Goal: Transaction & Acquisition: Book appointment/travel/reservation

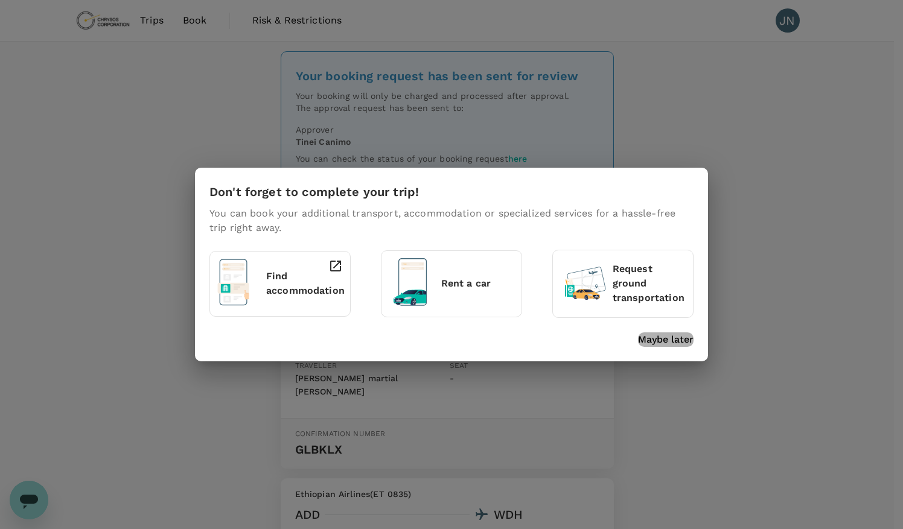
click at [669, 340] on p "Maybe later" at bounding box center [666, 340] width 56 height 14
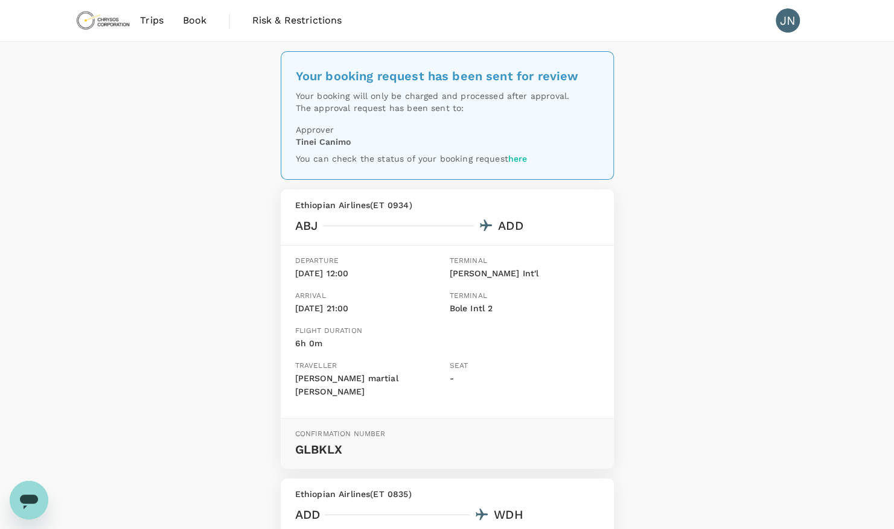
click at [188, 21] on span "Book" at bounding box center [195, 20] width 24 height 14
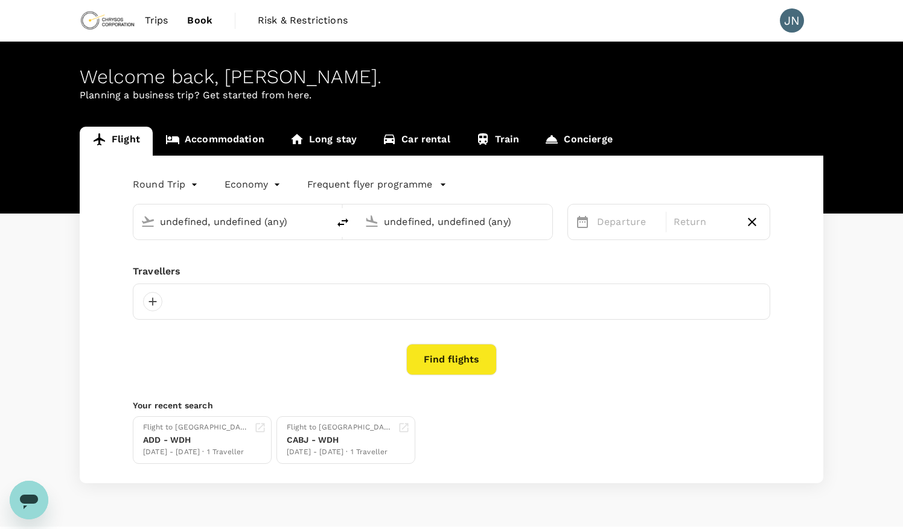
type input "Félix-Houphouët-Boigny Int'l (ABJ)"
type input "Windhoek [PERSON_NAME] Intl (WDH)"
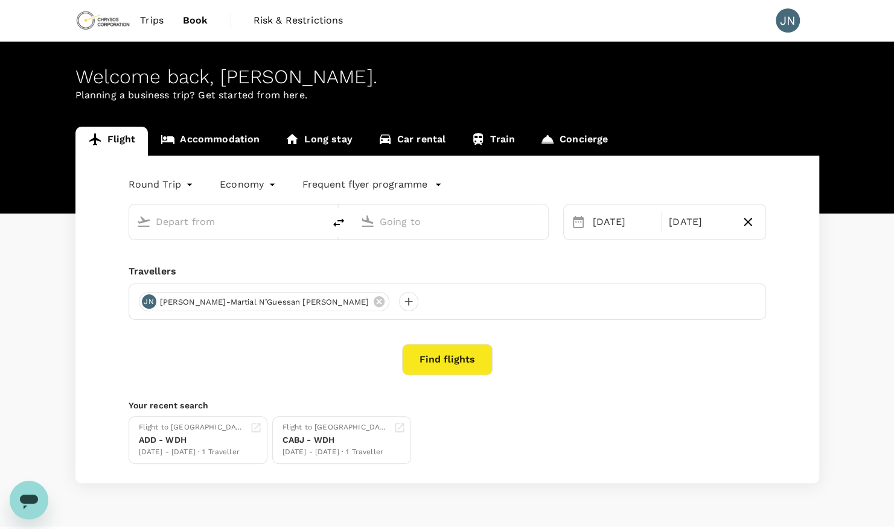
type input "Félix-Houphouët-Boigny Int'l (ABJ)"
type input "Windhoek [PERSON_NAME] Intl (WDH)"
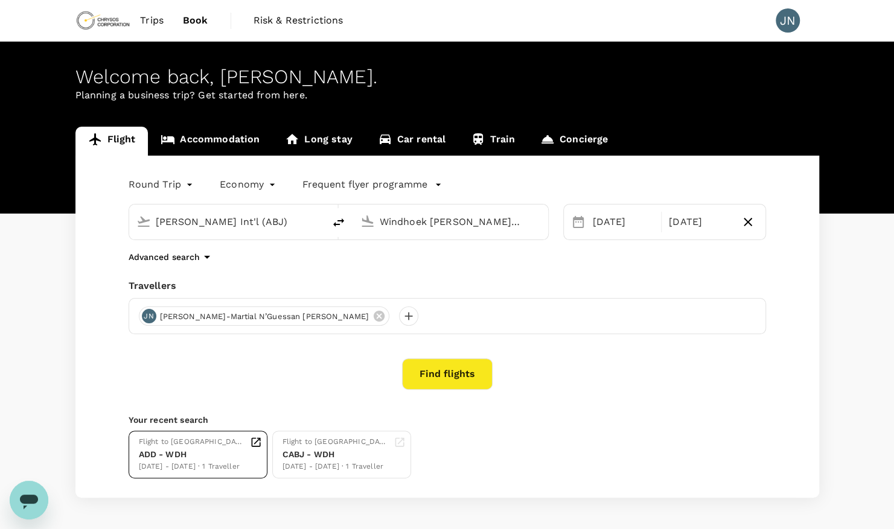
click at [227, 461] on div "28 Sep - 04 Oct · 1 Traveller" at bounding box center [192, 467] width 106 height 12
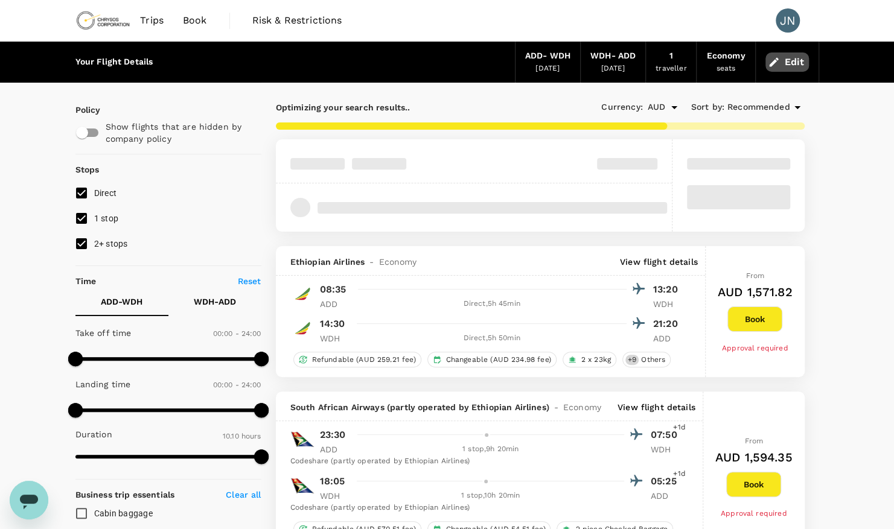
click at [787, 63] on button "Edit" at bounding box center [786, 62] width 43 height 19
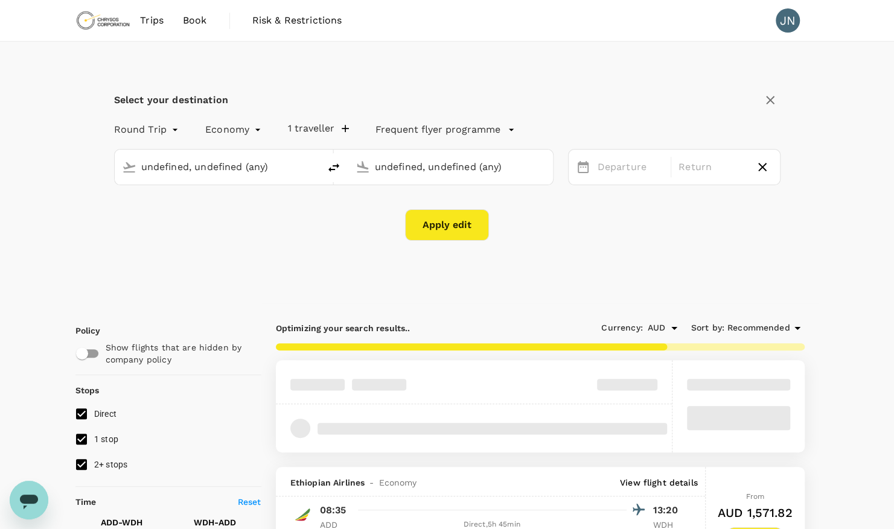
type input "Bole Intl (ADD)"
type input "Windhoek [PERSON_NAME] Intl (WDH)"
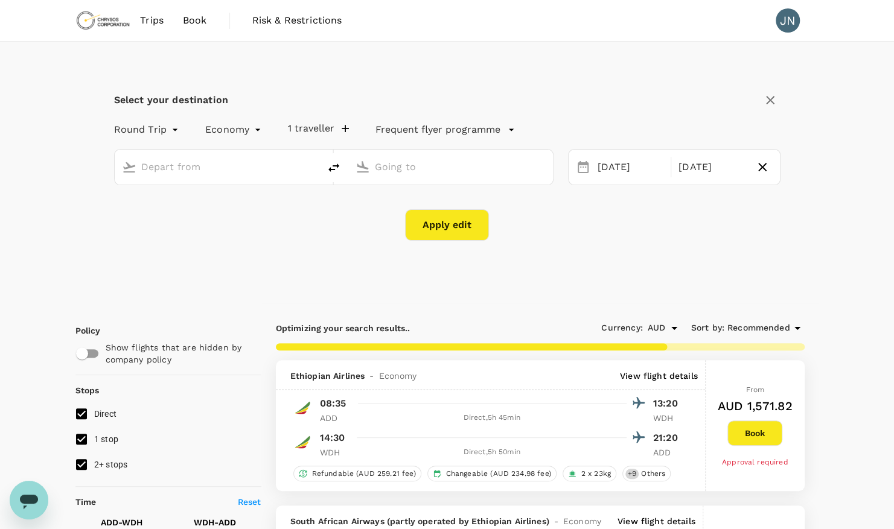
type input "Bole Intl (ADD)"
type input "Windhoek [PERSON_NAME] Intl (WDH)"
click at [600, 168] on div "[DATE]" at bounding box center [631, 168] width 76 height 24
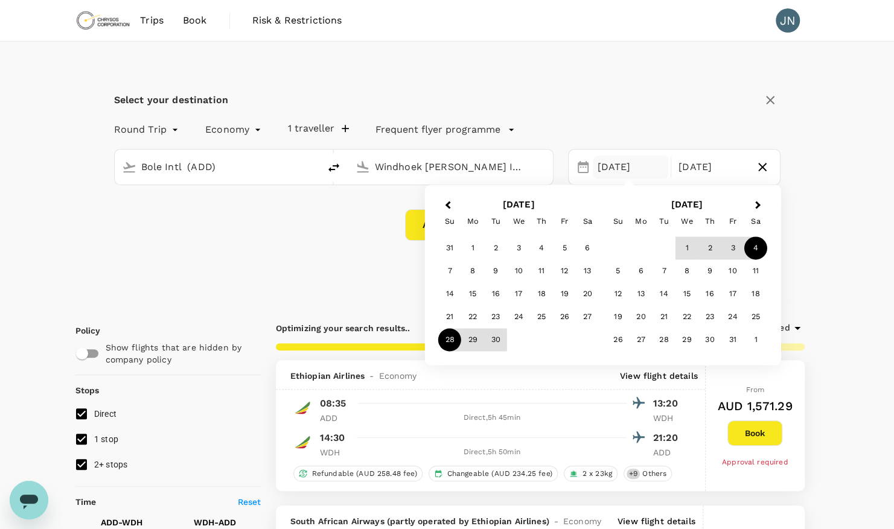
click at [757, 207] on button "Next Month" at bounding box center [758, 205] width 19 height 19
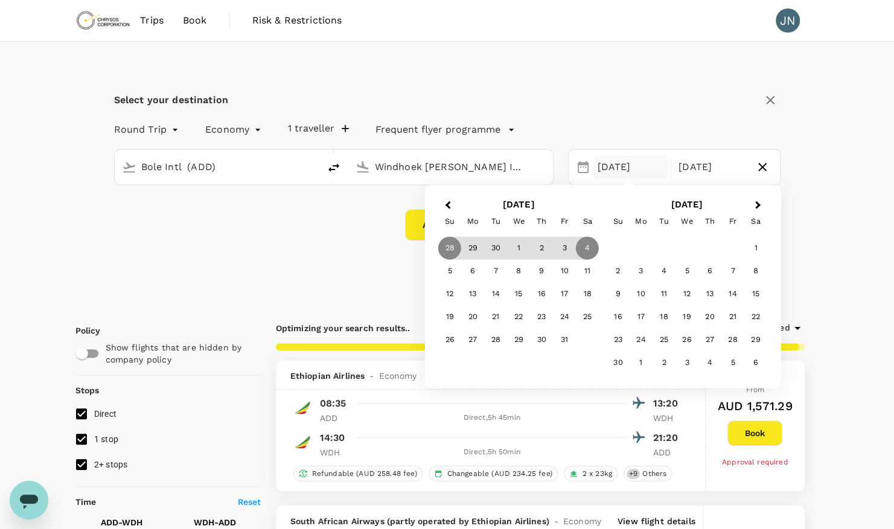
type input "2615"
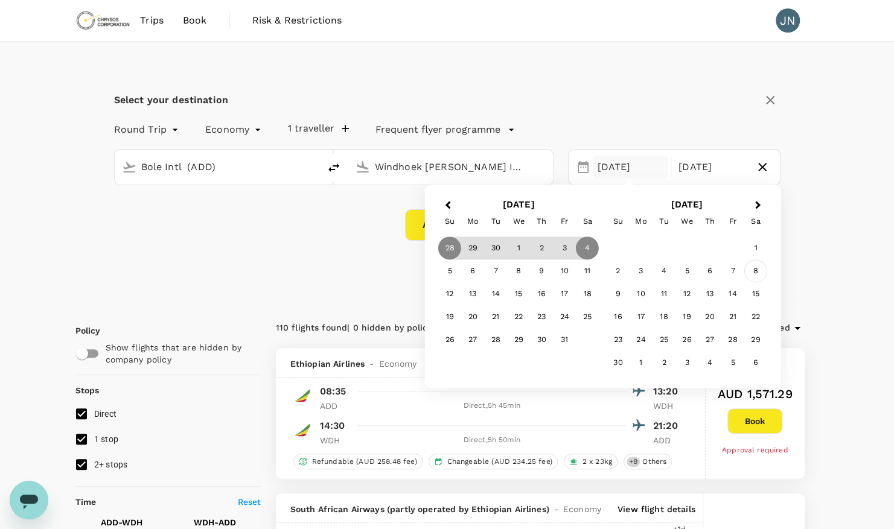
click at [756, 275] on div "8" at bounding box center [754, 271] width 23 height 23
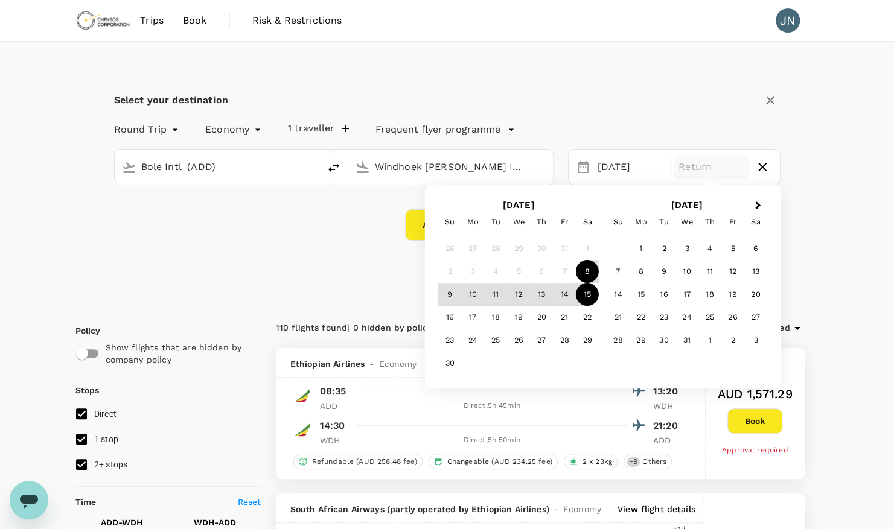
click at [591, 298] on div "15" at bounding box center [587, 294] width 23 height 23
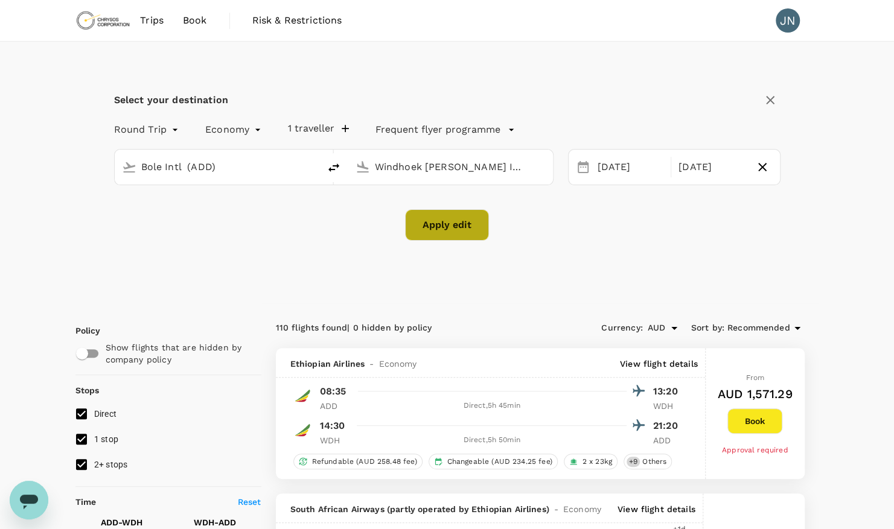
click at [447, 228] on button "Apply edit" at bounding box center [447, 224] width 84 height 31
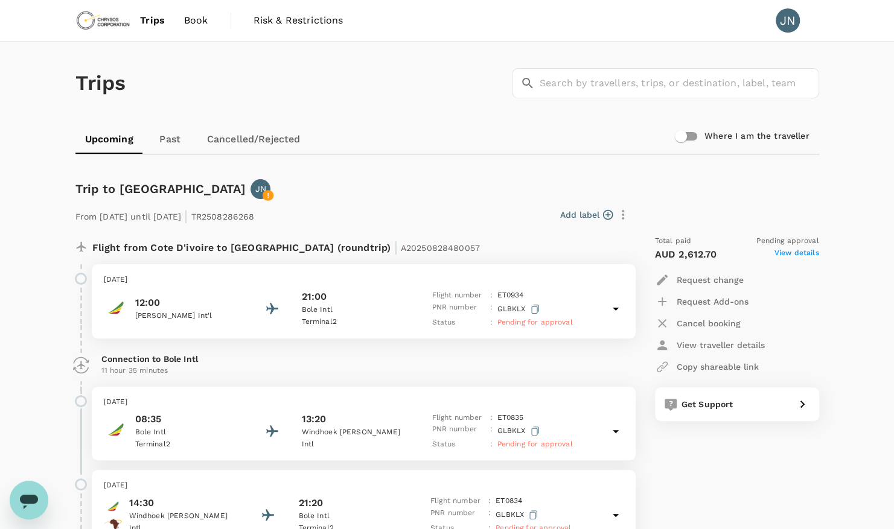
click at [614, 308] on icon at bounding box center [616, 309] width 6 height 3
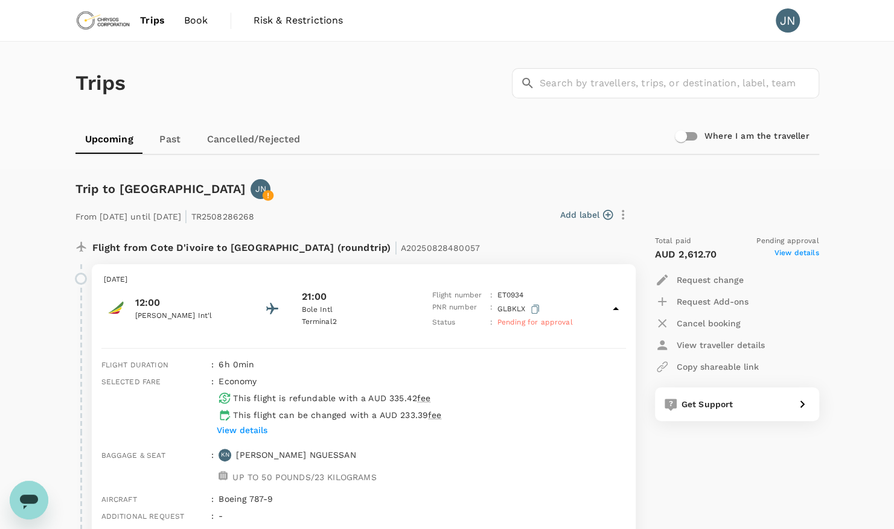
click at [319, 309] on p "Bole Intl" at bounding box center [355, 310] width 109 height 12
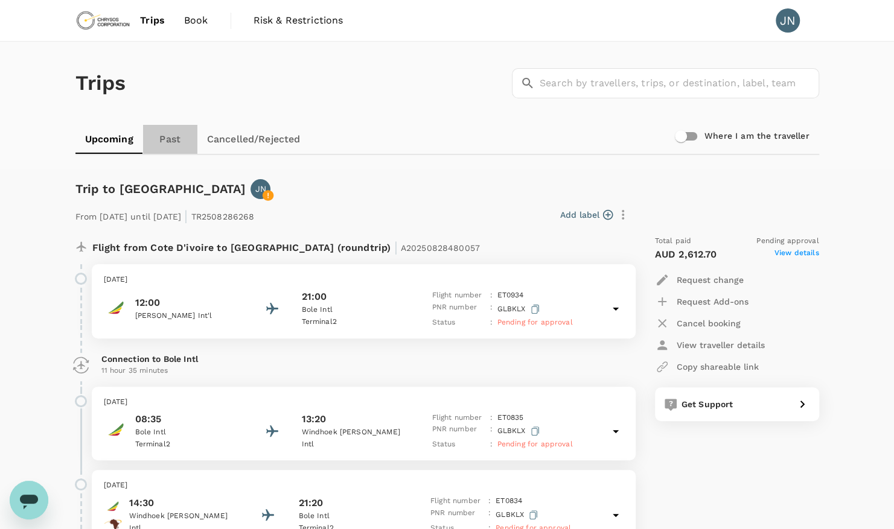
click at [169, 142] on link "Past" at bounding box center [170, 139] width 54 height 29
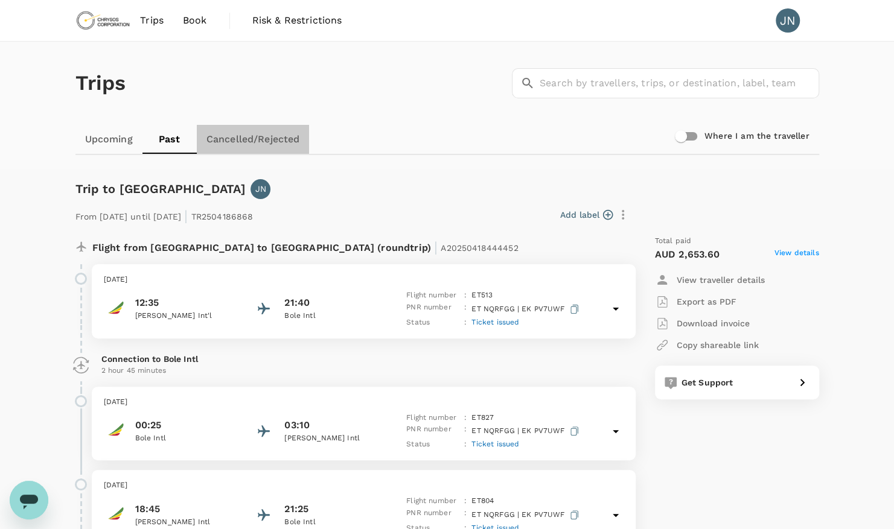
click at [245, 138] on link "Cancelled/Rejected" at bounding box center [253, 139] width 113 height 29
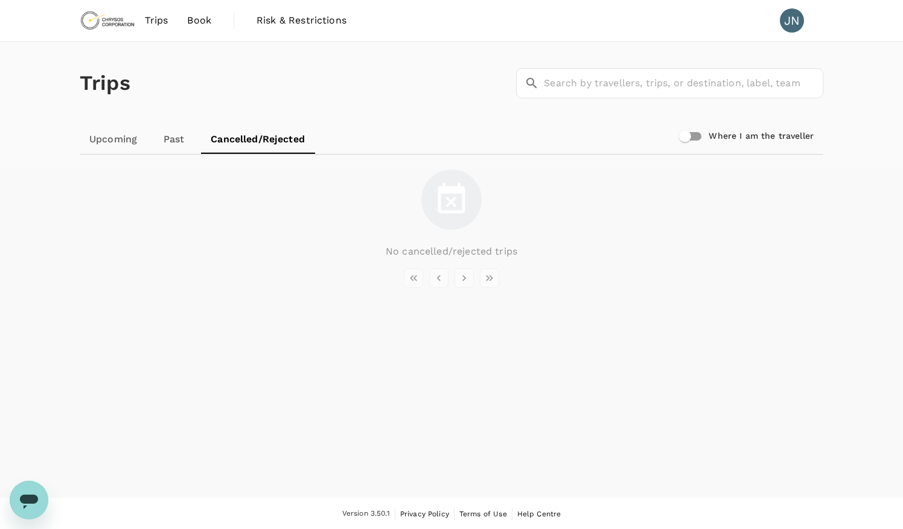
click at [110, 140] on link "Upcoming" at bounding box center [113, 139] width 67 height 29
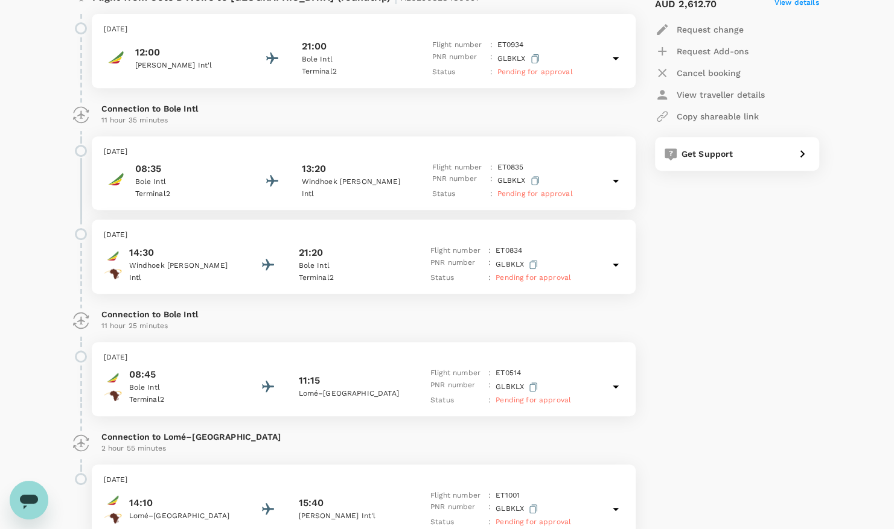
scroll to position [398, 0]
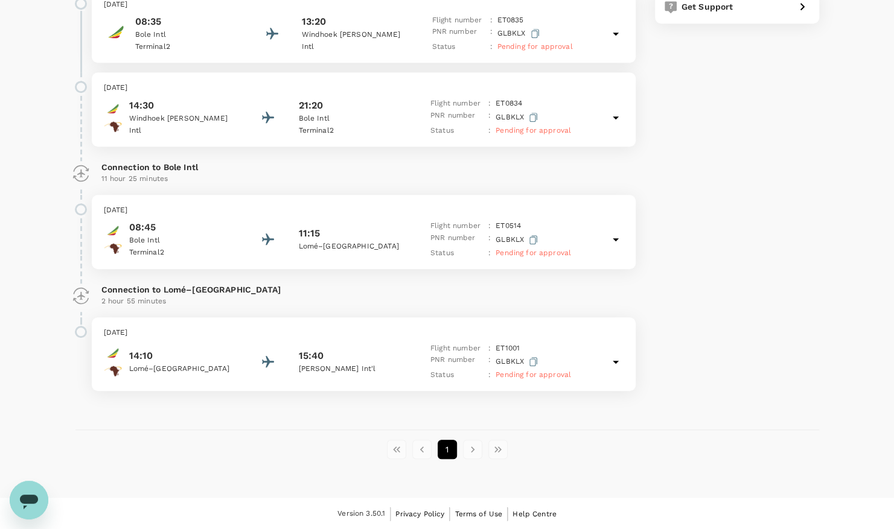
click at [473, 451] on li "pagination navigation" at bounding box center [472, 449] width 25 height 19
click at [501, 450] on li "pagination navigation" at bounding box center [497, 449] width 25 height 19
click at [552, 377] on span "Pending for approval" at bounding box center [532, 375] width 75 height 8
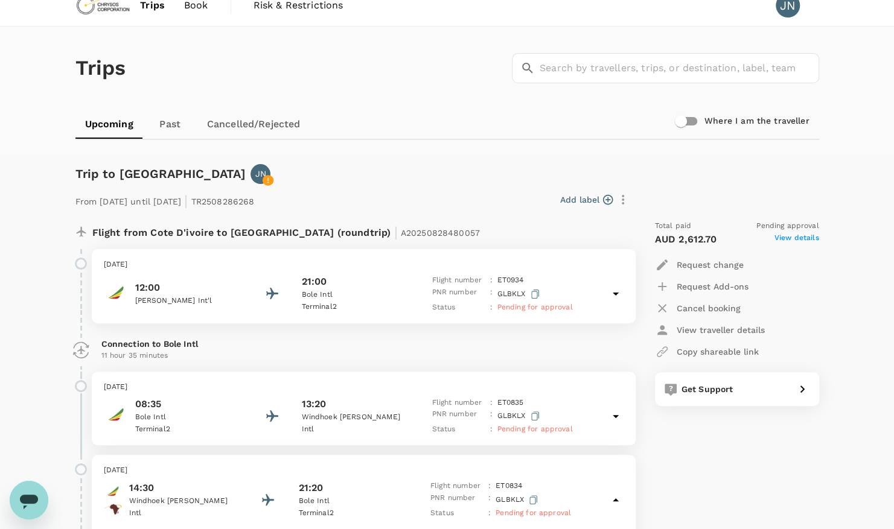
scroll to position [0, 0]
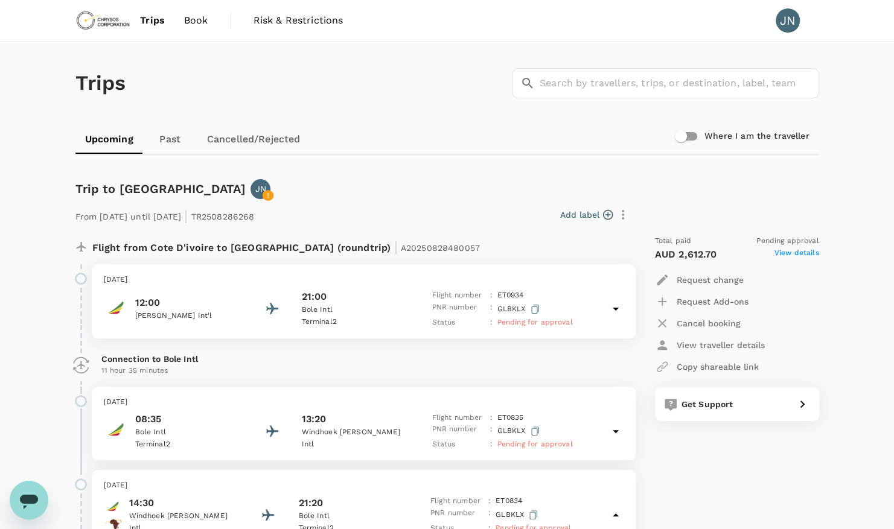
click at [682, 322] on p "Cancel booking" at bounding box center [709, 323] width 64 height 12
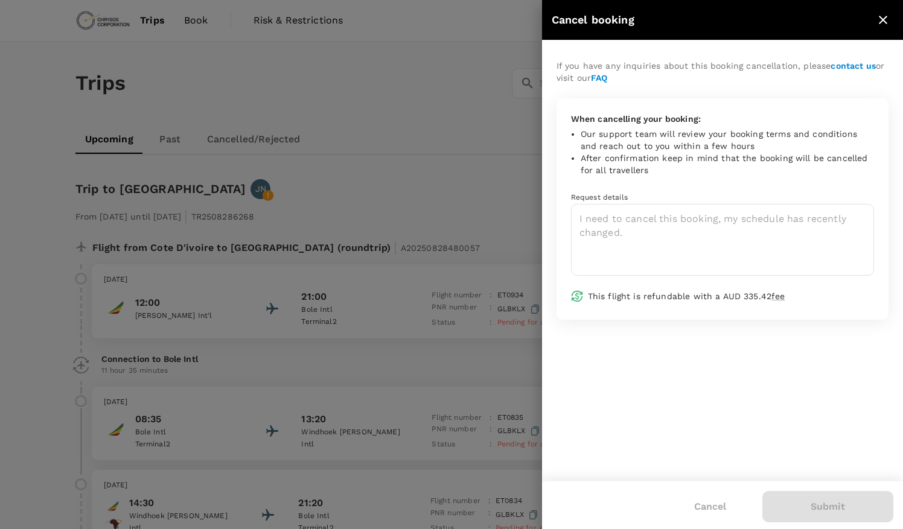
click at [880, 18] on icon "close" at bounding box center [883, 20] width 14 height 14
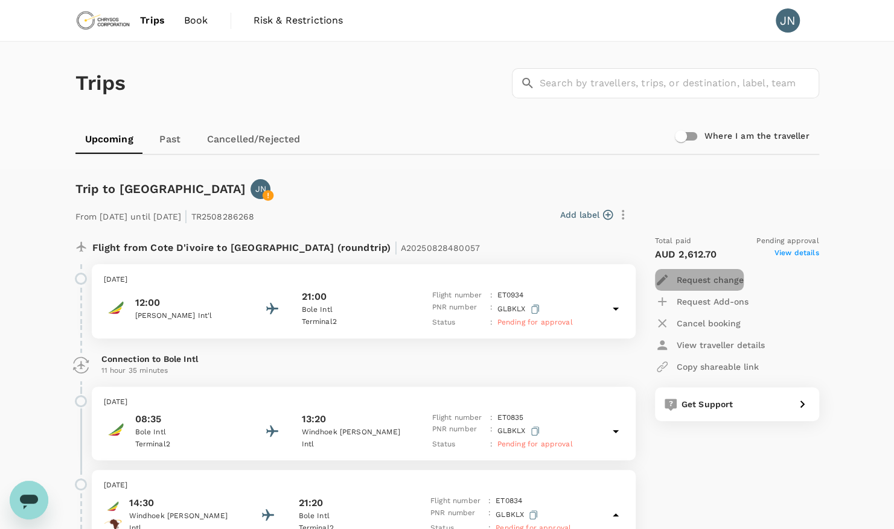
click at [687, 279] on p "Request change" at bounding box center [710, 280] width 67 height 12
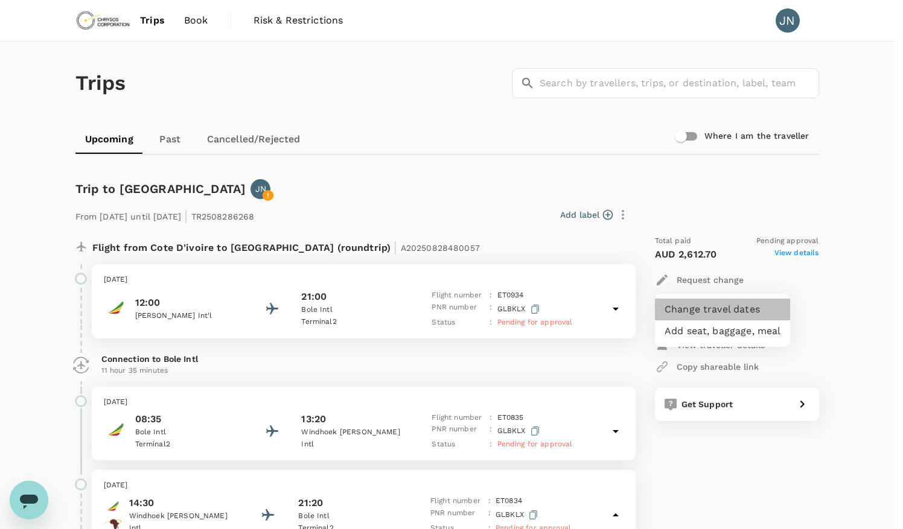
click at [692, 313] on li "Change travel dates" at bounding box center [722, 310] width 135 height 22
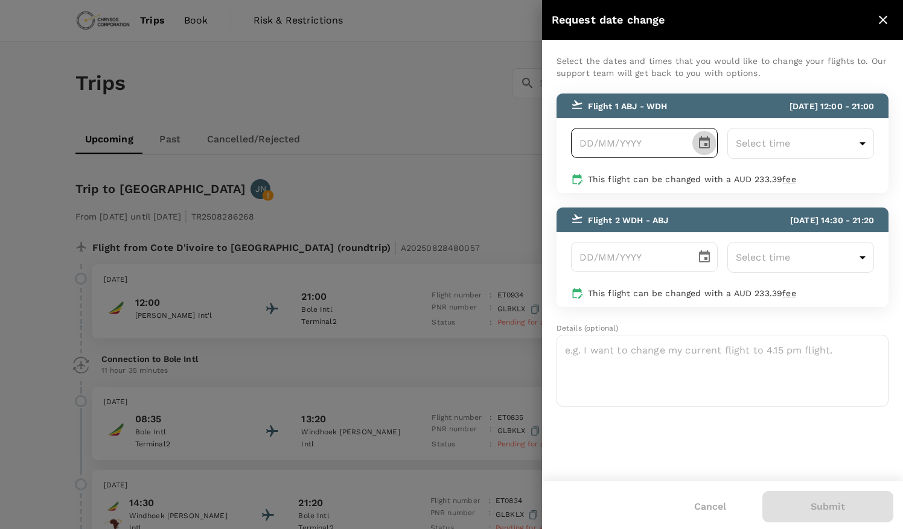
click at [703, 144] on icon "Choose date" at bounding box center [704, 143] width 14 height 14
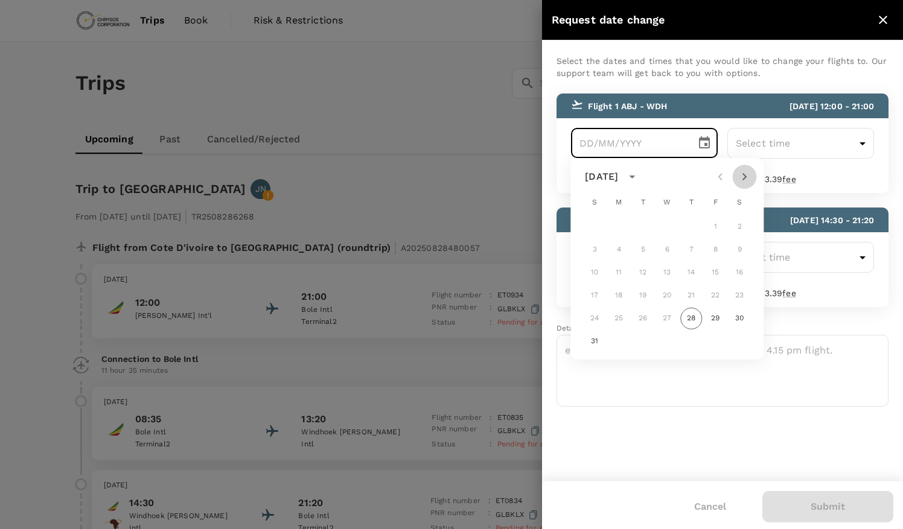
click at [744, 177] on icon "Next month" at bounding box center [744, 177] width 14 height 14
click at [741, 270] on button "15" at bounding box center [739, 273] width 22 height 22
type input "15/11/2025"
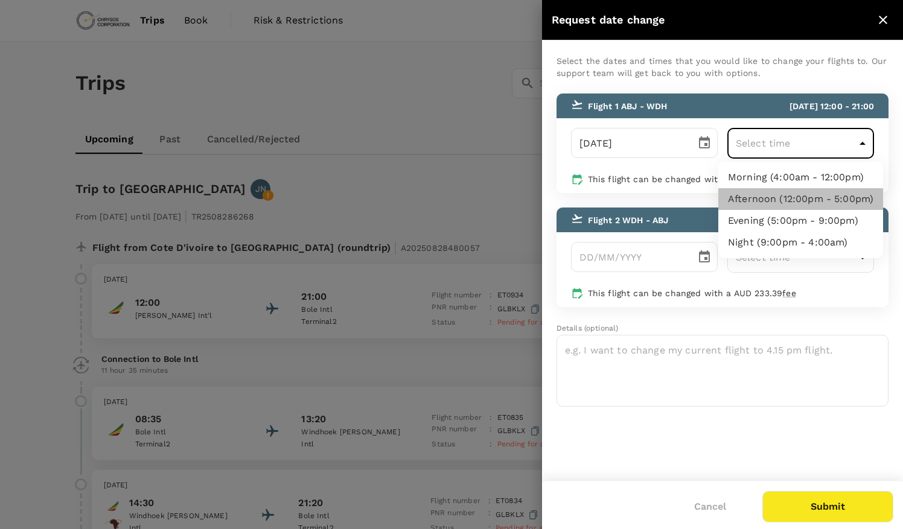
click at [823, 202] on li "Afternoon (12:00pm - 5:00pm)" at bounding box center [800, 199] width 165 height 22
type input "12:00-17:00"
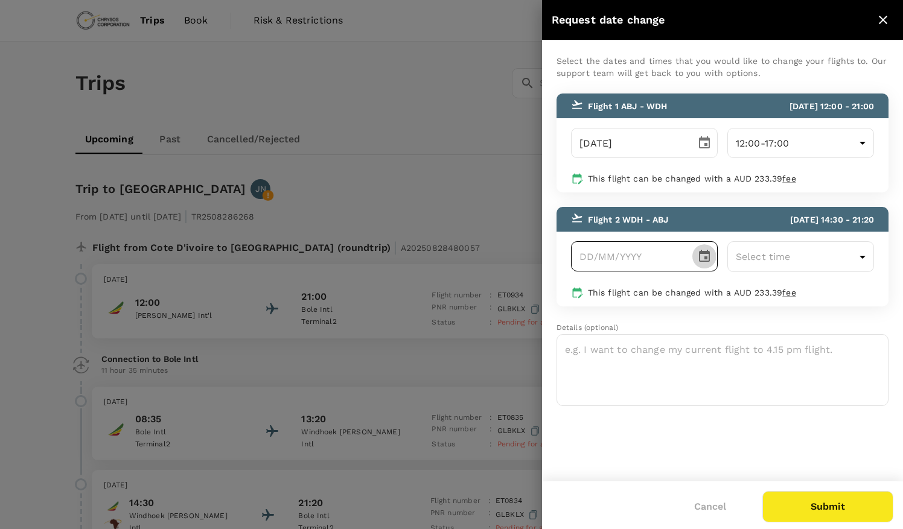
click at [703, 261] on icon "Choose date" at bounding box center [704, 256] width 11 height 12
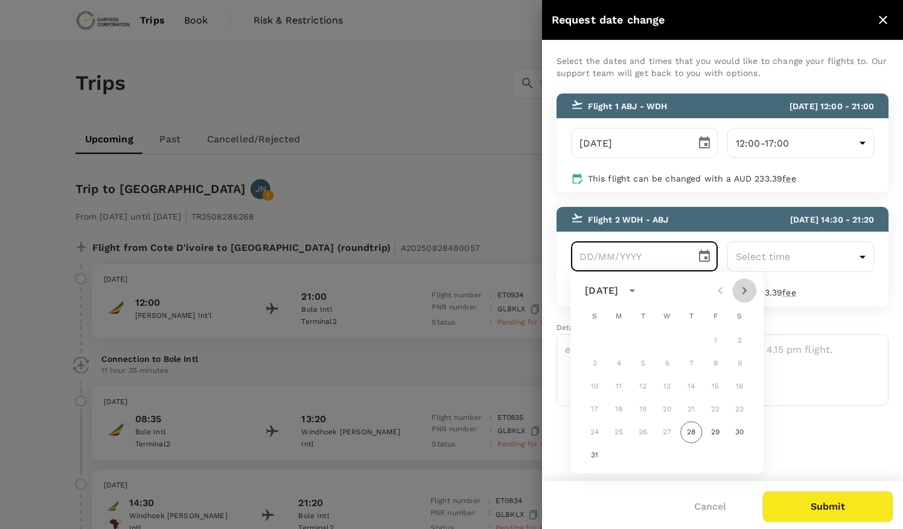
click at [745, 293] on icon "Next month" at bounding box center [744, 291] width 14 height 14
click at [736, 412] on button "22" at bounding box center [739, 410] width 22 height 22
type input "22/11/2025"
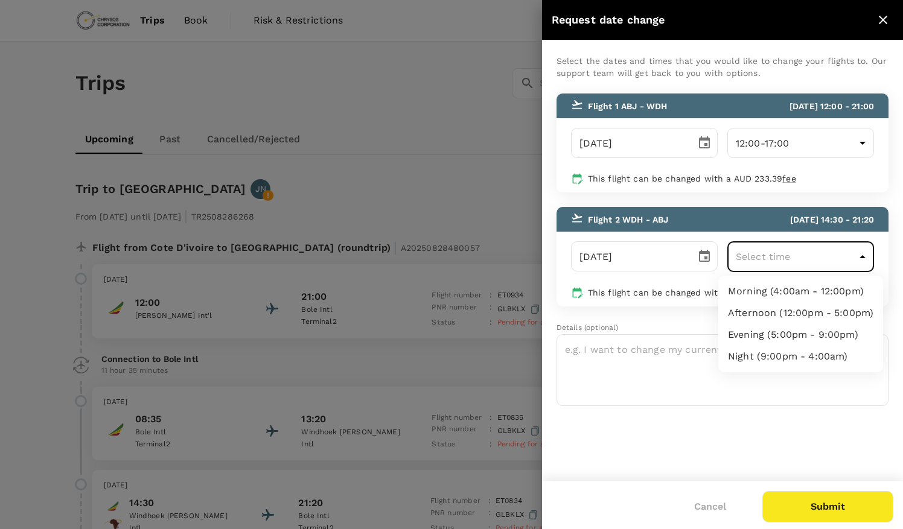
click at [824, 317] on li "Afternoon (12:00pm - 5:00pm)" at bounding box center [800, 313] width 165 height 22
type input "12:00-17:00"
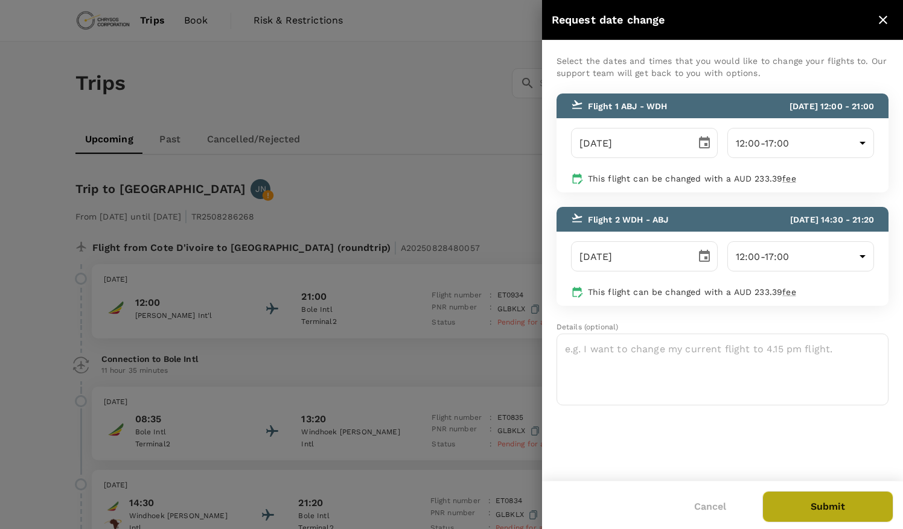
click at [829, 508] on button "Submit" at bounding box center [827, 506] width 131 height 31
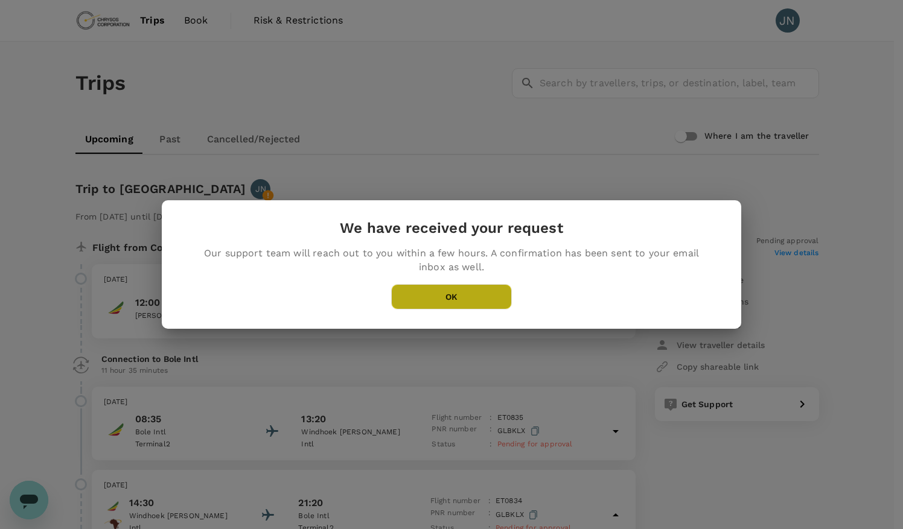
click at [459, 301] on button "OK" at bounding box center [451, 296] width 121 height 25
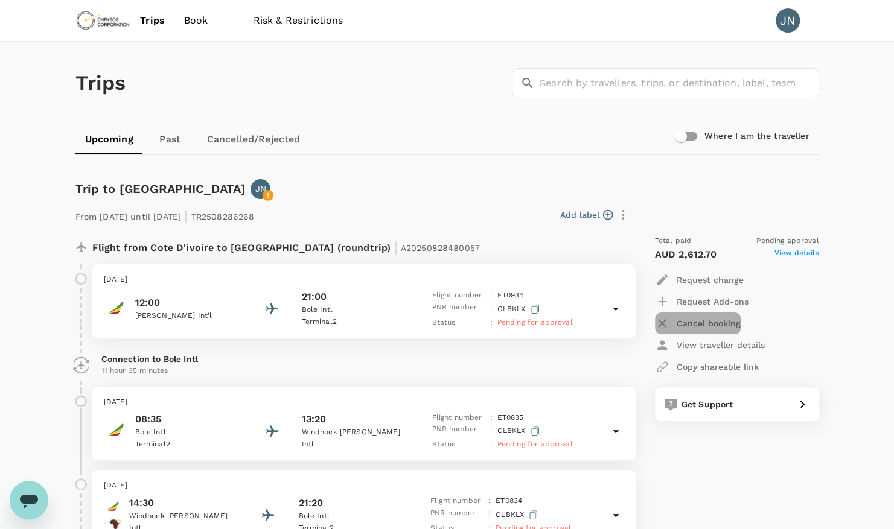
click at [661, 322] on icon "button" at bounding box center [662, 323] width 8 height 8
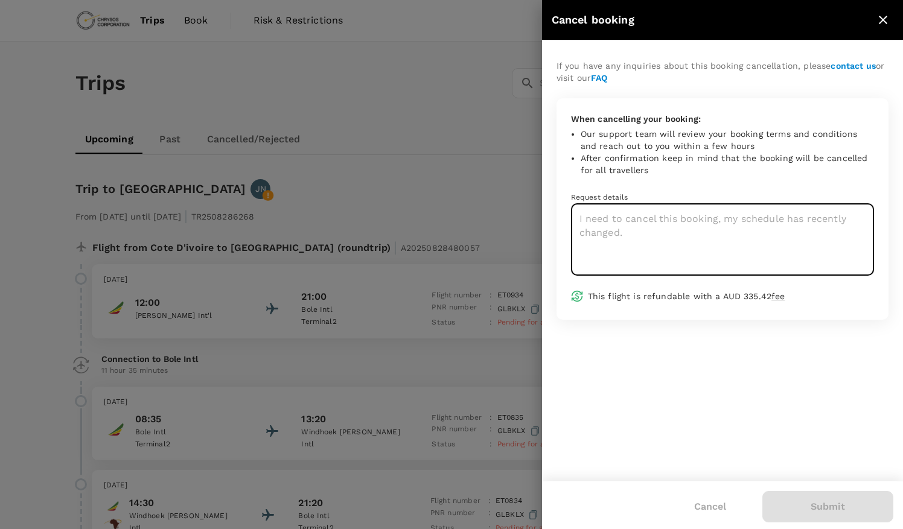
click at [612, 231] on textarea at bounding box center [722, 240] width 303 height 72
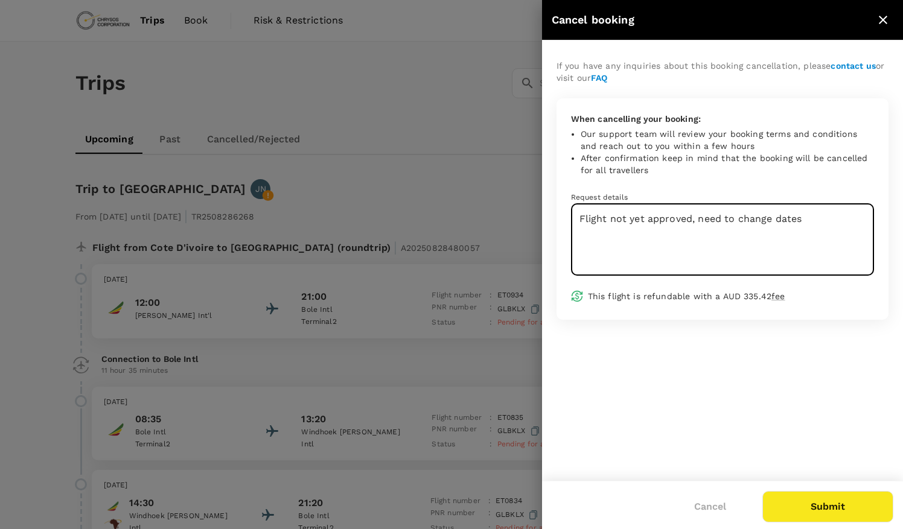
type textarea "Flight not yet approved, need to change dates"
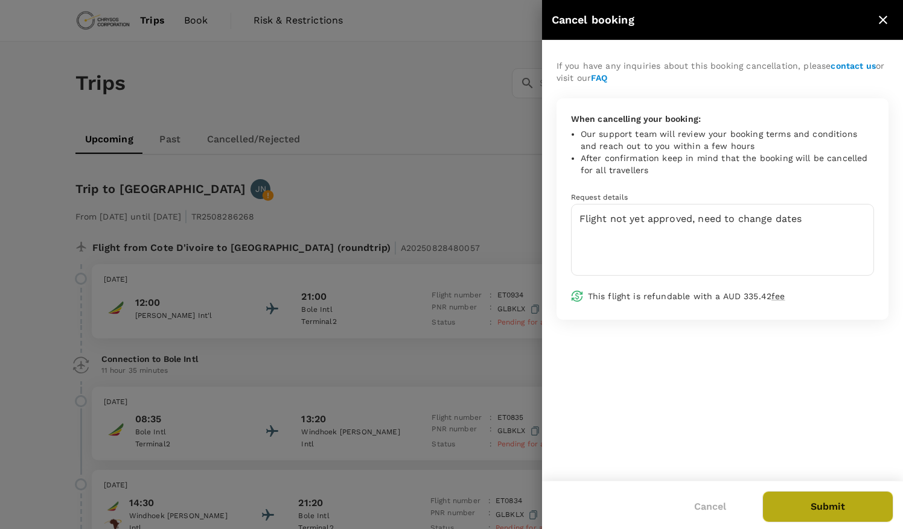
click at [826, 508] on button "Submit" at bounding box center [827, 506] width 131 height 31
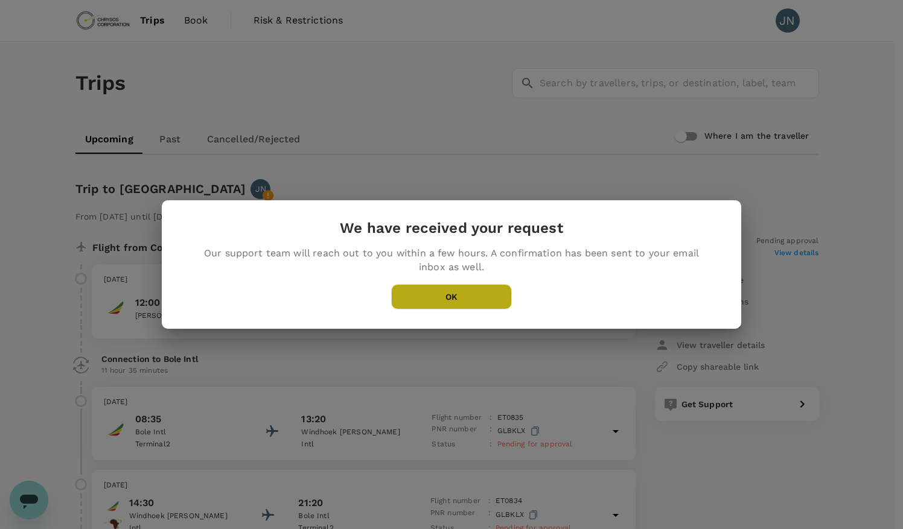
click at [461, 302] on button "OK" at bounding box center [451, 296] width 121 height 25
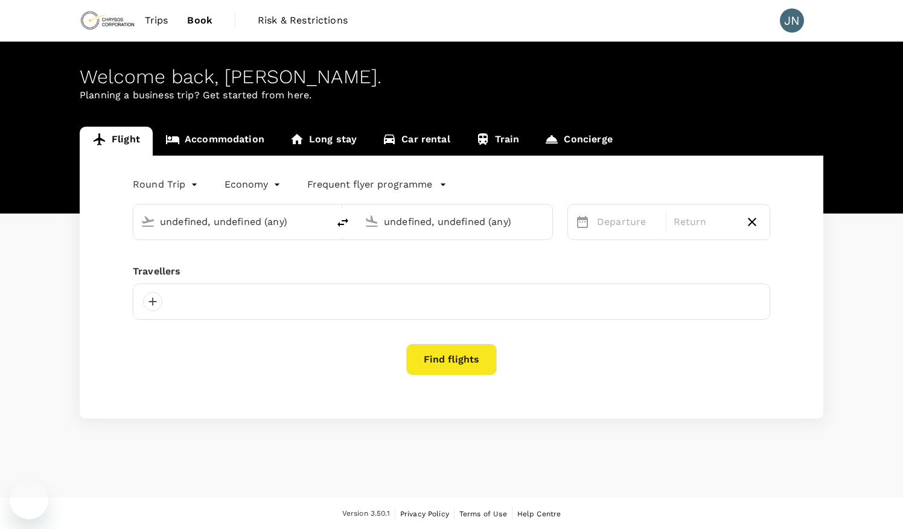
type input "Bole Intl (ADD)"
type input "Windhoek [PERSON_NAME] Intl (WDH)"
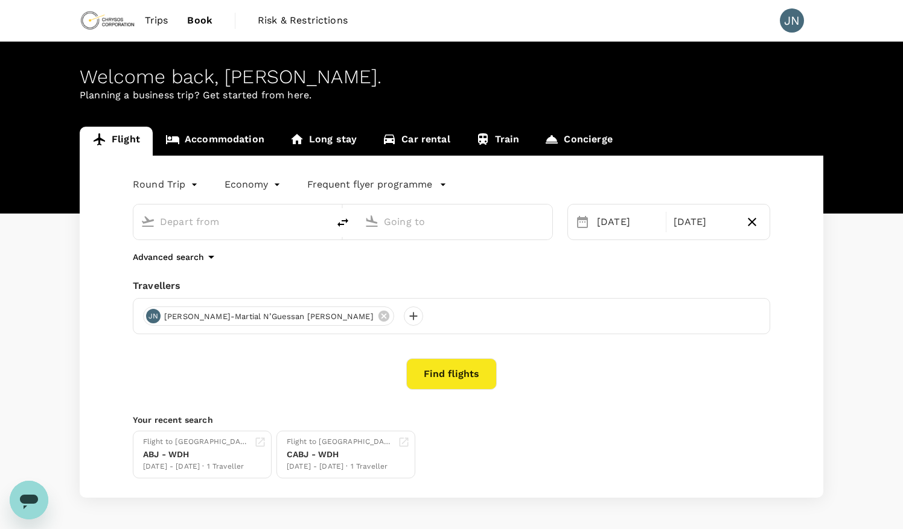
type input "Bole Intl (ADD)"
type input "Windhoek [PERSON_NAME] Intl (WDH)"
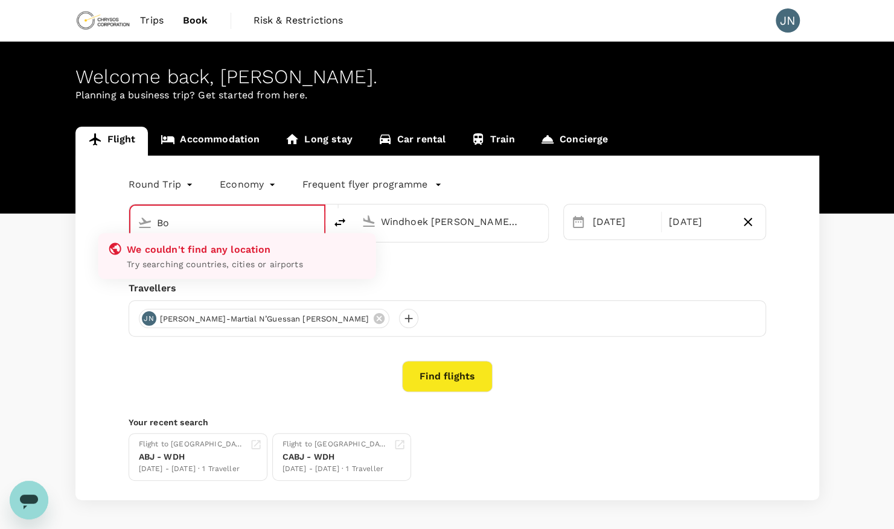
type input "B"
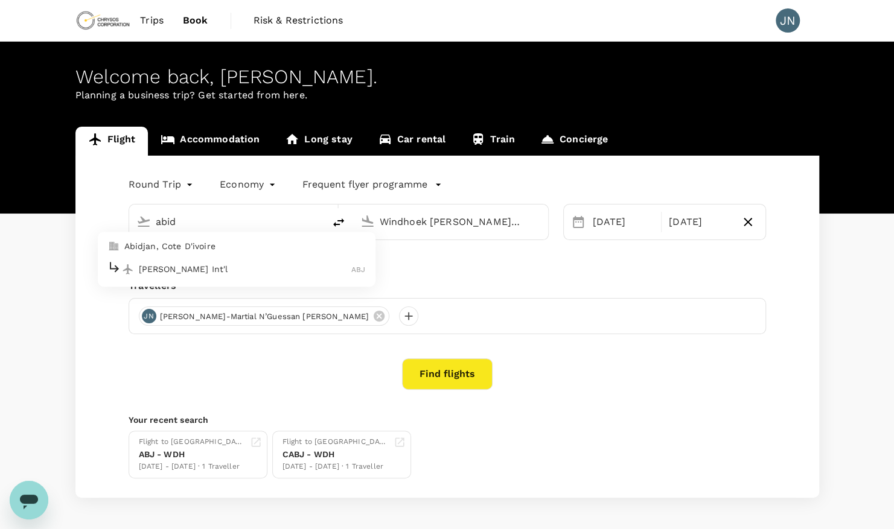
click at [231, 270] on p "[PERSON_NAME] Int'l" at bounding box center [245, 269] width 213 height 12
type input "[PERSON_NAME] Int'l (ABJ)"
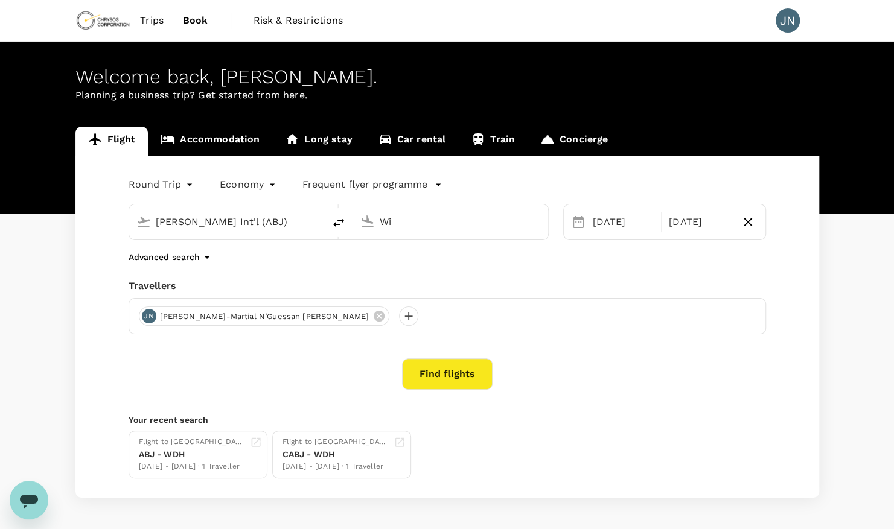
type input "W"
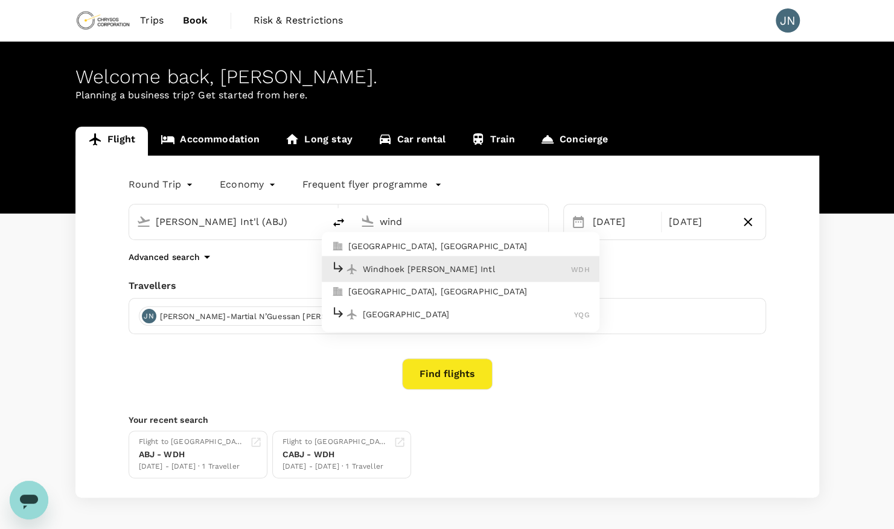
click at [463, 266] on p "Windhoek [PERSON_NAME] Intl" at bounding box center [467, 269] width 209 height 12
type input "Windhoek [PERSON_NAME] Intl (WDH)"
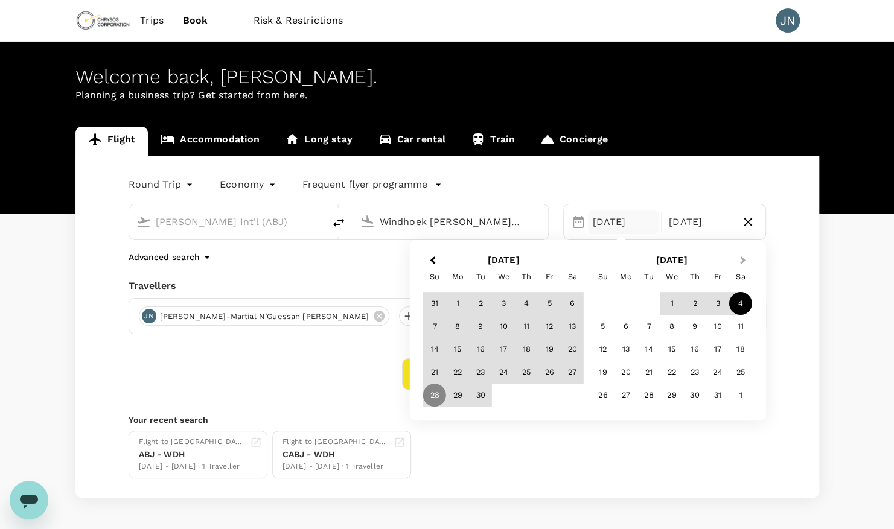
click at [742, 261] on span "Next Month" at bounding box center [742, 261] width 0 height 14
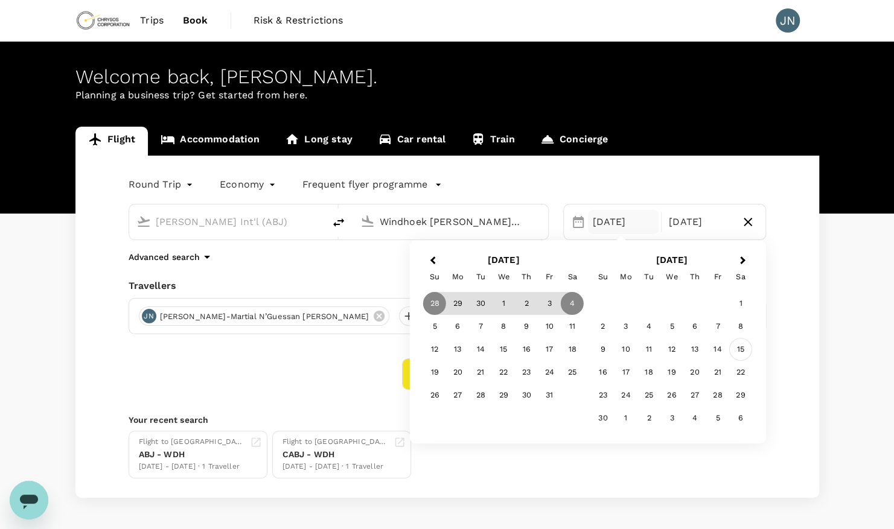
click at [739, 354] on div "15" at bounding box center [740, 349] width 23 height 23
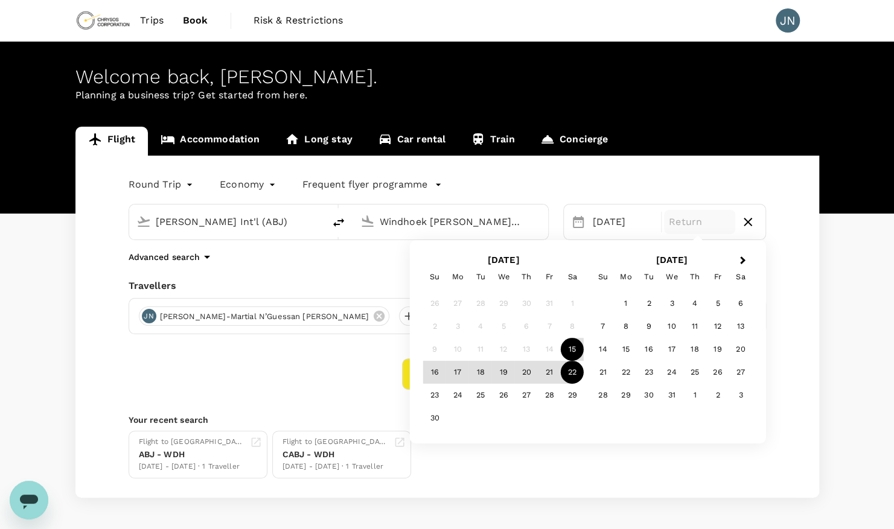
click at [571, 375] on div "22" at bounding box center [572, 372] width 23 height 23
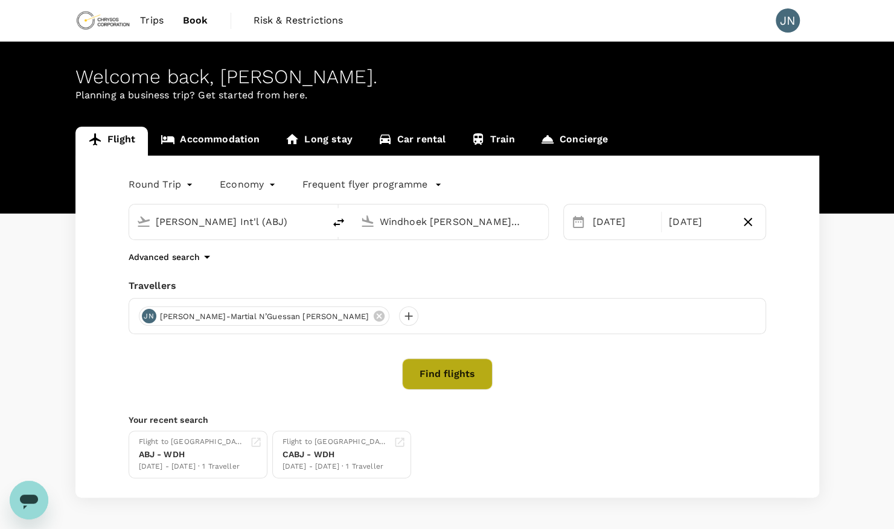
click at [433, 378] on button "Find flights" at bounding box center [447, 373] width 91 height 31
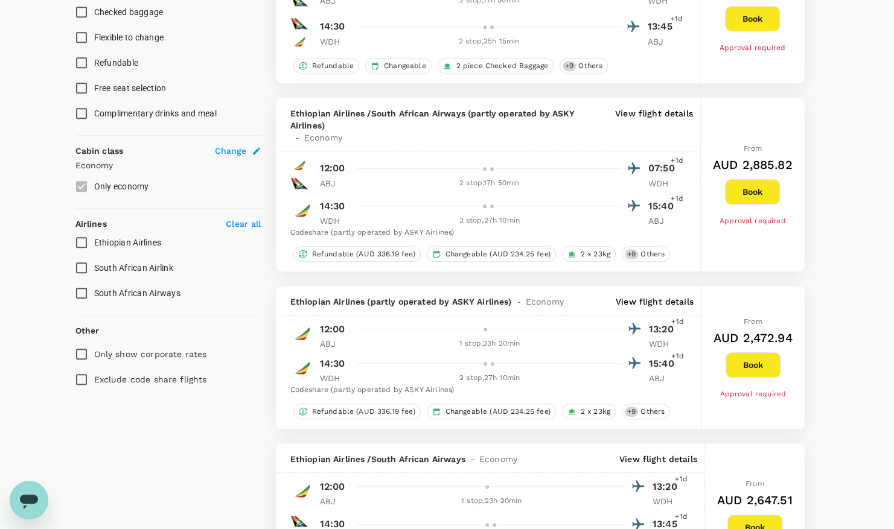
scroll to position [529, 0]
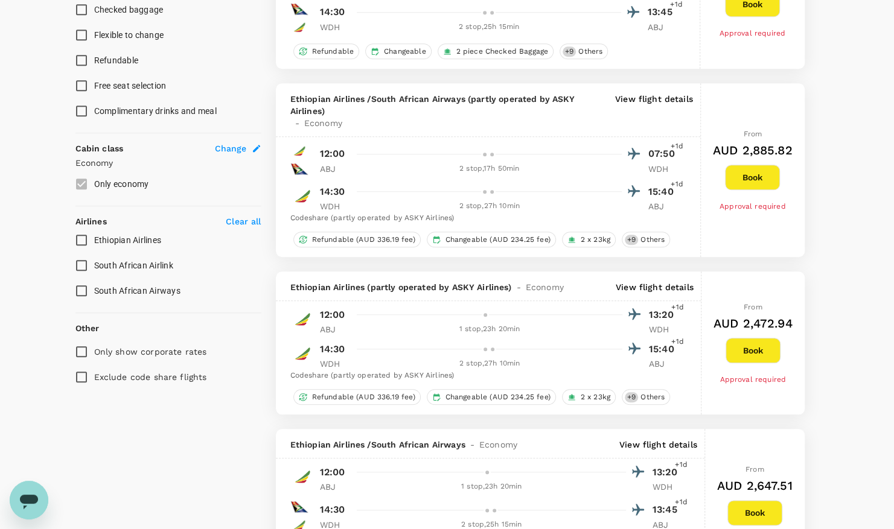
click at [652, 285] on p "View flight details" at bounding box center [655, 287] width 78 height 12
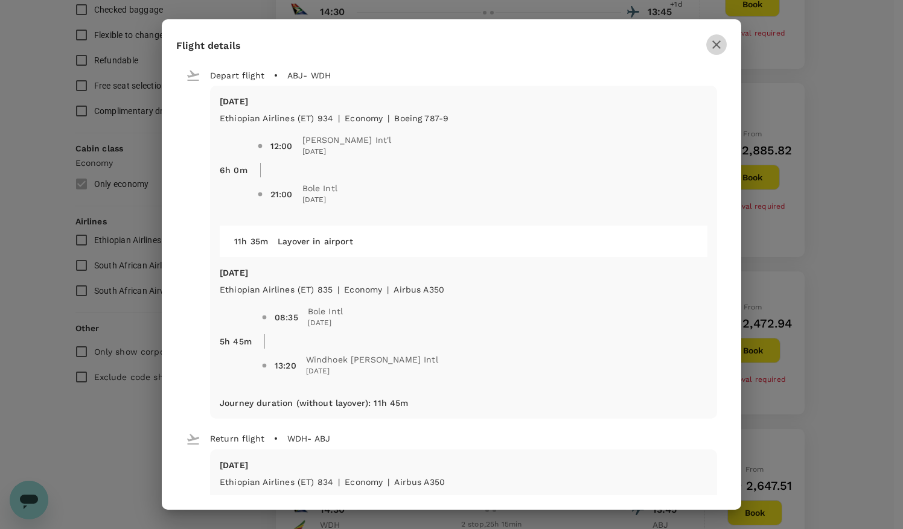
click at [721, 44] on icon "button" at bounding box center [716, 44] width 14 height 14
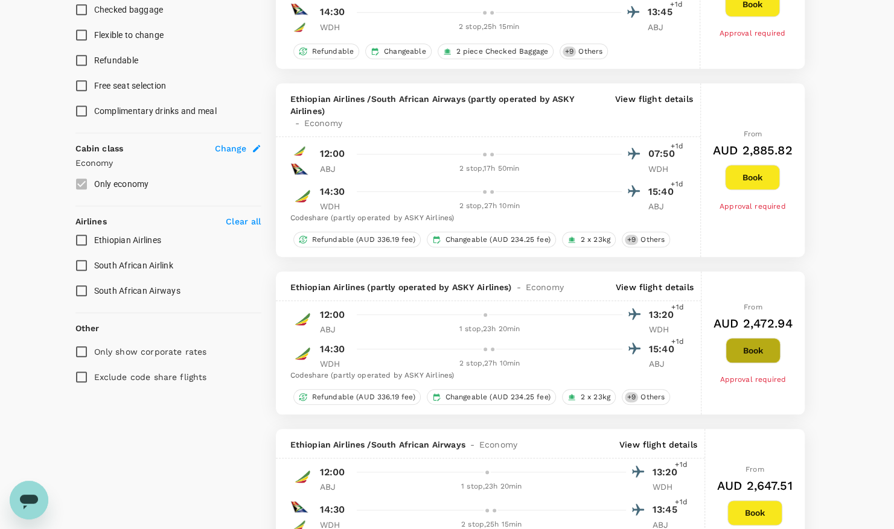
click at [753, 349] on button "Book" at bounding box center [752, 350] width 55 height 25
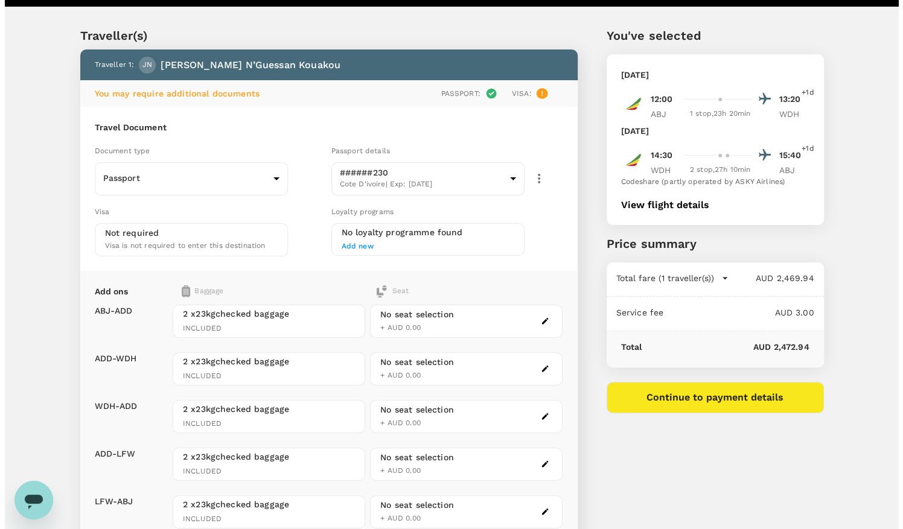
scroll to position [20, 0]
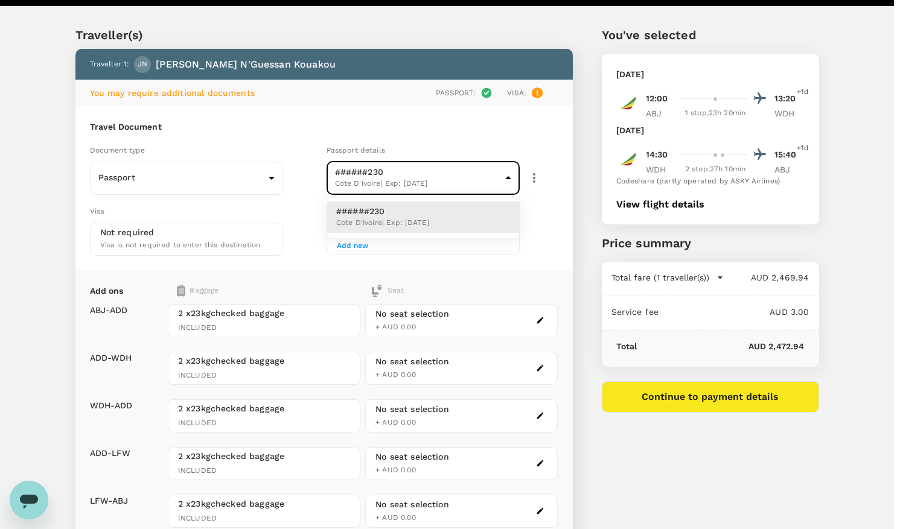
click at [508, 177] on body "Back to flight results Flight review Traveller(s) Traveller 1 : [PERSON_NAME]-M…" at bounding box center [451, 342] width 903 height 724
click at [542, 144] on div at bounding box center [451, 264] width 903 height 529
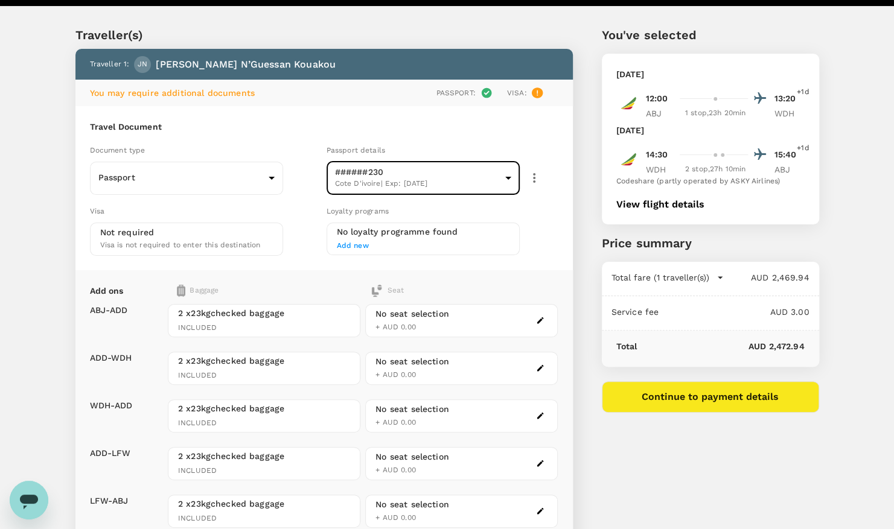
click at [665, 396] on button "Continue to payment details" at bounding box center [710, 396] width 217 height 31
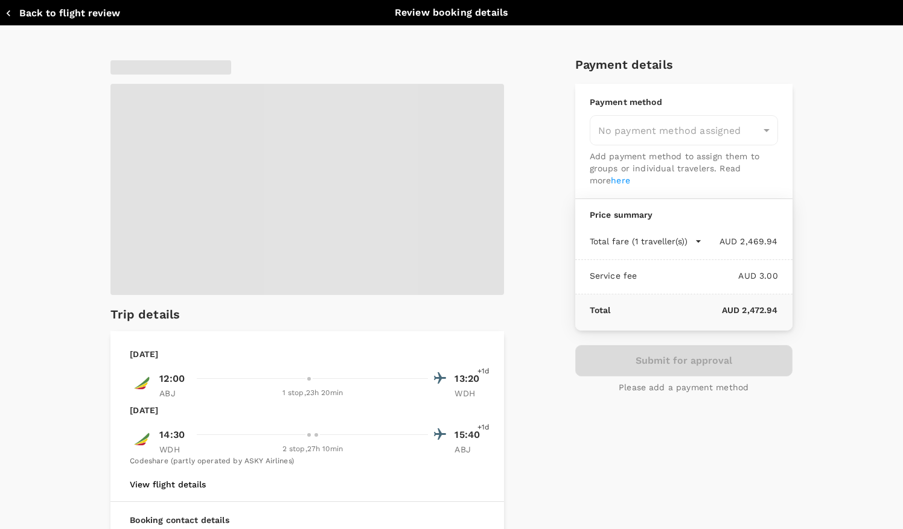
type input "9c4289b1-14a3-4119-8736-521306e5ca8f"
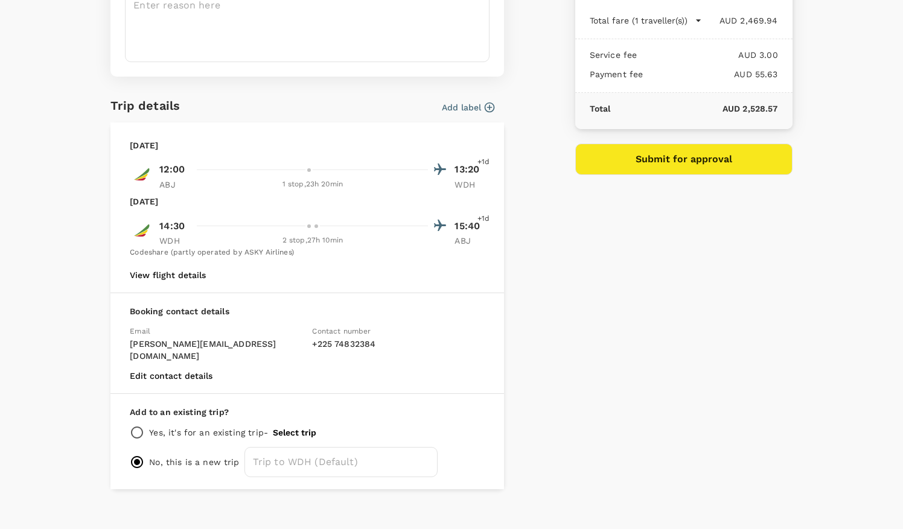
scroll to position [194, 0]
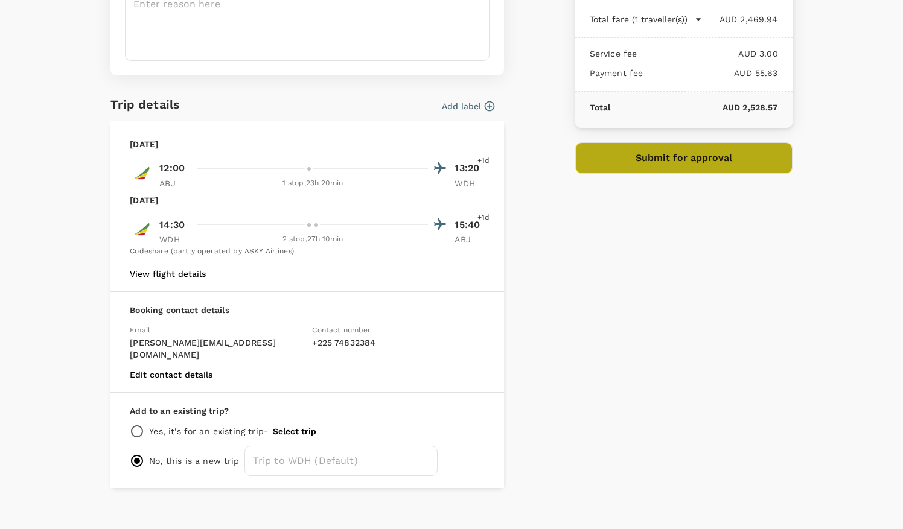
click at [675, 156] on button "Submit for approval" at bounding box center [683, 157] width 217 height 31
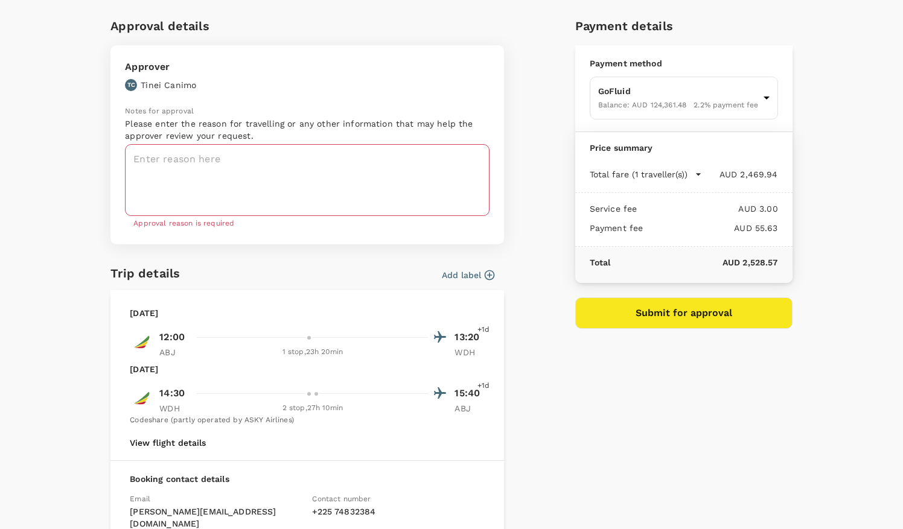
scroll to position [30, 0]
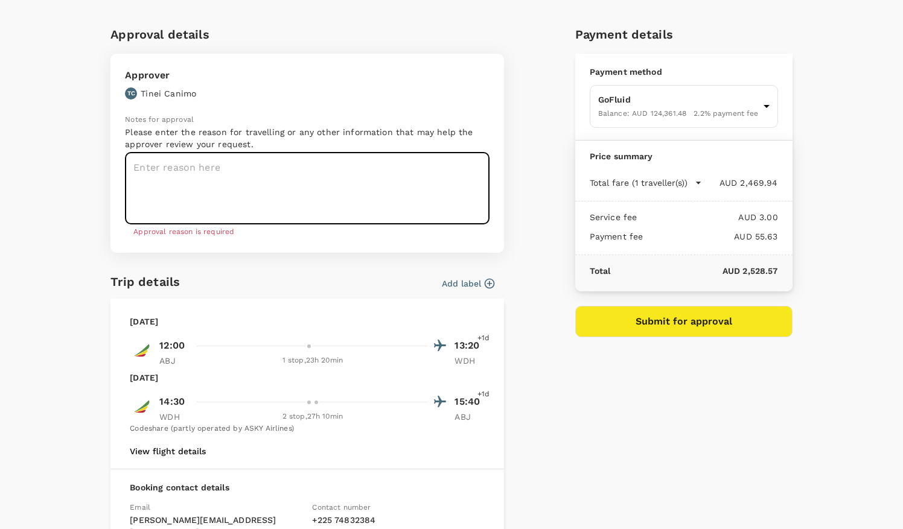
click at [166, 172] on textarea at bounding box center [307, 189] width 365 height 72
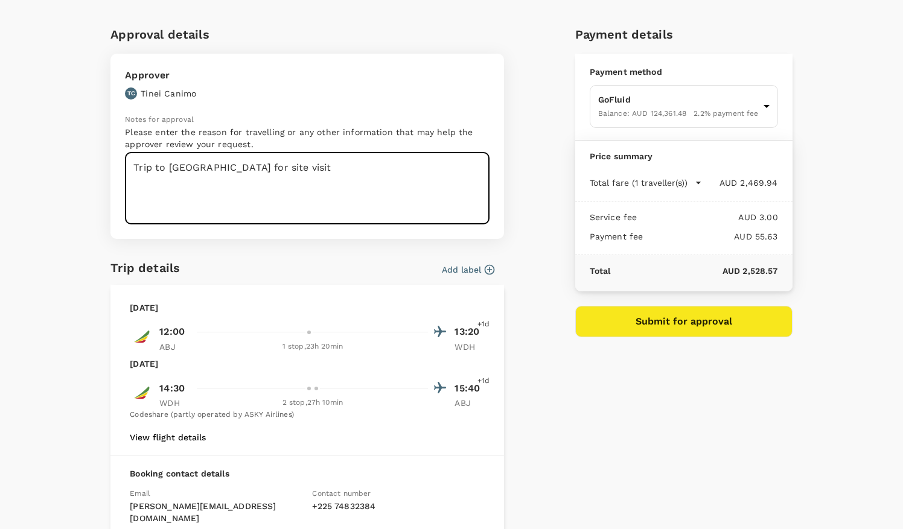
type textarea "Trip to [GEOGRAPHIC_DATA] for site visit"
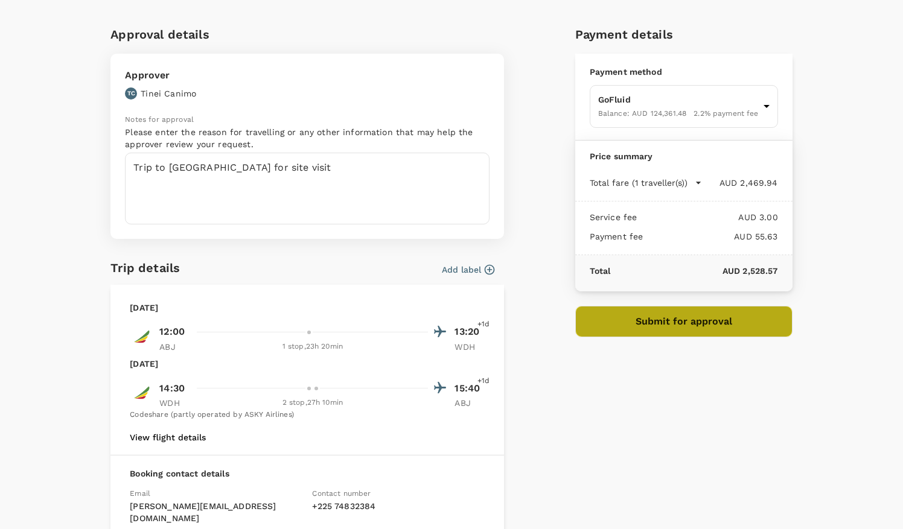
click at [677, 321] on button "Submit for approval" at bounding box center [683, 321] width 217 height 31
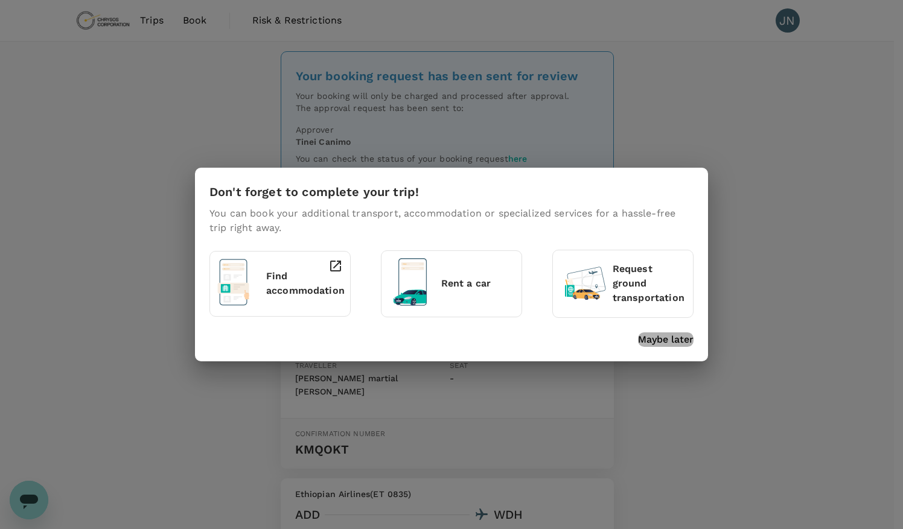
click at [659, 337] on p "Maybe later" at bounding box center [666, 340] width 56 height 14
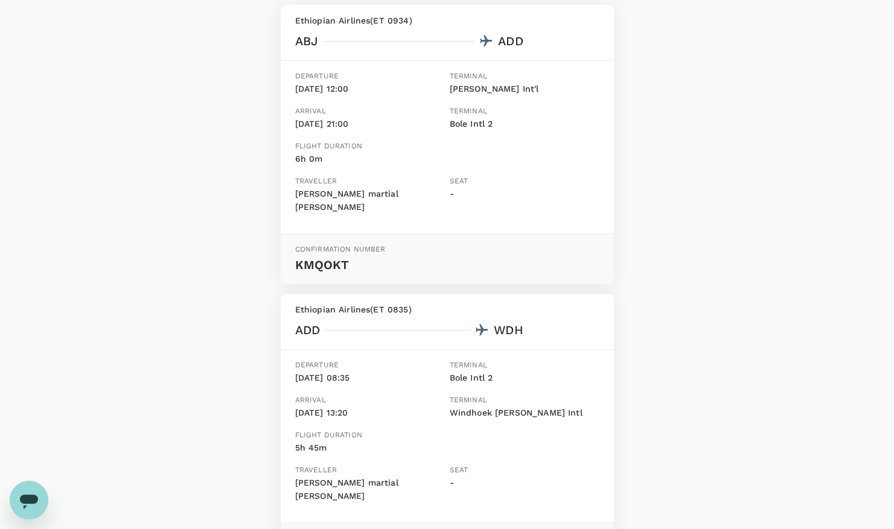
scroll to position [203, 0]
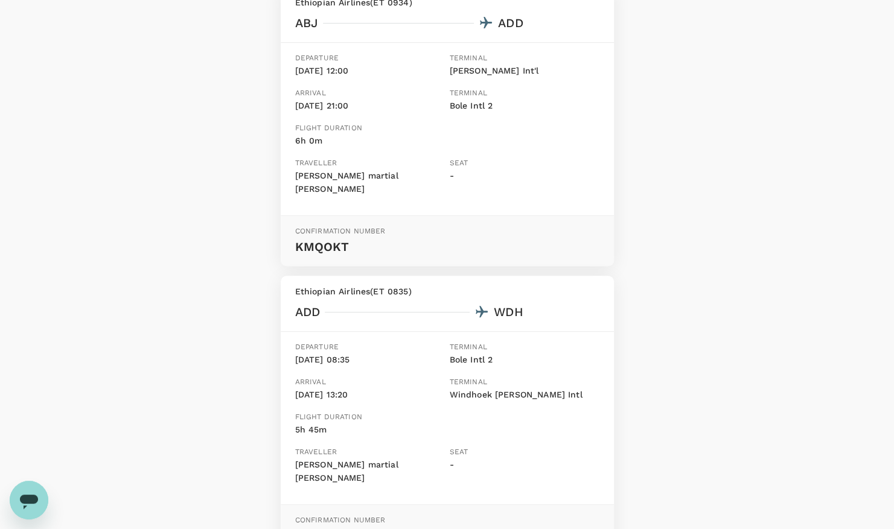
drag, startPoint x: 798, startPoint y: 393, endPoint x: 747, endPoint y: 486, distance: 105.9
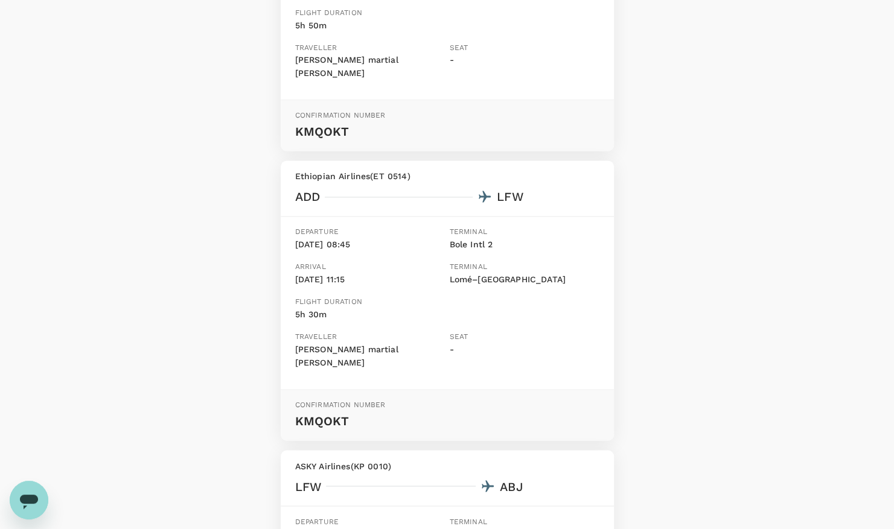
scroll to position [886, 0]
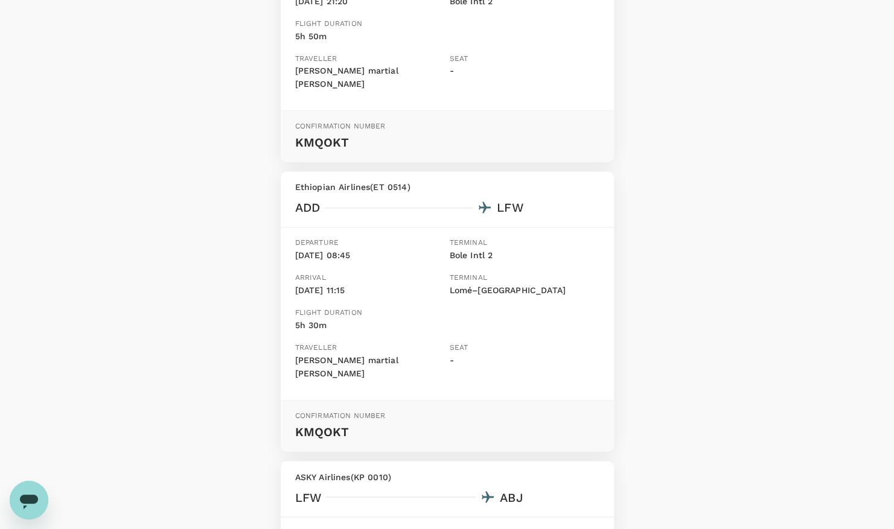
click at [23, 503] on icon "Open messaging window" at bounding box center [29, 502] width 18 height 14
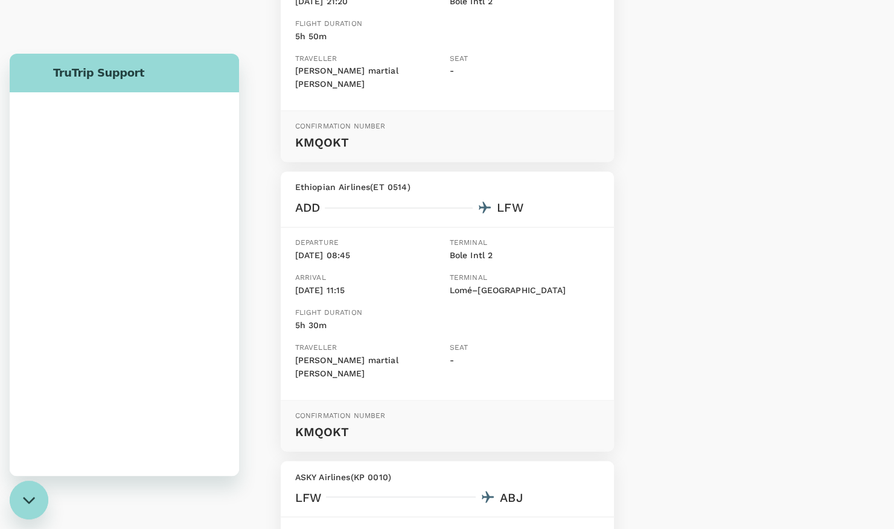
scroll to position [0, 0]
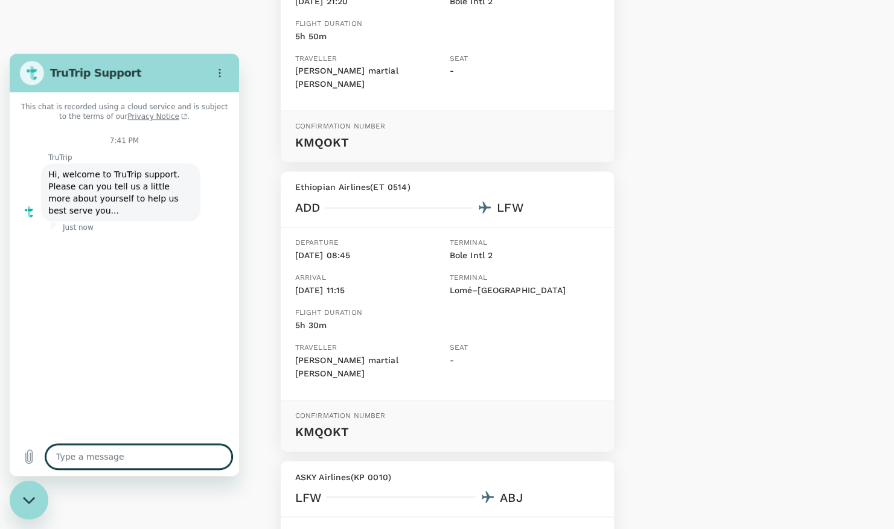
type textarea "x"
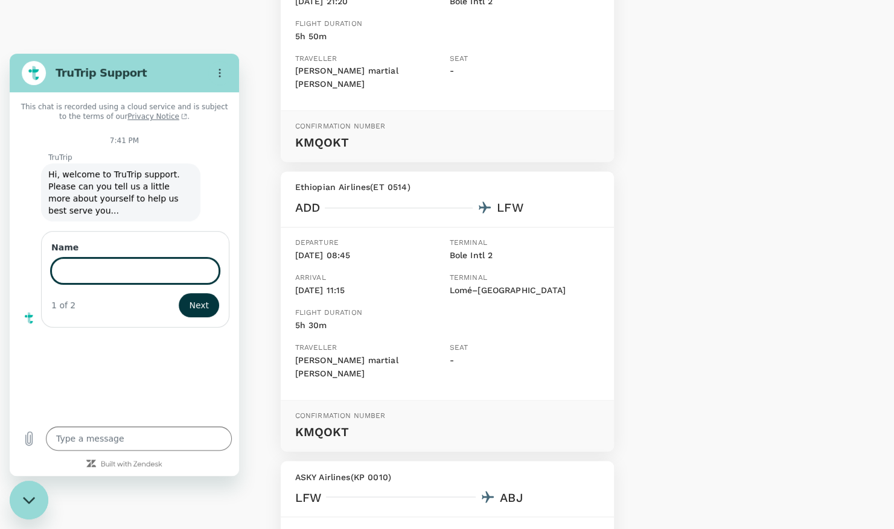
click at [75, 258] on input "Name" at bounding box center [135, 270] width 168 height 25
type input "N'guessan Kouakou Jean martial"
click at [196, 298] on span "Next" at bounding box center [199, 305] width 20 height 14
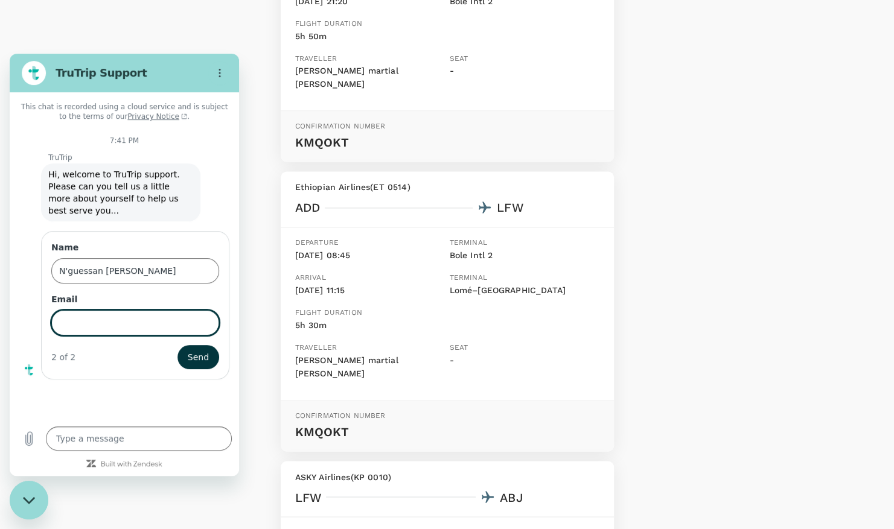
click at [158, 316] on input "Email" at bounding box center [135, 322] width 168 height 25
type input "[PERSON_NAME][EMAIL_ADDRESS][DOMAIN_NAME]"
click at [194, 350] on span "Send" at bounding box center [198, 357] width 21 height 14
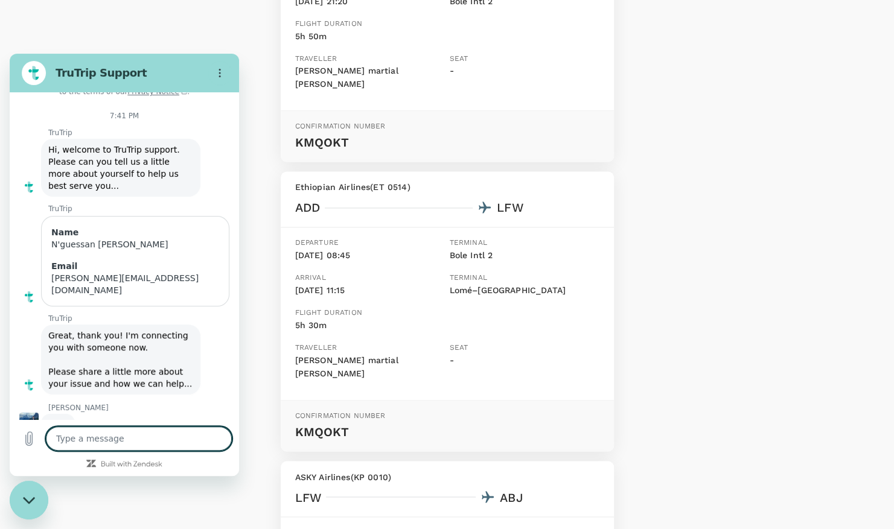
click at [80, 441] on textarea at bounding box center [139, 439] width 186 height 24
type textarea "x"
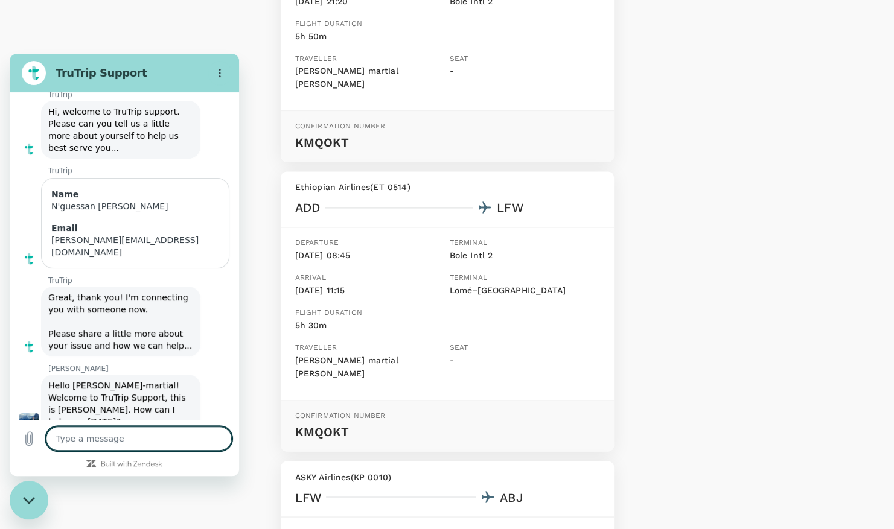
scroll to position [65, 0]
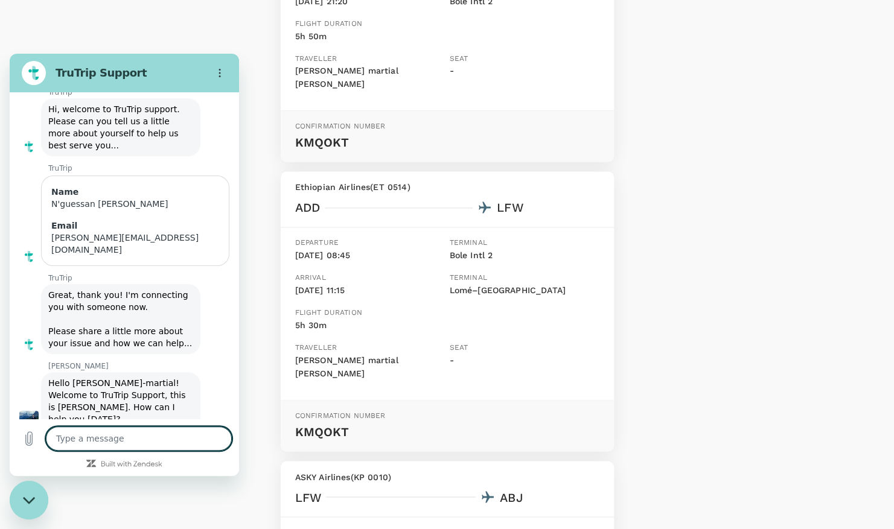
type textarea "H"
type textarea "x"
type textarea "He"
type textarea "x"
type textarea "Hel"
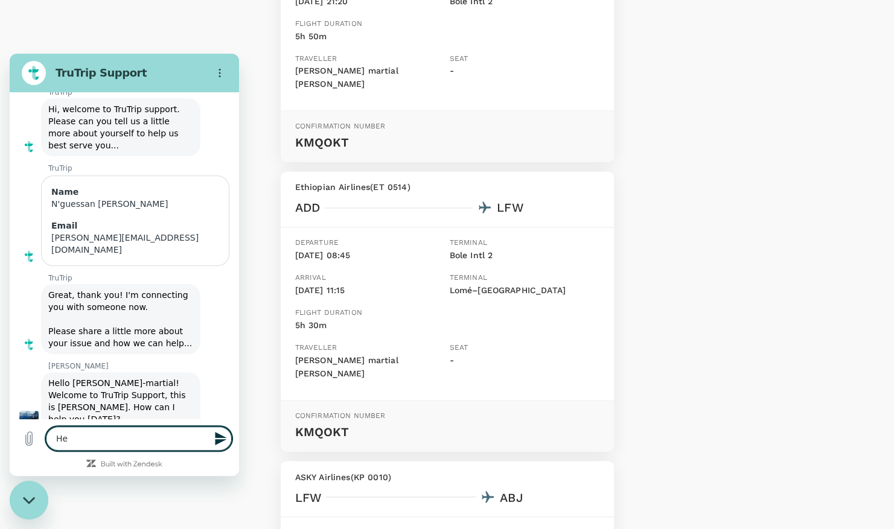
type textarea "x"
type textarea "Hell"
type textarea "x"
type textarea "Hello"
type textarea "x"
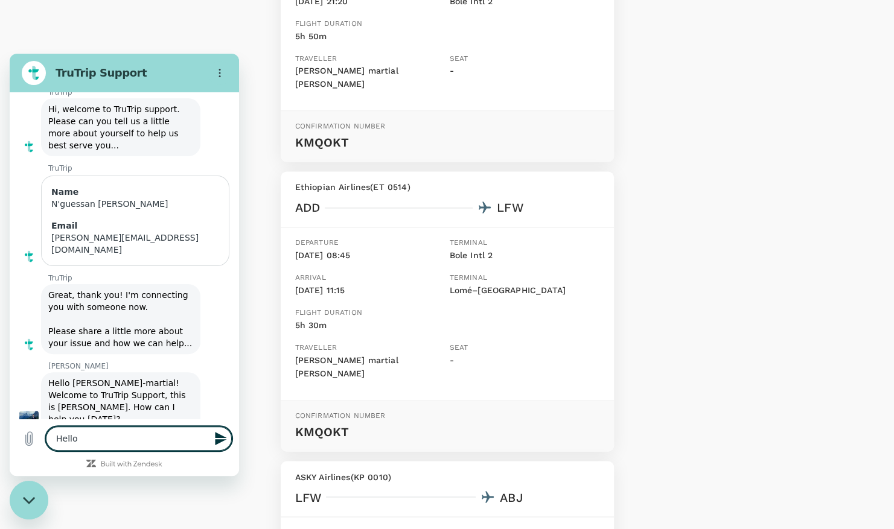
type textarea "Hello"
type textarea "x"
type textarea "Hello M"
type textarea "x"
type textarea "Hello Ma"
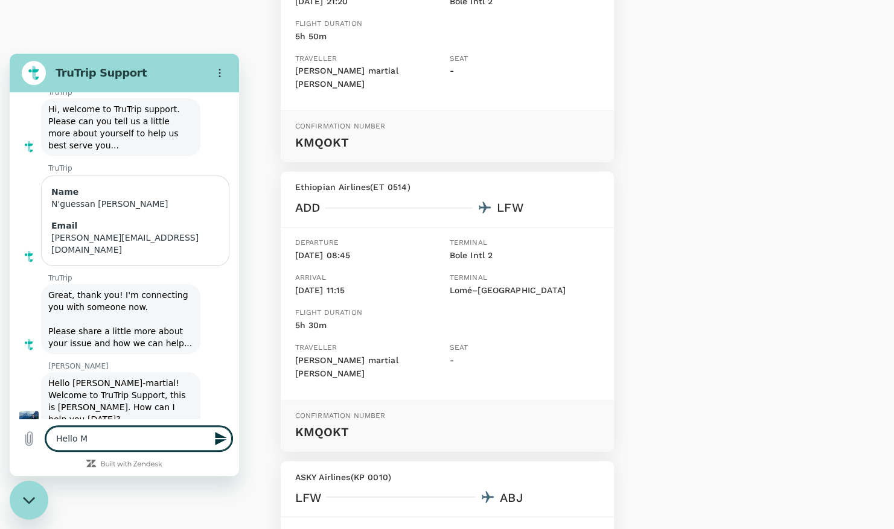
type textarea "x"
type textarea "Hello Mat"
type textarea "x"
type textarea "Hello Mate"
type textarea "x"
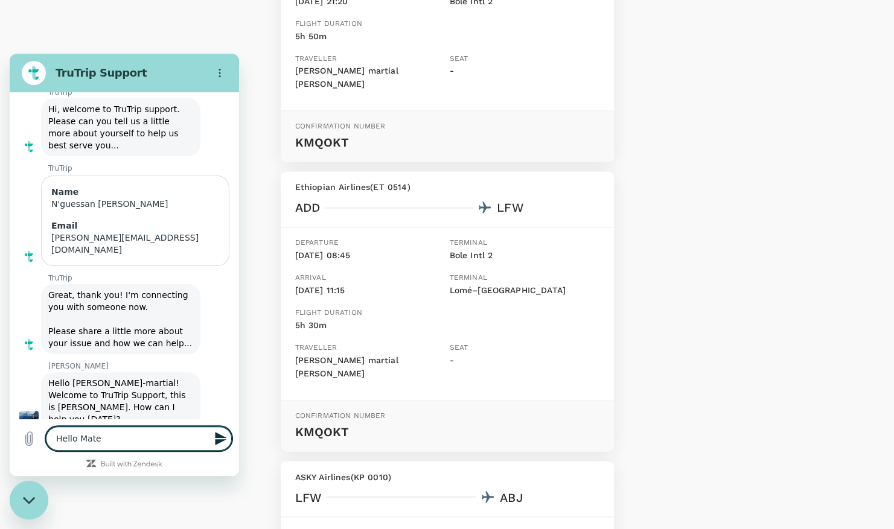
type textarea "Hello Mateo"
type textarea "x"
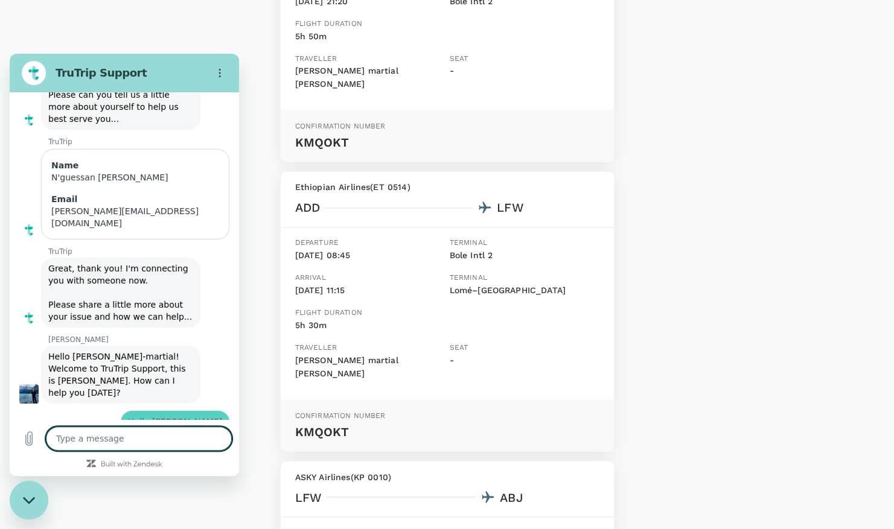
type textarea "x"
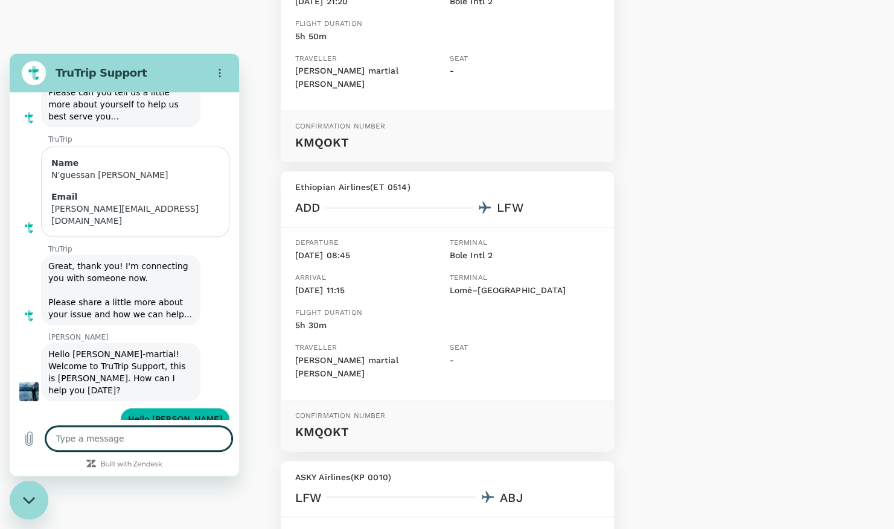
type textarea "I"
type textarea "x"
type textarea "I"
type textarea "x"
type textarea "I h"
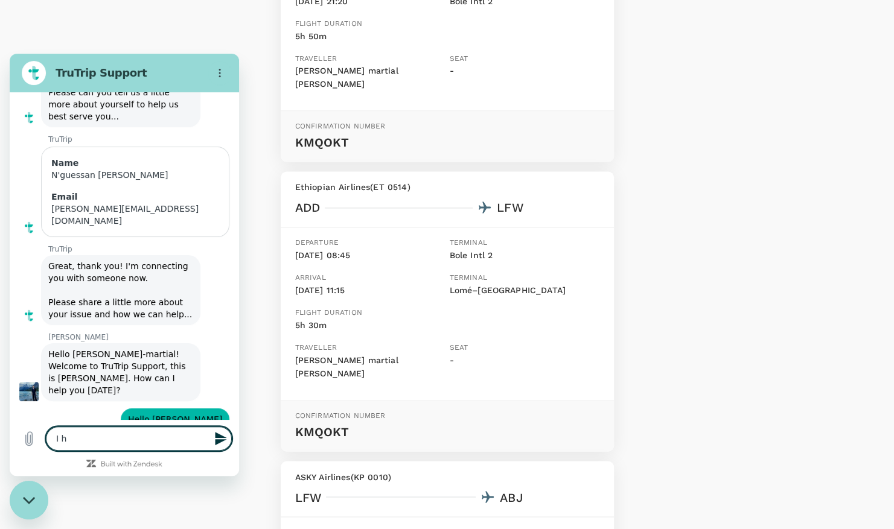
type textarea "x"
type textarea "I ha"
type textarea "x"
type textarea "I hav"
type textarea "x"
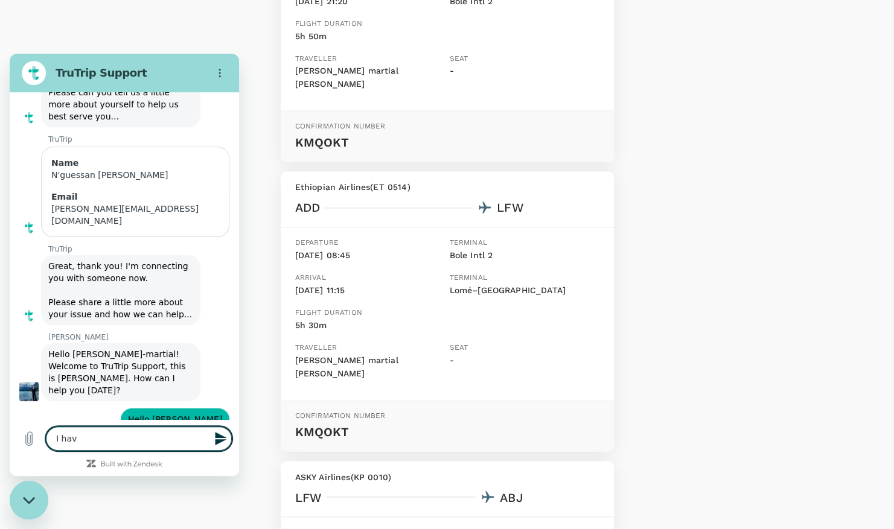
type textarea "I have"
type textarea "x"
type textarea "I have"
type textarea "x"
type textarea "I have b"
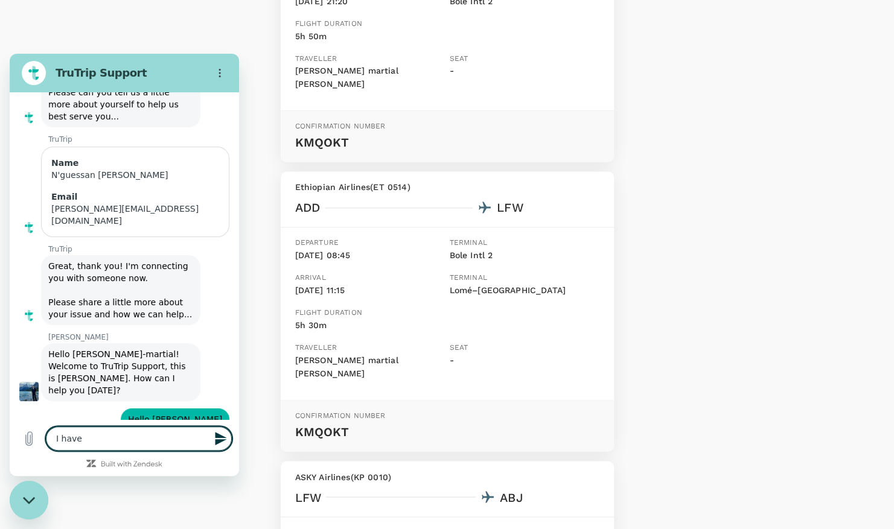
type textarea "x"
type textarea "I have bo"
type textarea "x"
type textarea "I have boo"
type textarea "x"
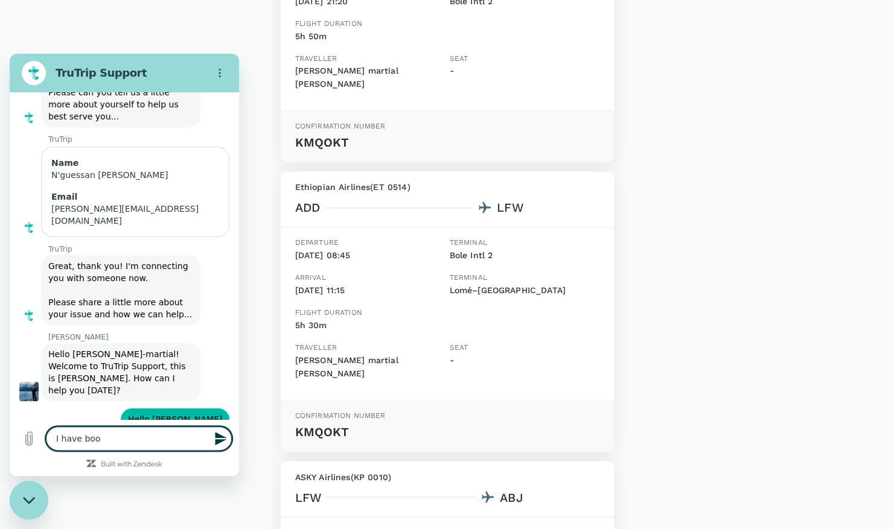
type textarea "I have book"
type textarea "x"
type textarea "I have booke"
type textarea "x"
type textarea "I have booked"
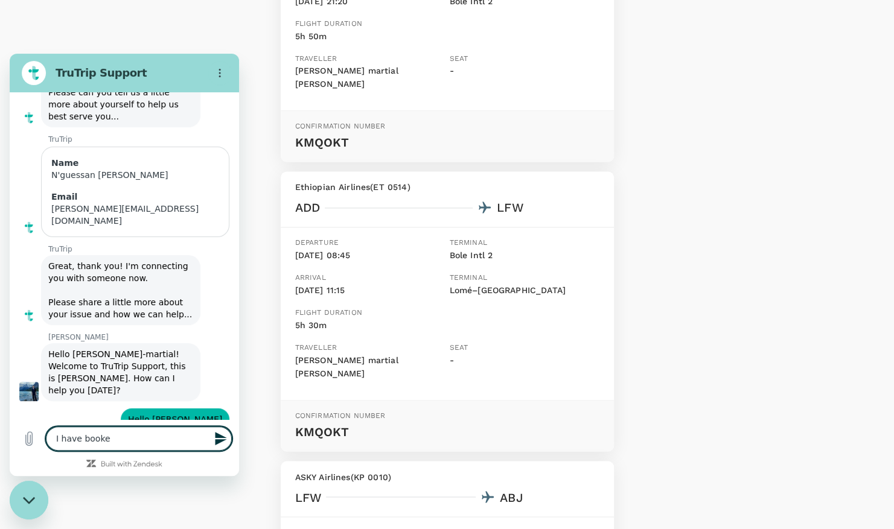
type textarea "x"
type textarea "I have booked"
type textarea "x"
type textarea "I have booked a"
type textarea "x"
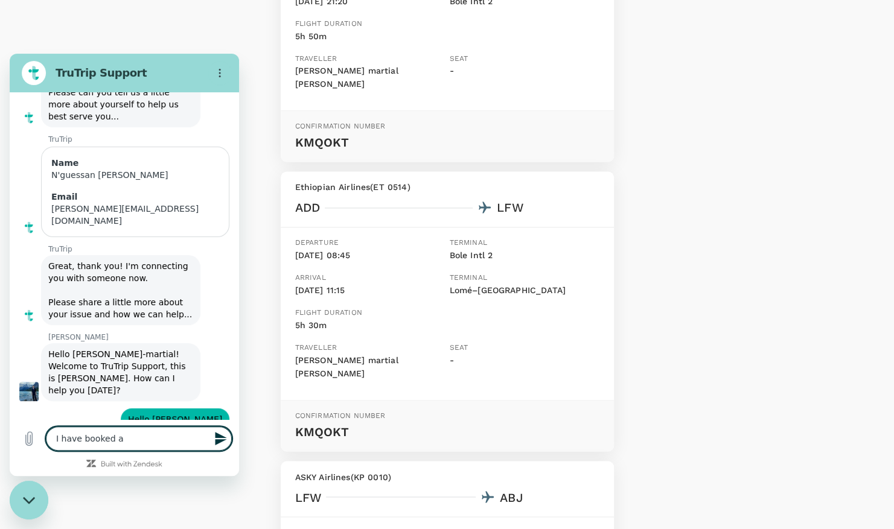
type textarea "I have booked a"
type textarea "x"
type textarea "I have booked a f"
type textarea "x"
type textarea "I have booked a fl"
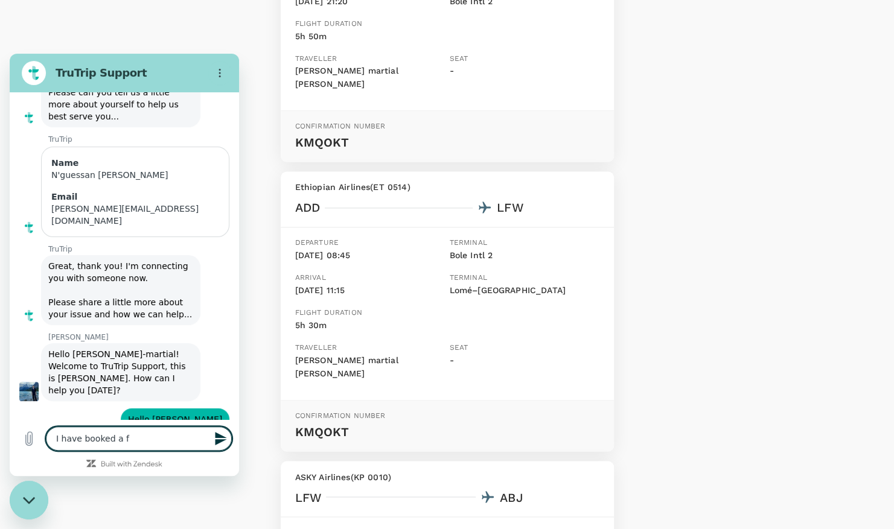
type textarea "x"
type textarea "I have booked a fli"
type textarea "x"
type textarea "I have booked a flig"
type textarea "x"
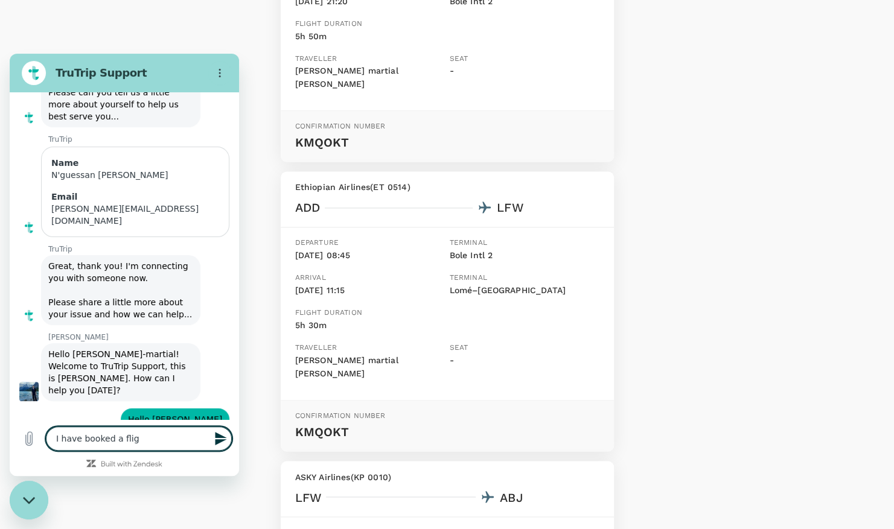
type textarea "I have booked a fligh"
type textarea "x"
type textarea "I have booked a flight"
type textarea "x"
type textarea "I have booked a flight"
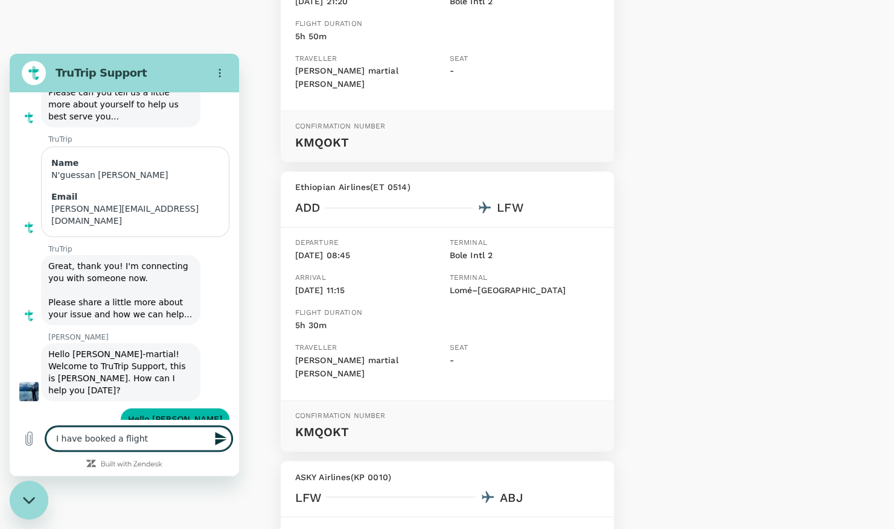
type textarea "x"
type textarea "I have booked a flight f"
type textarea "x"
type textarea "I have booked a flight fr"
type textarea "x"
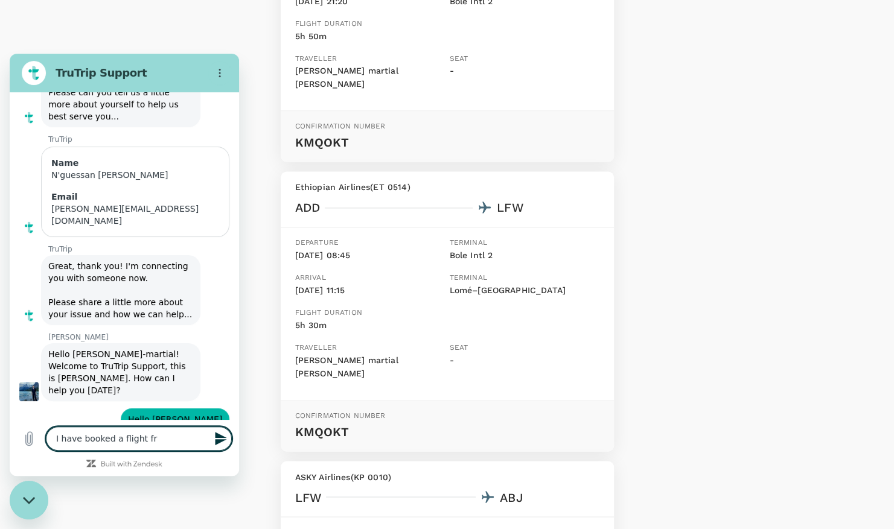
type textarea "I have booked a flight fro"
type textarea "x"
type textarea "I have booked a flight from"
type textarea "x"
type textarea "I have booked a flight from"
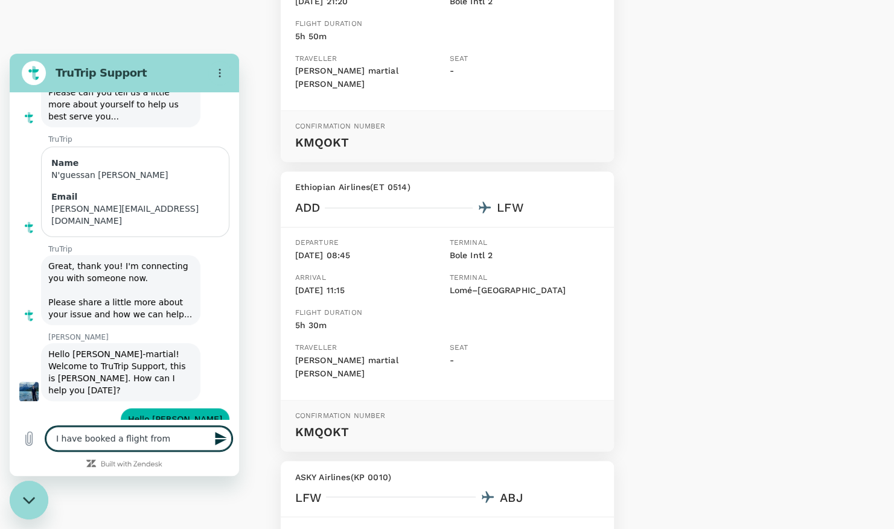
type textarea "x"
type textarea "I have booked a flight from A"
type textarea "x"
type textarea "I have booked a flight from Ab"
type textarea "x"
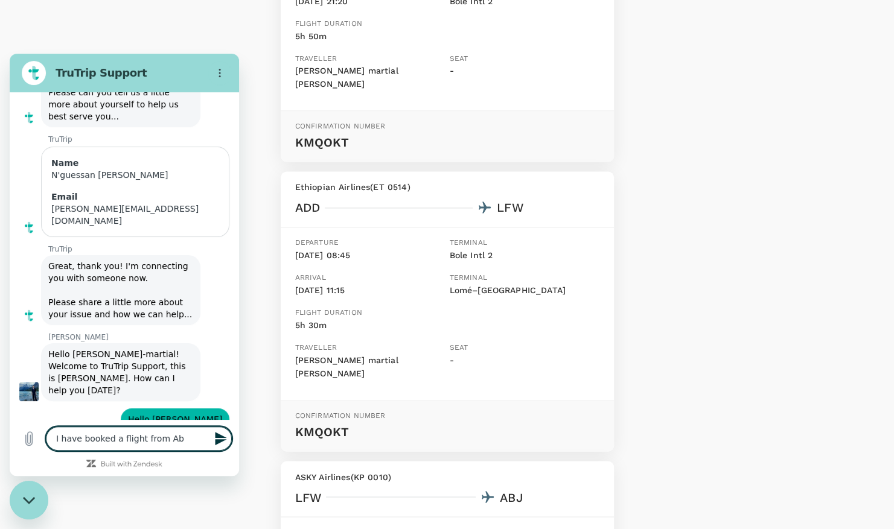
type textarea "I have booked a flight from Abi"
type textarea "x"
type textarea "I have booked a flight from Abid"
type textarea "x"
type textarea "I have booked a flight from Abidj"
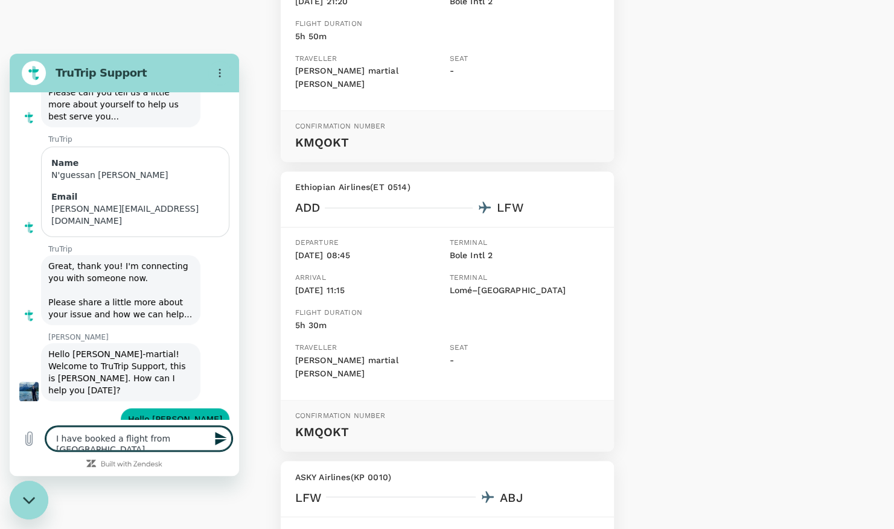
type textarea "x"
type textarea "I have booked a flight from Abidja"
type textarea "x"
type textarea "I have booked a flight from Abidjan"
type textarea "x"
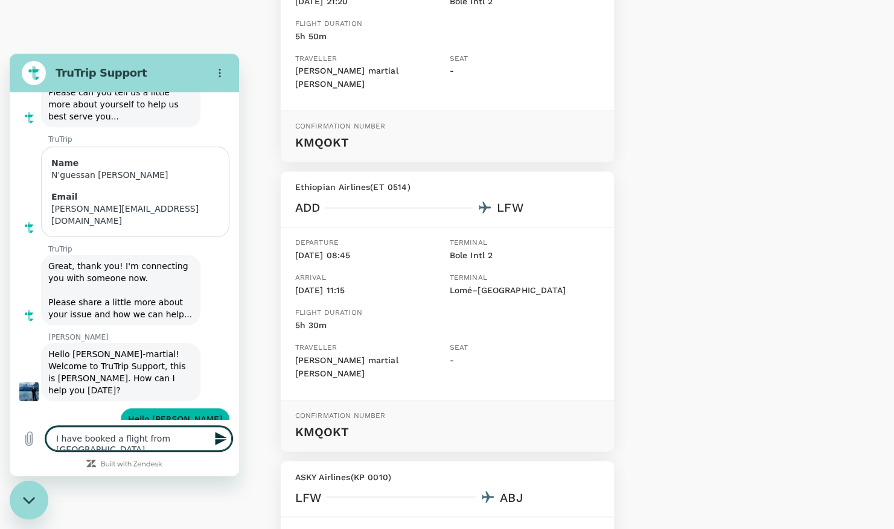
type textarea "I have booked a flight from Abidjan"
type textarea "x"
type textarea "I have booked a flight from Abidjan t"
type textarea "x"
type textarea "I have booked a flight from Abidjan to"
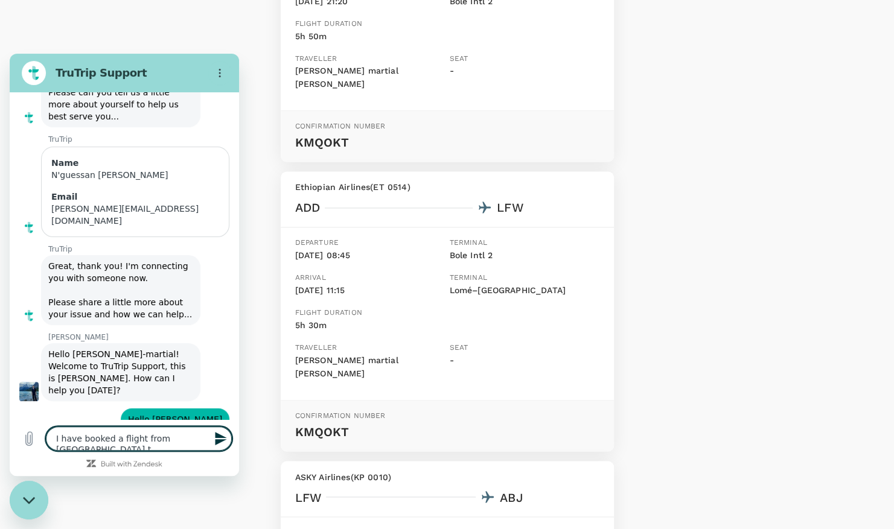
type textarea "x"
type textarea "I have booked a flight from Abidjan to"
type textarea "x"
type textarea "I have booked a flight from Abidjan to W"
type textarea "x"
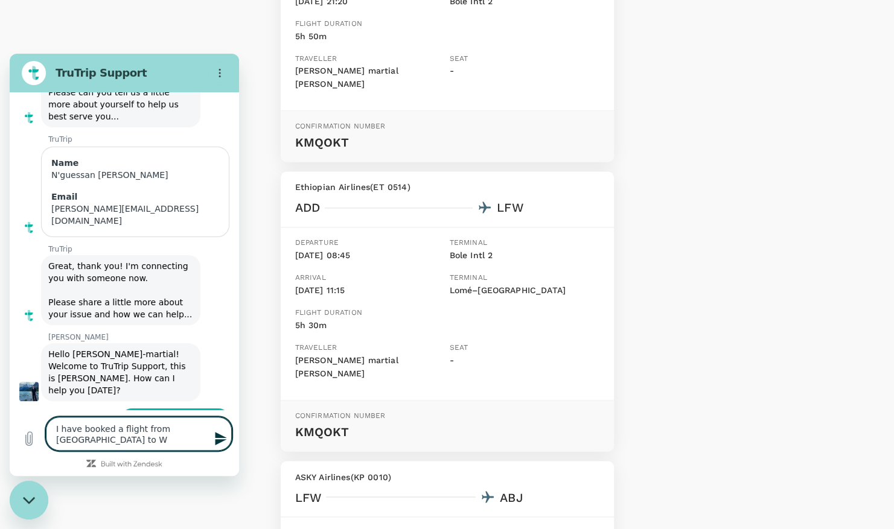
type textarea "I have booked a flight from Abidjan to Wi"
type textarea "x"
type textarea "I have booked a flight from Abidjan to Win"
type textarea "x"
type textarea "I have booked a flight from Abidjan to Wind"
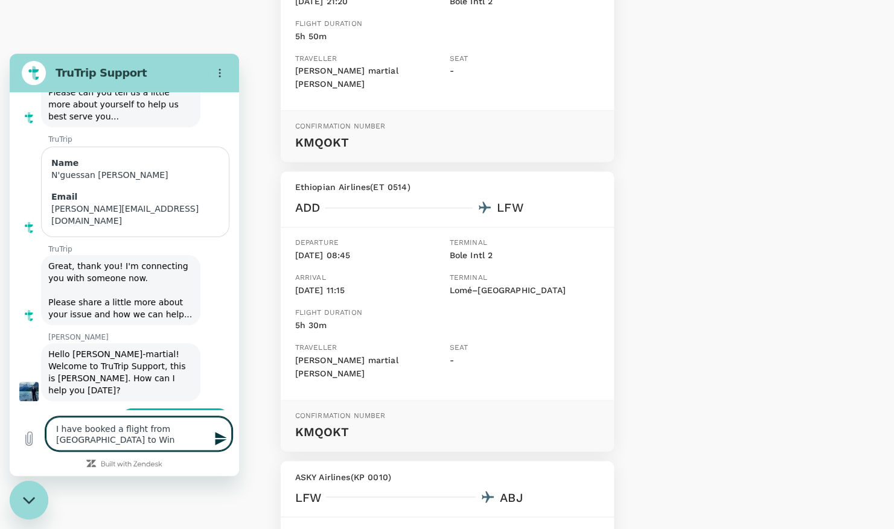
type textarea "x"
type textarea "I have booked a flight from Abidjan to Windh"
type textarea "x"
type textarea "I have booked a flight from Abidjan to Windho"
type textarea "x"
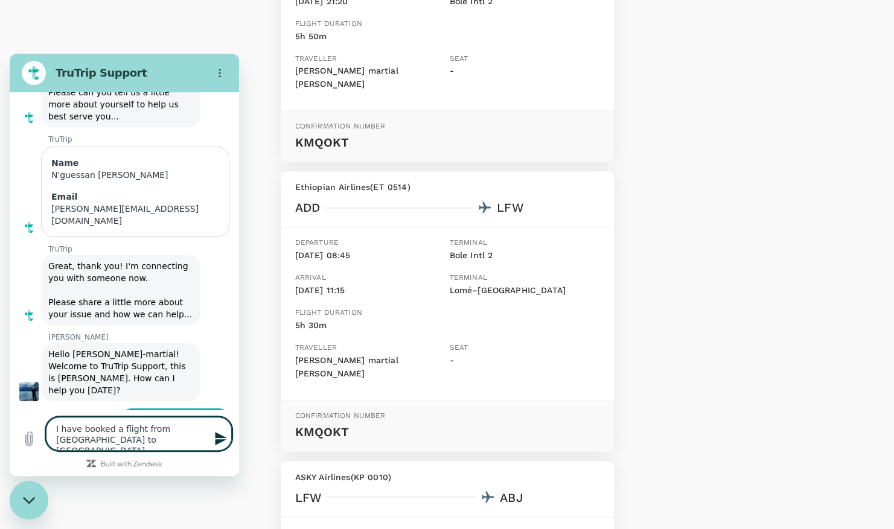
type textarea "I have booked a flight from Abidjan to Windhoc"
type textarea "x"
type textarea "I have booked a flight from Abidjan to Windhock"
type textarea "x"
type textarea "I have booked a flight from Abidjan to Windhock"
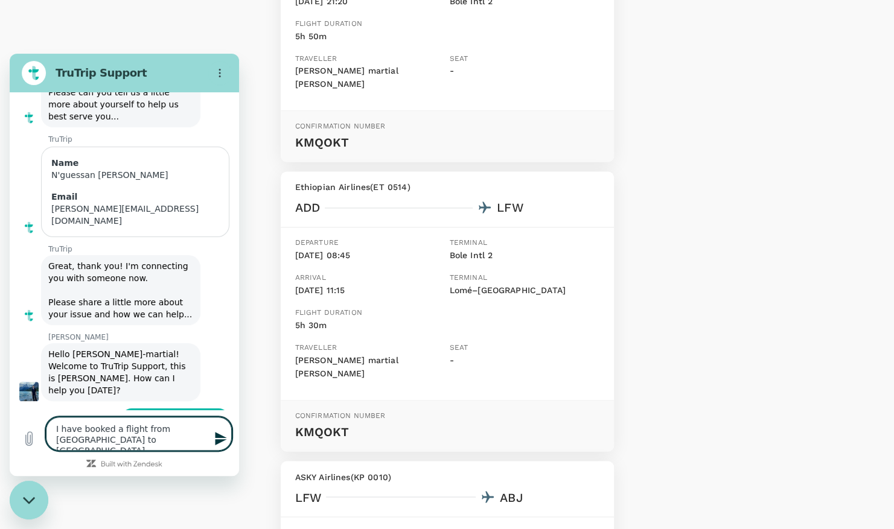
type textarea "x"
type textarea "I have booked a flight from Abidjan to Windhoek"
type textarea "x"
click at [116, 430] on textarea "I have booked a flight from Abidjan to Windhoek" at bounding box center [139, 434] width 186 height 34
type textarea "I have booked a rflight from Abidjan to Windhoek"
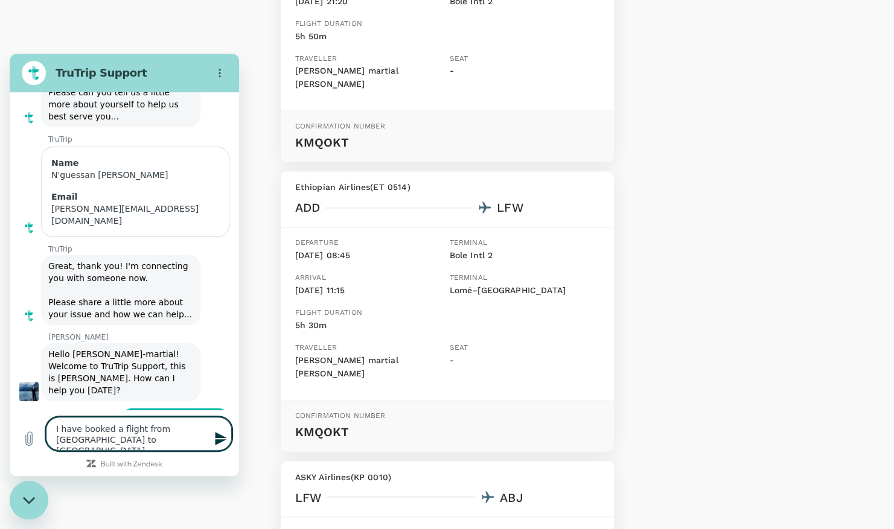
type textarea "x"
type textarea "I have booked a roflight from Abidjan to Windhoek"
type textarea "x"
type textarea "I have booked a rouflight from Abidjan to Windhoek"
type textarea "x"
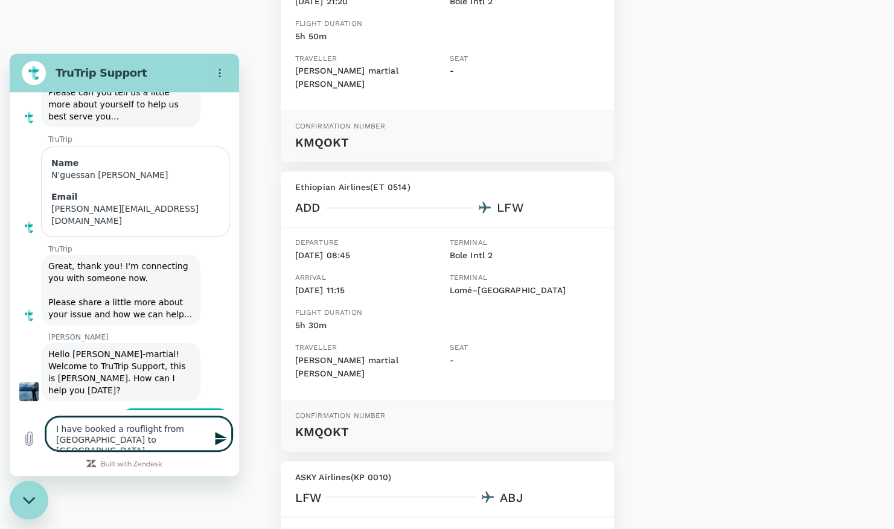
type textarea "I have booked a roudflight from Abidjan to Windhoek"
type textarea "x"
type textarea "I have booked a rouflight from Abidjan to Windhoek"
type textarea "x"
type textarea "I have booked a rounflight from Abidjan to Windhoek"
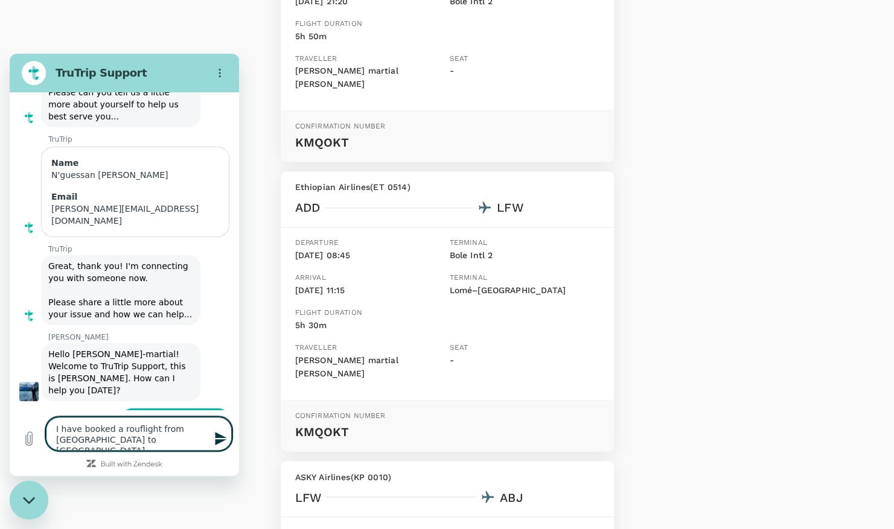
type textarea "x"
type textarea "I have booked a roundflight from Abidjan to Windhoek"
type textarea "x"
type textarea "I have booked a round flight from Abidjan to Windhoek"
type textarea "x"
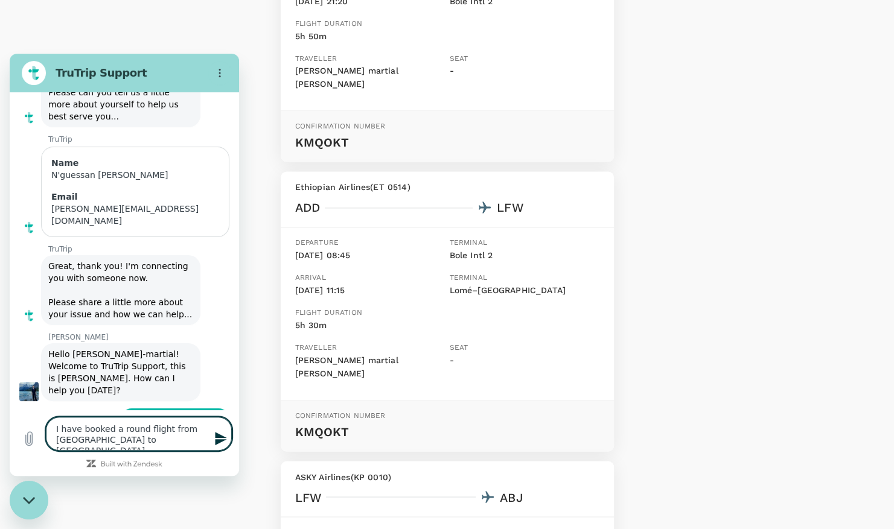
type textarea "I have booked a round tflight from Abidjan to Windhoek"
type textarea "x"
type textarea "I have booked a round trflight from Abidjan to Windhoek"
type textarea "x"
type textarea "I have booked a round triflight from Abidjan to Windhoek"
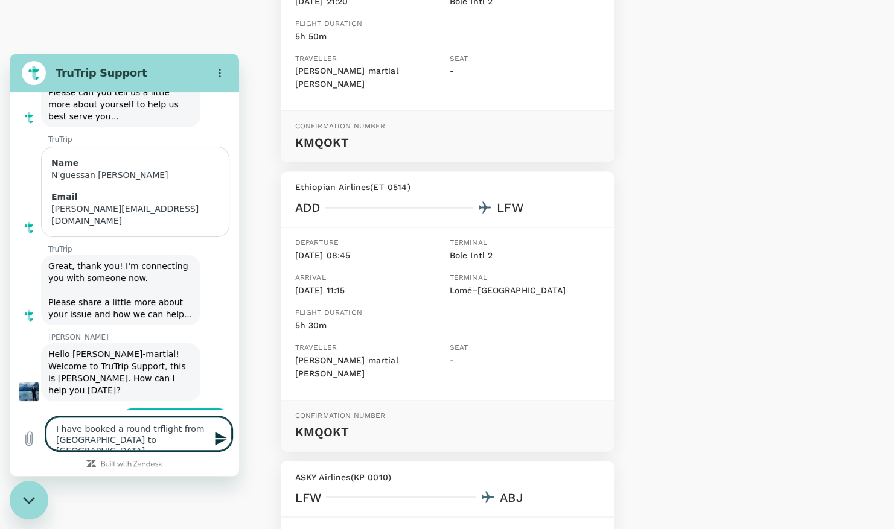
type textarea "x"
type textarea "I have booked a round tripflight from Abidjan to Windhoek"
type textarea "x"
type textarea "I have booked a round trip flight from Abidjan to Windhoek"
type textarea "x"
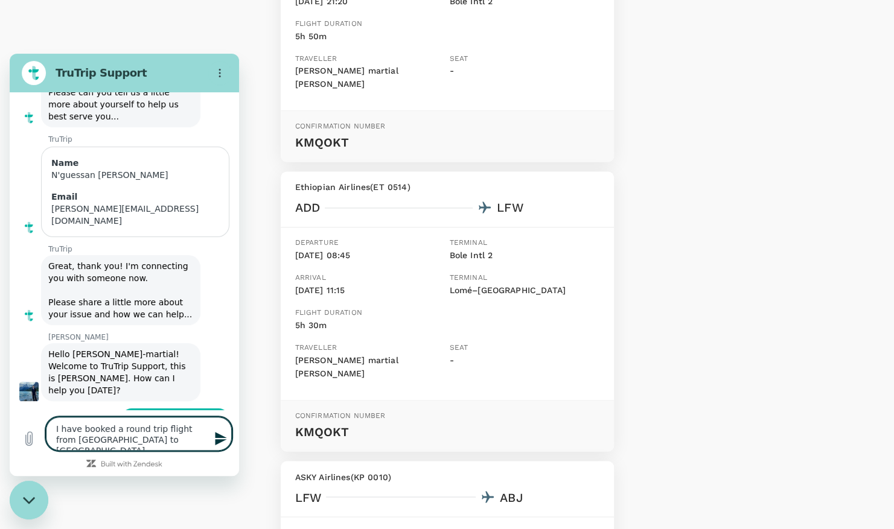
click at [136, 441] on textarea "I have booked a round trip flight from Abidjan to Windhoek" at bounding box center [139, 434] width 186 height 34
type textarea "I have booked a round trip flight from Abidjan to Windhoek"
type textarea "x"
type textarea "I have booked a round trip flight from Abidjan to Windhoek,"
type textarea "x"
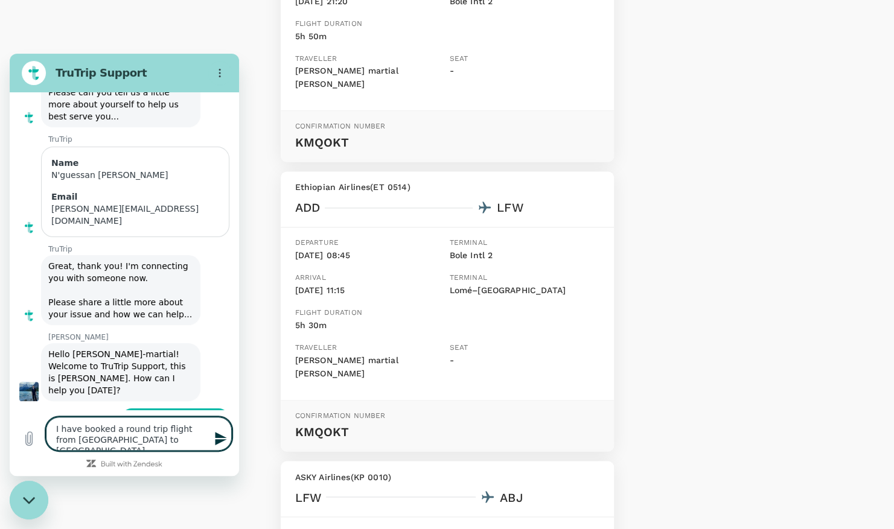
type textarea "I have booked a round trip flight from Abidjan to Windhoek,"
type textarea "x"
type textarea "I have booked a round trip flight from Abidjan to Windhoek, t"
type textarea "x"
type textarea "I have booked a round trip flight from Abidjan to Windhoek, th"
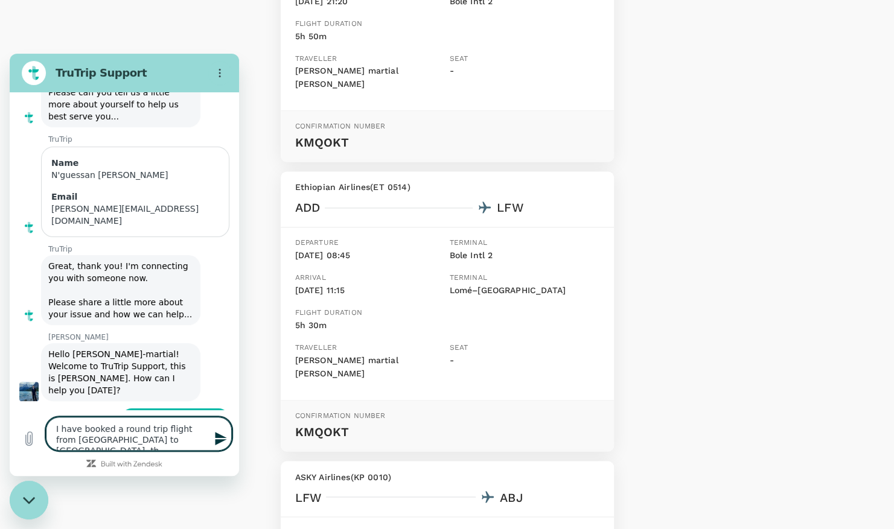
type textarea "x"
type textarea "I have booked a round trip flight from Abidjan to Windhoek, the"
type textarea "x"
type textarea "I have booked a round trip flight from Abidjan to Windhoek, the"
type textarea "x"
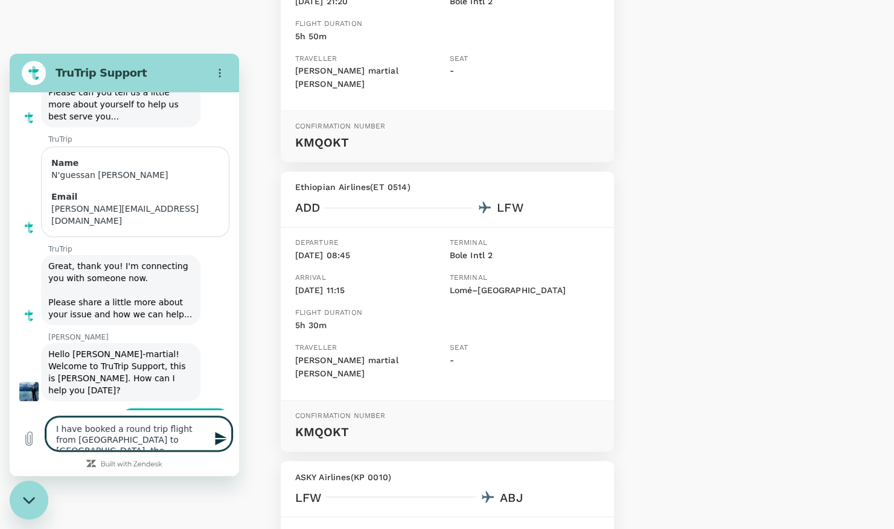
type textarea "I have booked a round trip flight from Abidjan to Windhoek, the f"
type textarea "x"
type textarea "I have booked a round trip flight from Abidjan to Windhoek, the fl"
type textarea "x"
type textarea "I have booked a round trip flight from Abidjan to Windhoek, the fli"
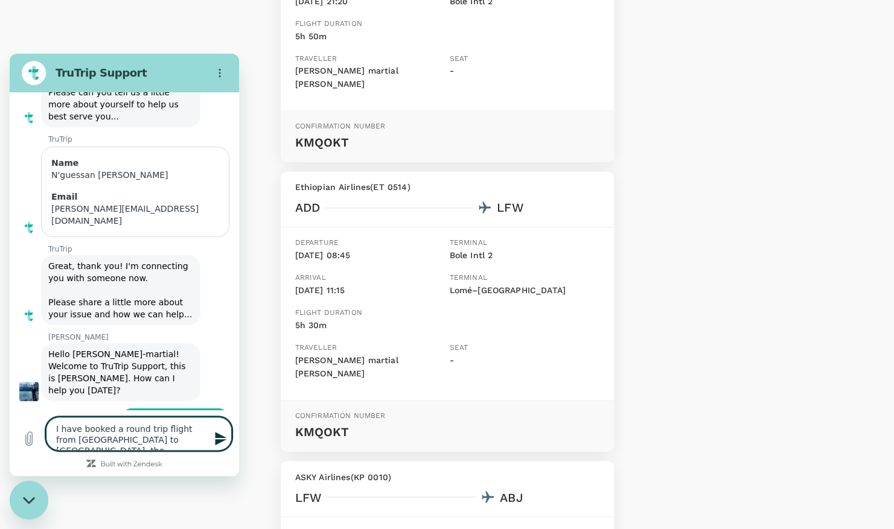
type textarea "x"
type textarea "I have booked a round trip flight from Abidjan to Windhoek, the flig"
type textarea "x"
type textarea "I have booked a round trip flight from Abidjan to Windhoek, the fligh"
type textarea "x"
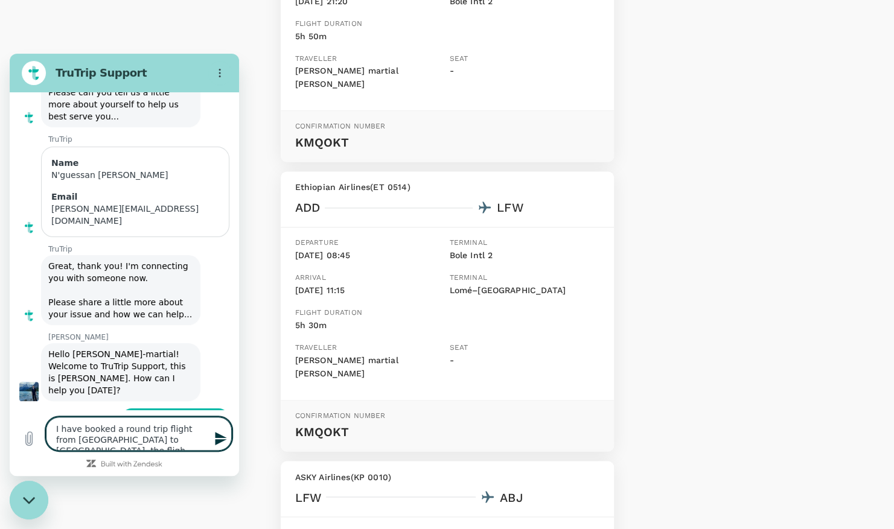
type textarea "I have booked a round trip flight from Abidjan to Windhoek, the flight"
type textarea "x"
type textarea "I have booked a round trip flight from Abidjan to Windhoek, the flight"
type textarea "x"
type textarea "I have booked a round trip flight from Abidjan to Windhoek, the flight b"
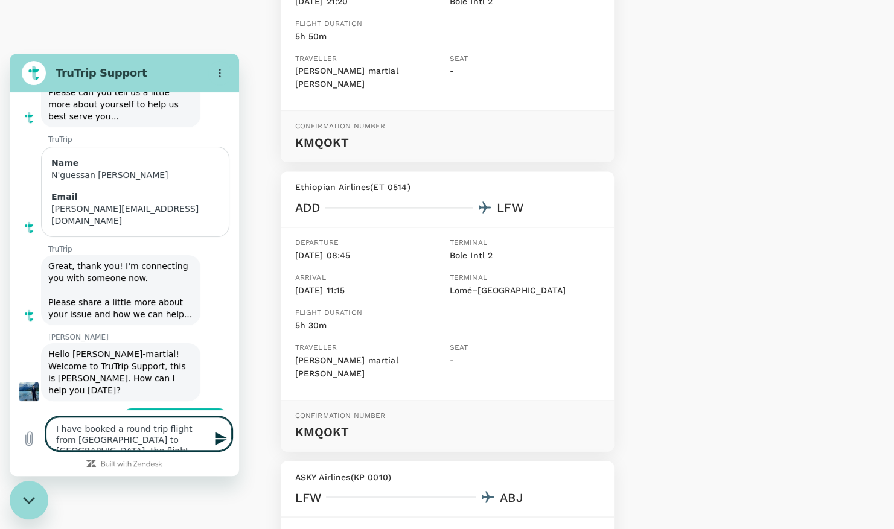
type textarea "x"
type textarea "I have booked a round trip flight from Abidjan to Windhoek, the flight ba"
type textarea "x"
type textarea "I have booked a round trip flight from Abidjan to Windhoek, the flight bac"
type textarea "x"
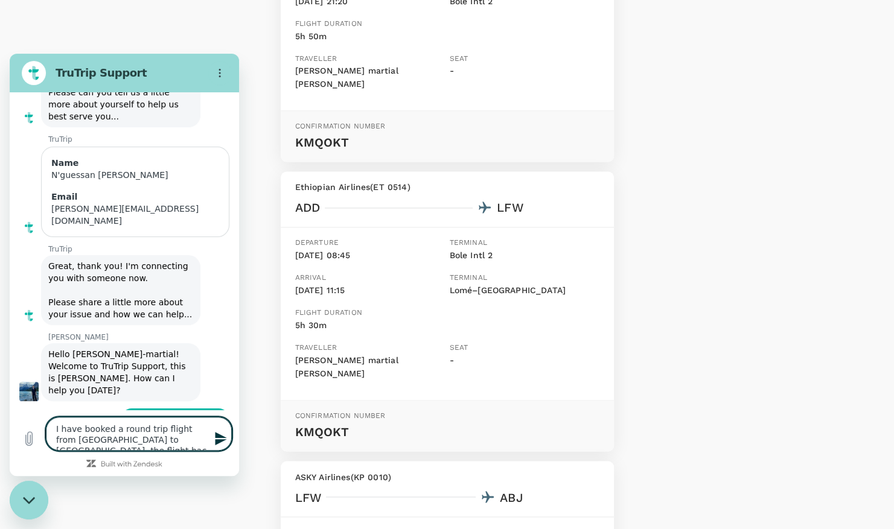
type textarea "I have booked a round trip flight from Abidjan to Windhoek, the flight back"
type textarea "x"
type textarea "I have booked a round trip flight from Abidjan to Windhoek, the flight back"
type textarea "x"
type textarea "I have booked a round trip flight from Abidjan to Windhoek, the flight back m"
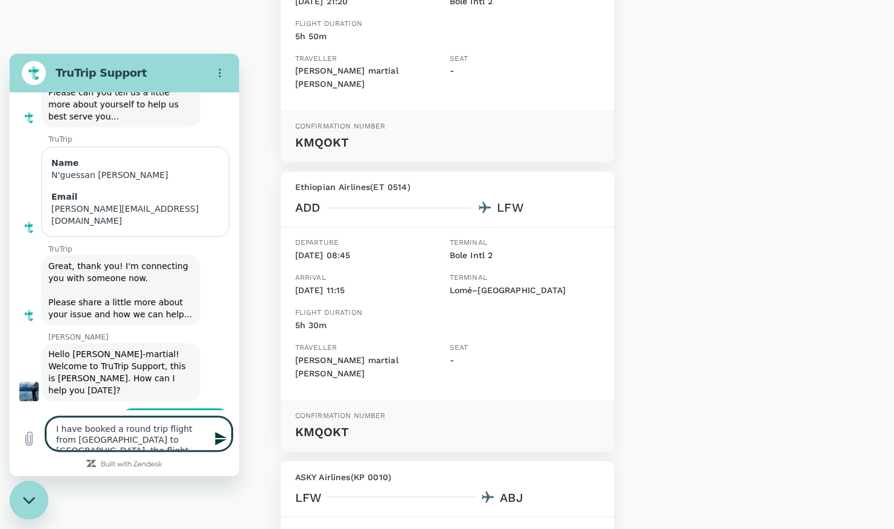
type textarea "x"
type textarea "I have booked a round trip flight from Abidjan to Windhoek, the flight back ma"
type textarea "x"
type textarea "I have booked a round trip flight from Abidjan to Windhoek, the flight back mad"
type textarea "x"
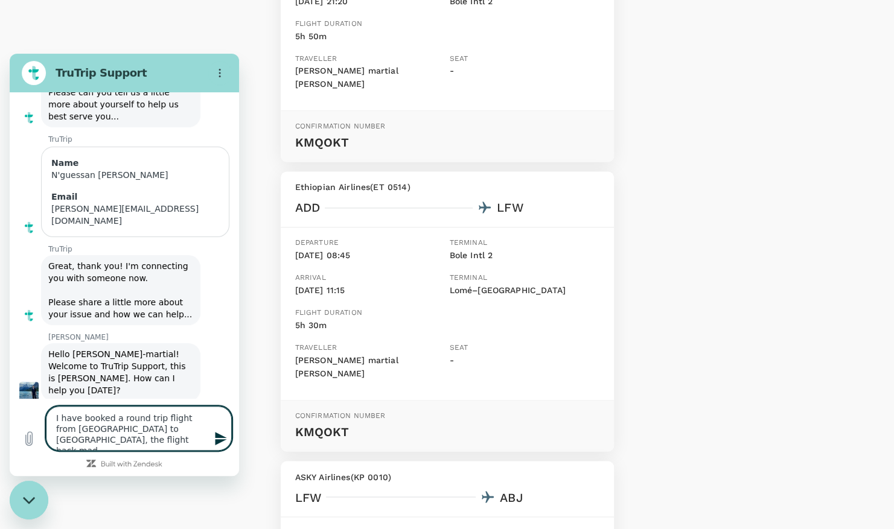
type textarea "I have booked a round trip flight from Abidjan to Windhoek, the flight back made"
type textarea "x"
type textarea "I have booked a round trip flight from Abidjan to Windhoek, the flight back made"
type textarea "x"
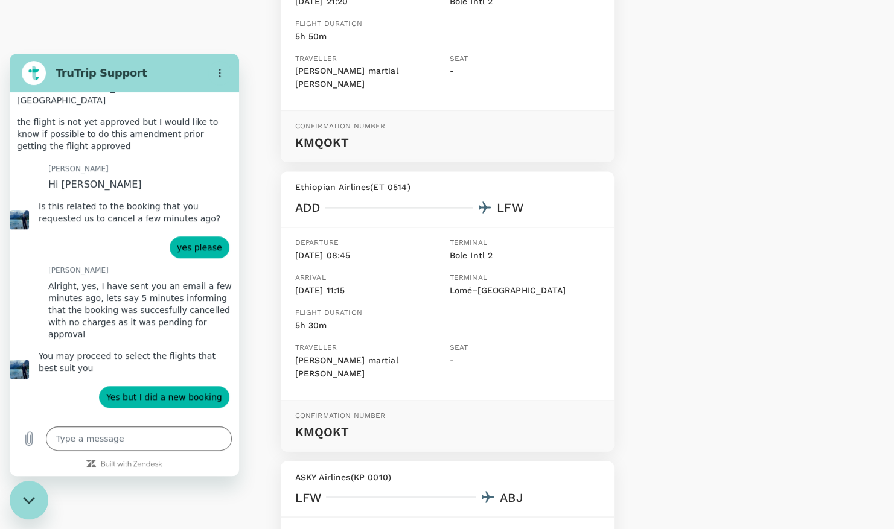
scroll to position [505, 0]
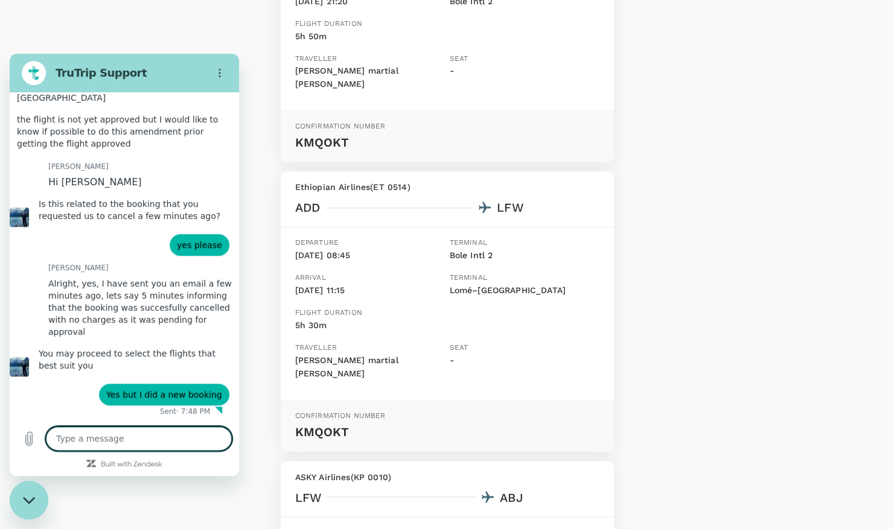
click at [144, 428] on textarea at bounding box center [139, 439] width 186 height 24
paste textarea "Booking ID A20250829922509"
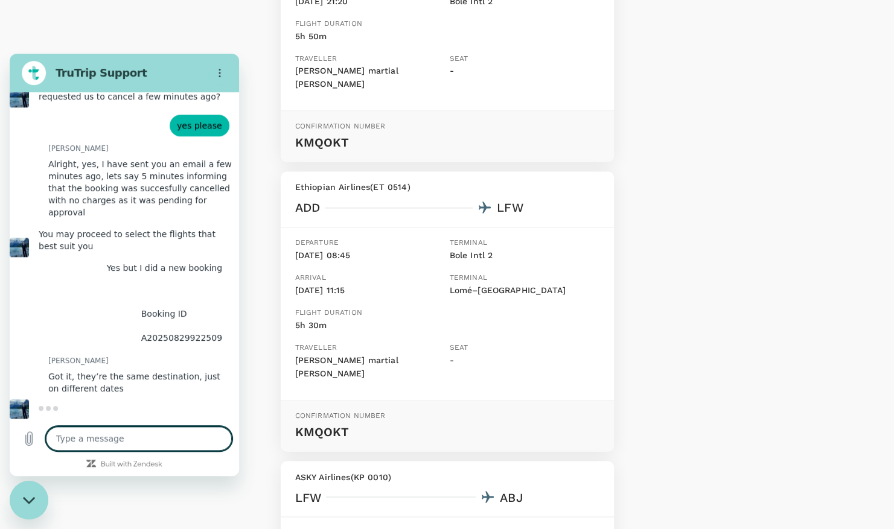
scroll to position [634, 0]
click at [136, 433] on textarea at bounding box center [139, 439] width 186 height 24
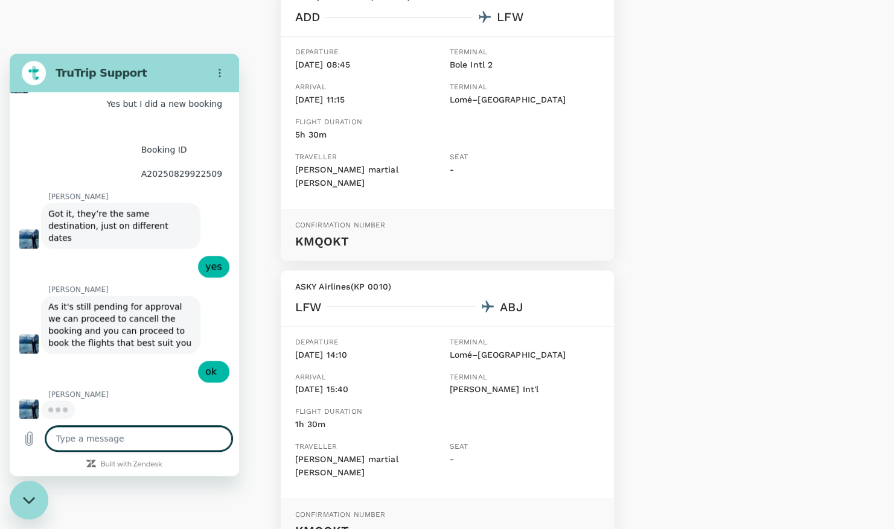
scroll to position [1139, 0]
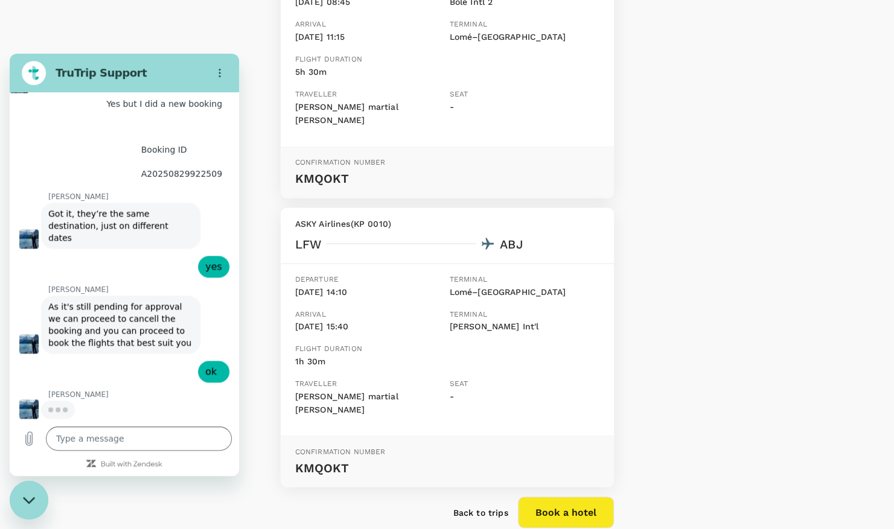
click at [485, 506] on p "Back to trips" at bounding box center [480, 512] width 55 height 12
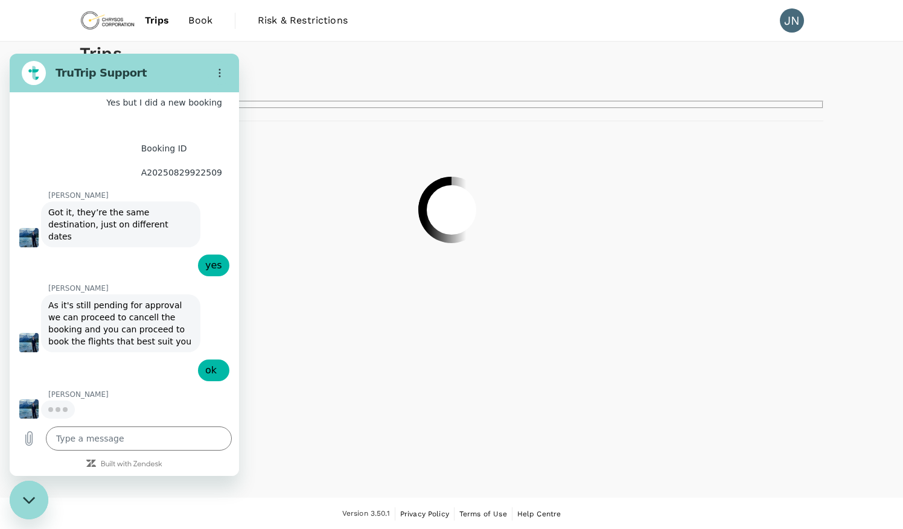
scroll to position [785, 0]
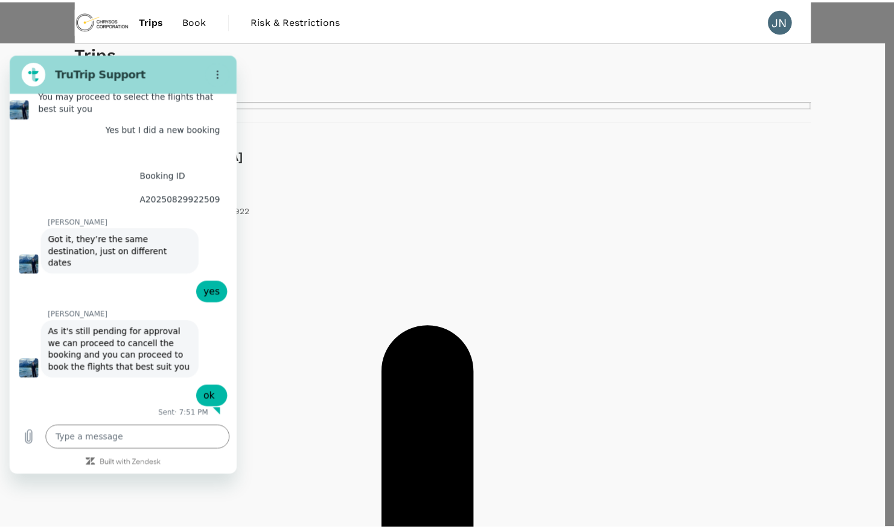
scroll to position [762, 0]
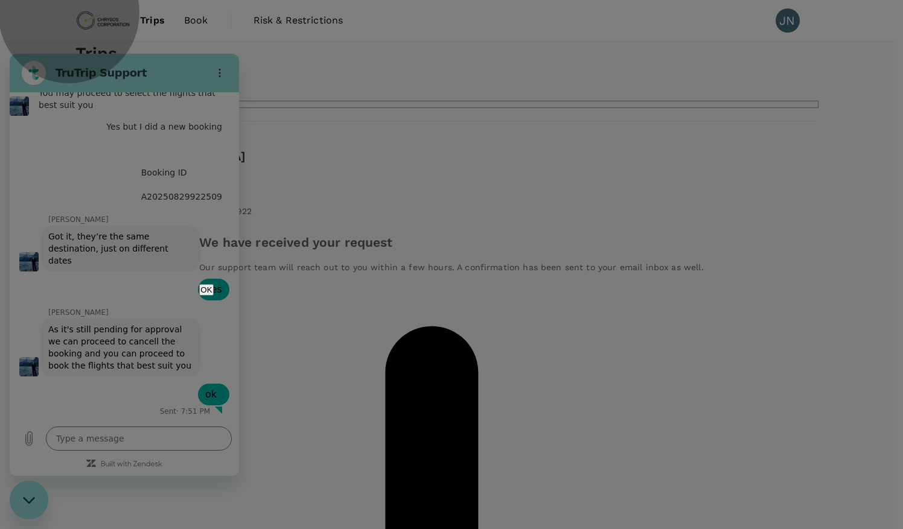
click at [213, 296] on button "OK" at bounding box center [206, 289] width 14 height 11
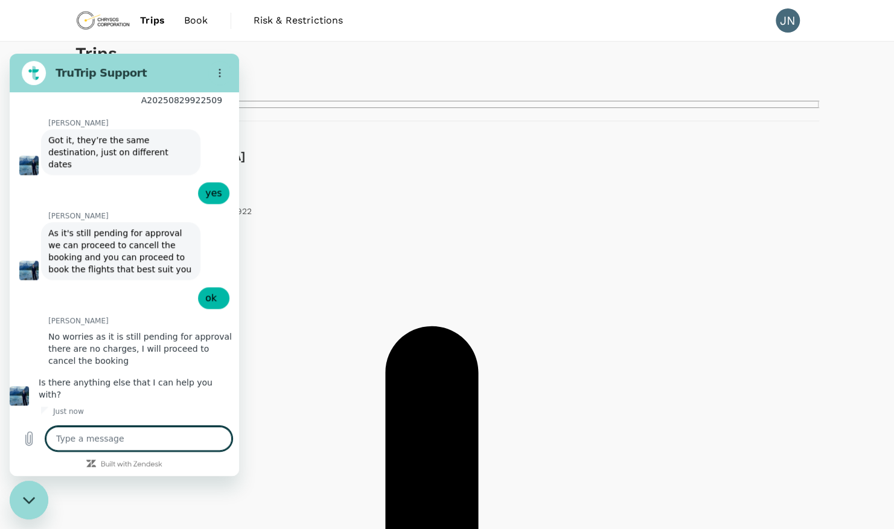
scroll to position [861, 0]
click at [88, 435] on textarea at bounding box center [139, 439] width 186 height 24
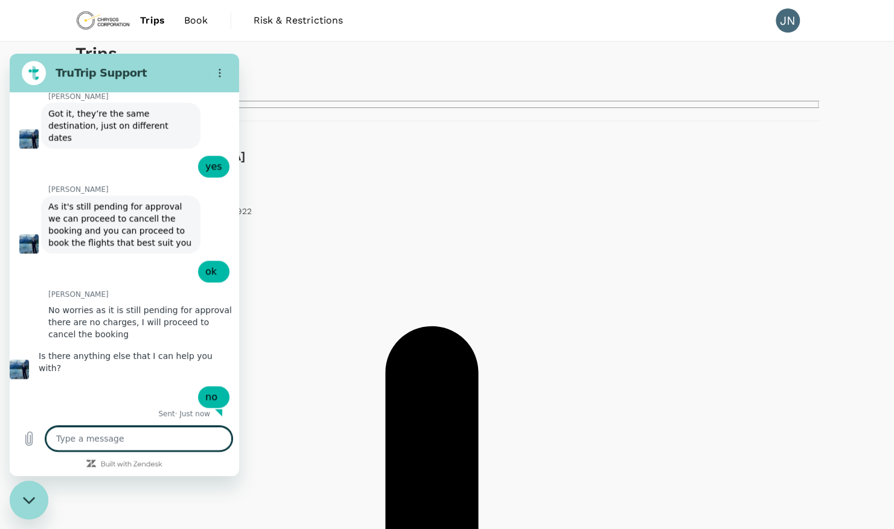
scroll to position [890, 0]
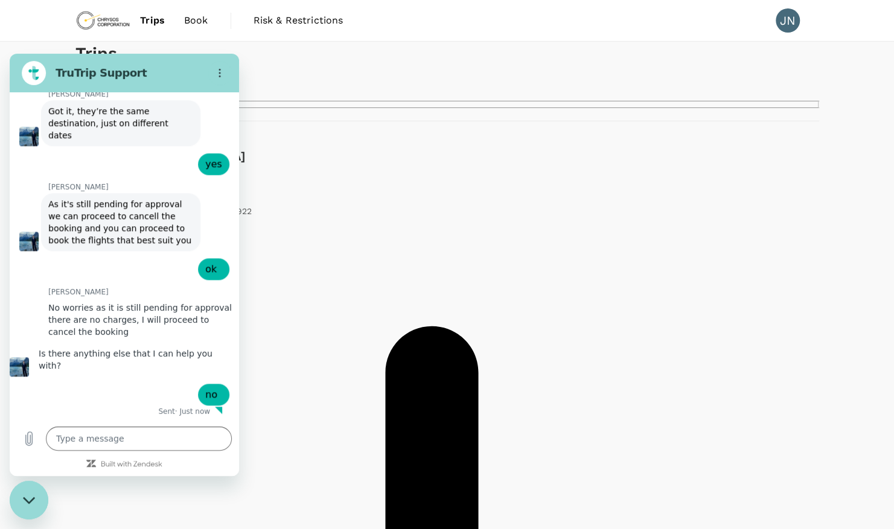
click at [36, 75] on figure at bounding box center [34, 73] width 24 height 24
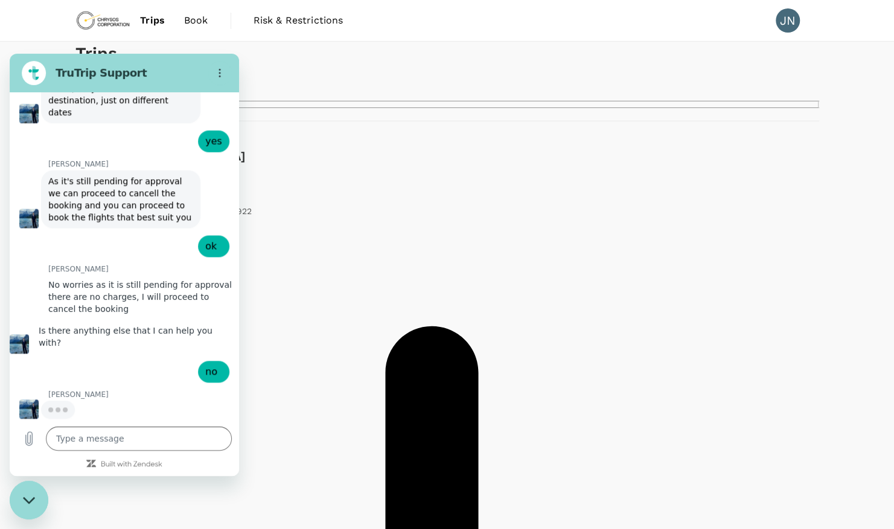
scroll to position [912, 0]
click at [23, 500] on icon "Close messaging window" at bounding box center [29, 501] width 13 height 8
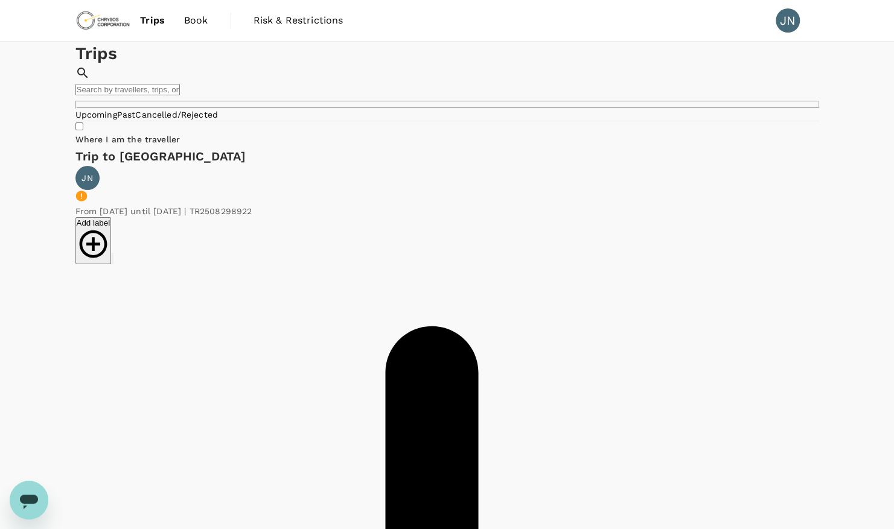
scroll to position [914, 0]
click at [194, 21] on span "Book" at bounding box center [196, 20] width 24 height 14
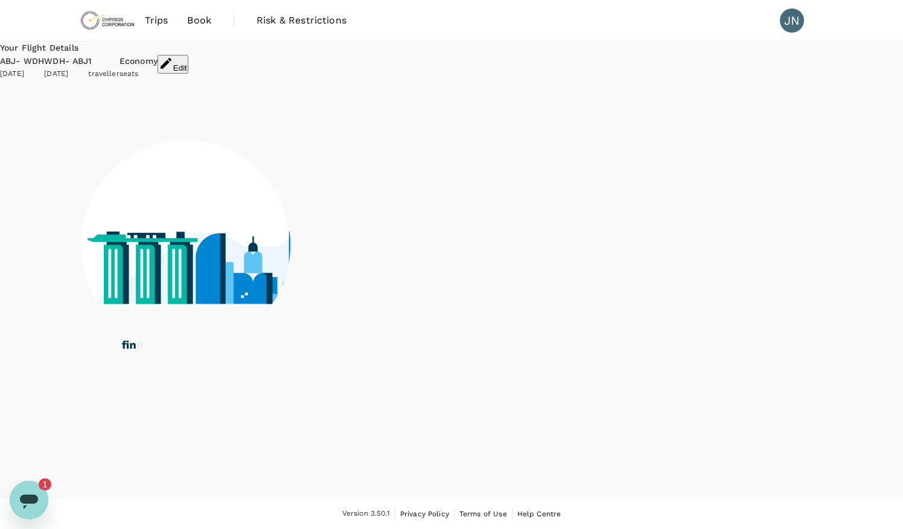
click at [30, 501] on icon "Open messaging window, 1 unread message" at bounding box center [29, 502] width 18 height 14
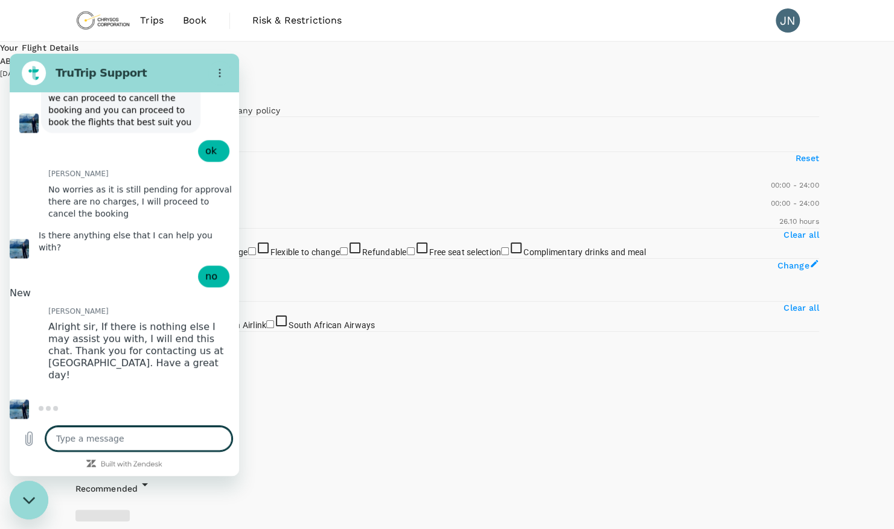
scroll to position [1003, 0]
click at [116, 441] on textarea at bounding box center [139, 439] width 186 height 24
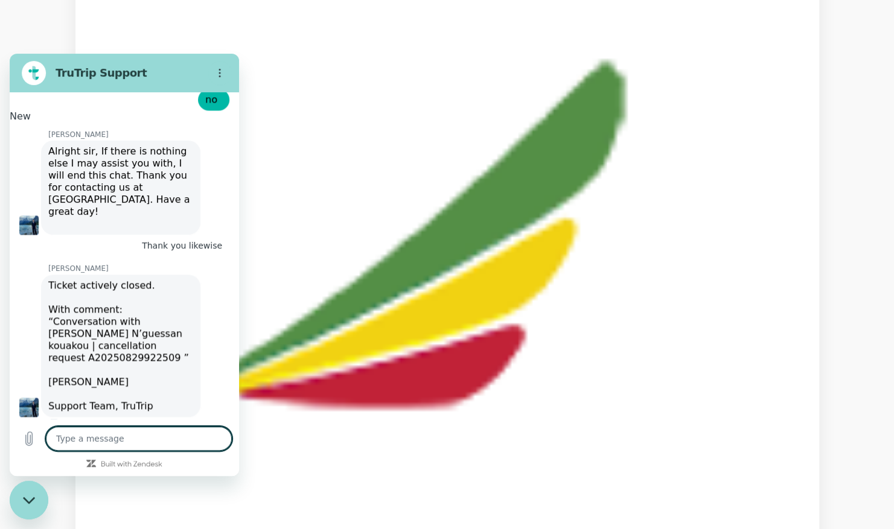
scroll to position [1174, 0]
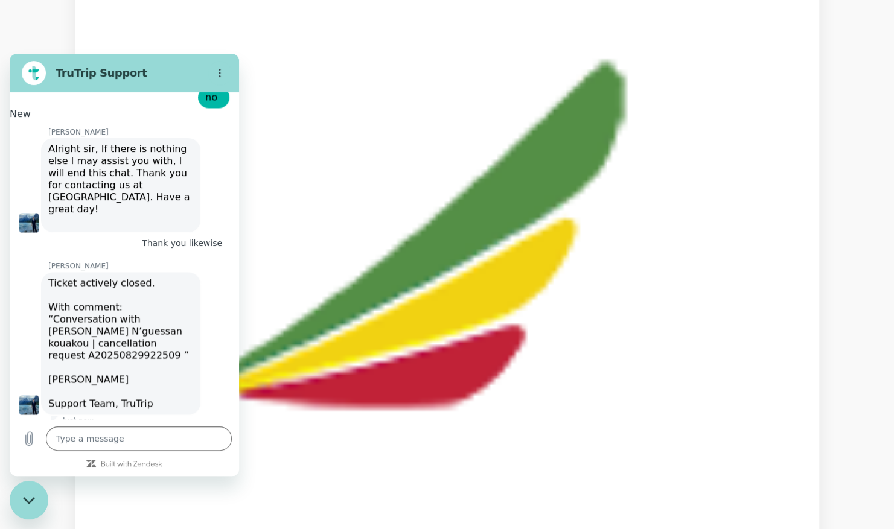
click at [24, 497] on icon "Close messaging window" at bounding box center [29, 501] width 13 height 8
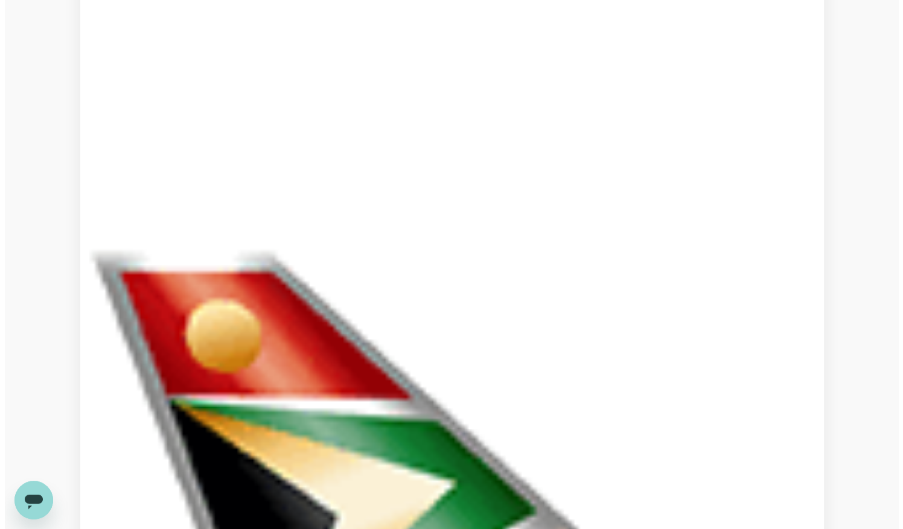
scroll to position [1085, 0]
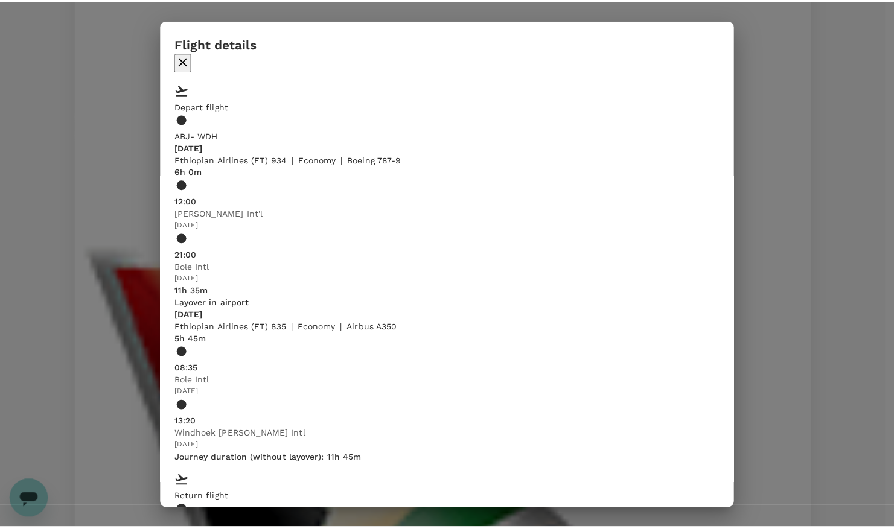
scroll to position [366, 0]
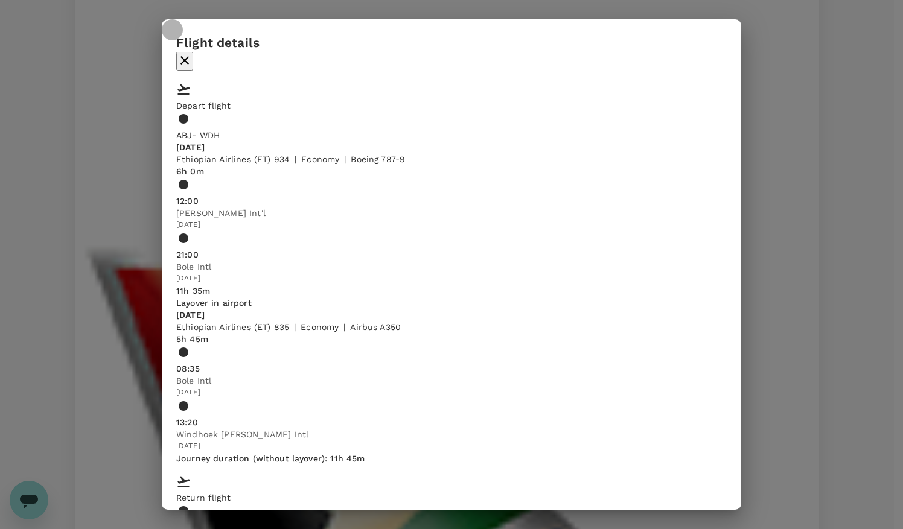
click at [189, 56] on icon "button" at bounding box center [184, 60] width 8 height 8
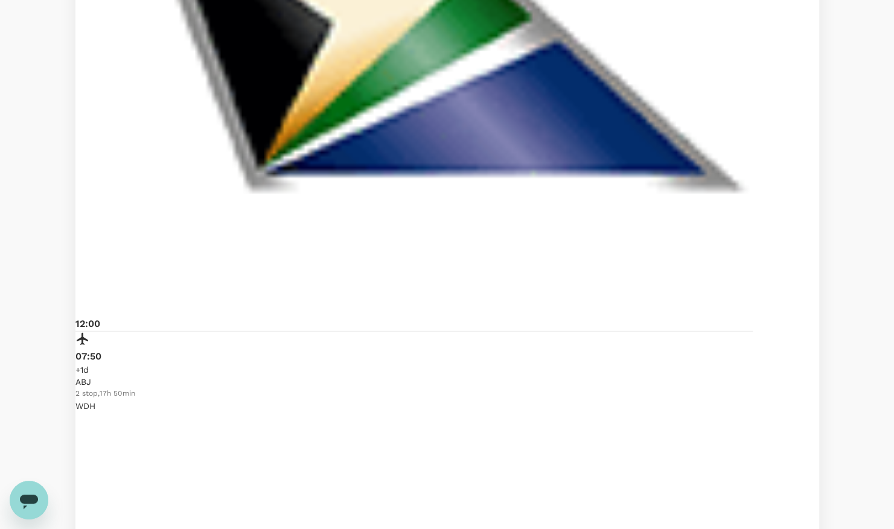
scroll to position [1581, 0]
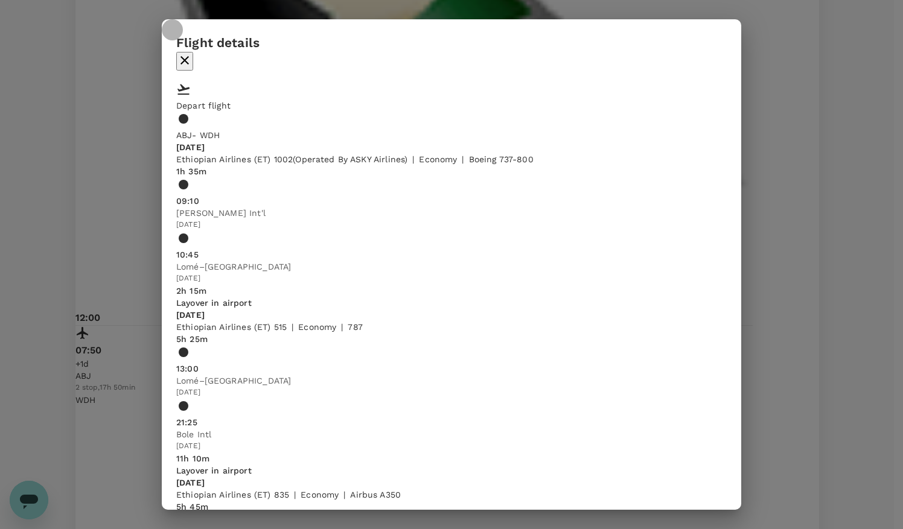
click at [192, 53] on icon "button" at bounding box center [184, 60] width 14 height 14
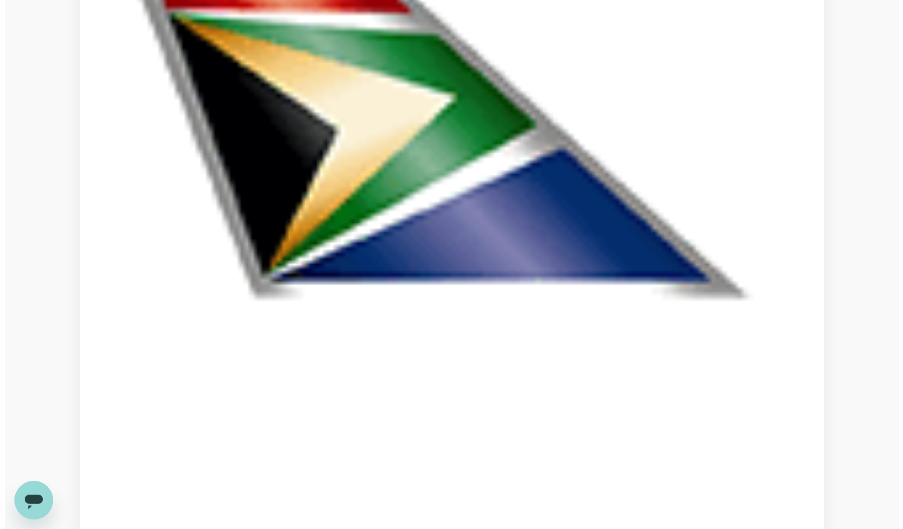
scroll to position [2270, 0]
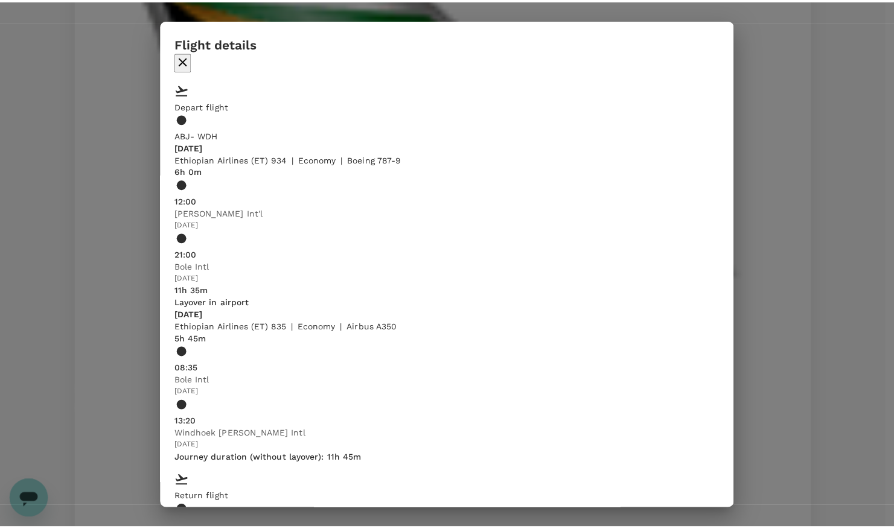
scroll to position [405, 0]
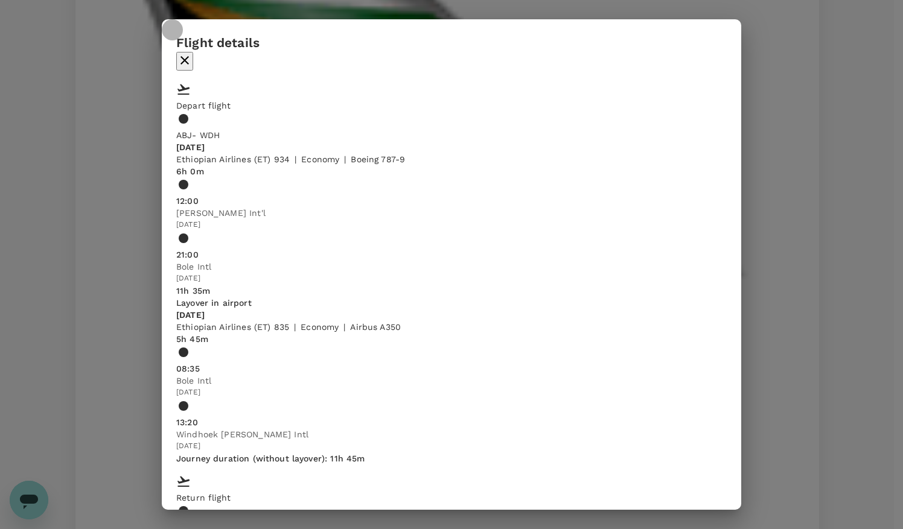
click at [192, 53] on icon "button" at bounding box center [184, 60] width 14 height 14
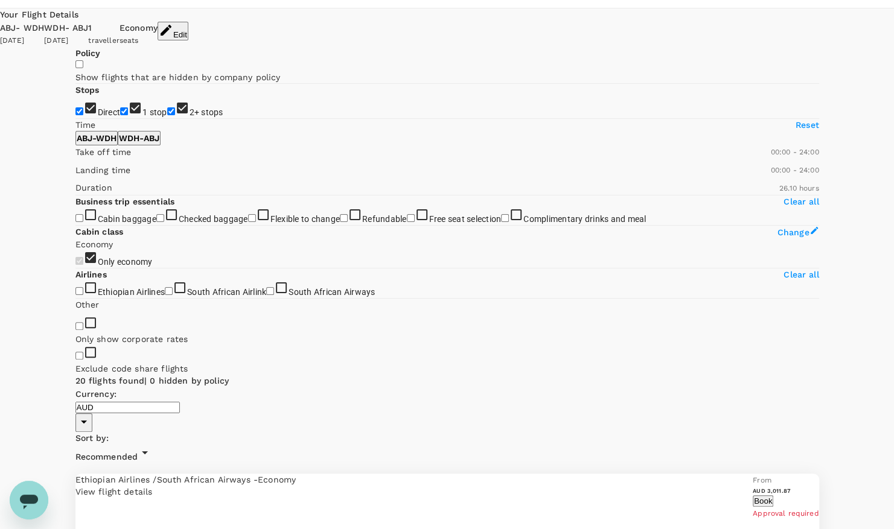
scroll to position [0, 0]
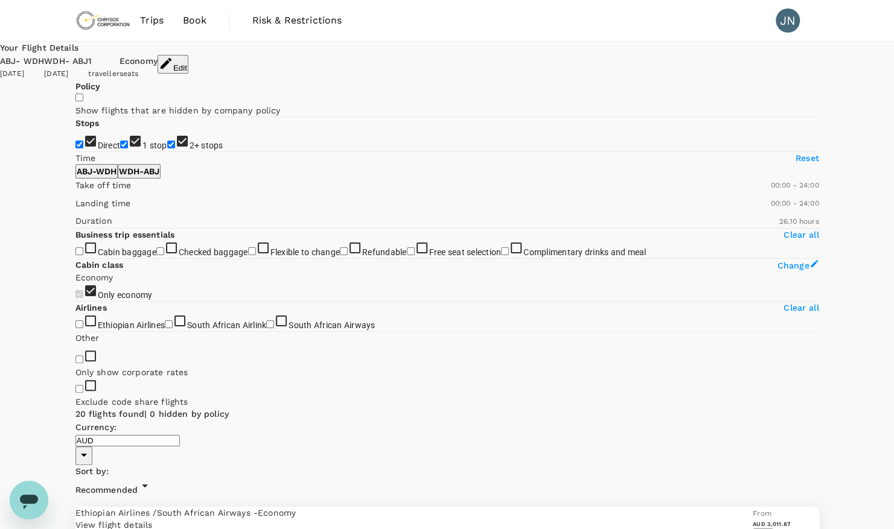
click at [196, 21] on span "Book" at bounding box center [195, 20] width 24 height 14
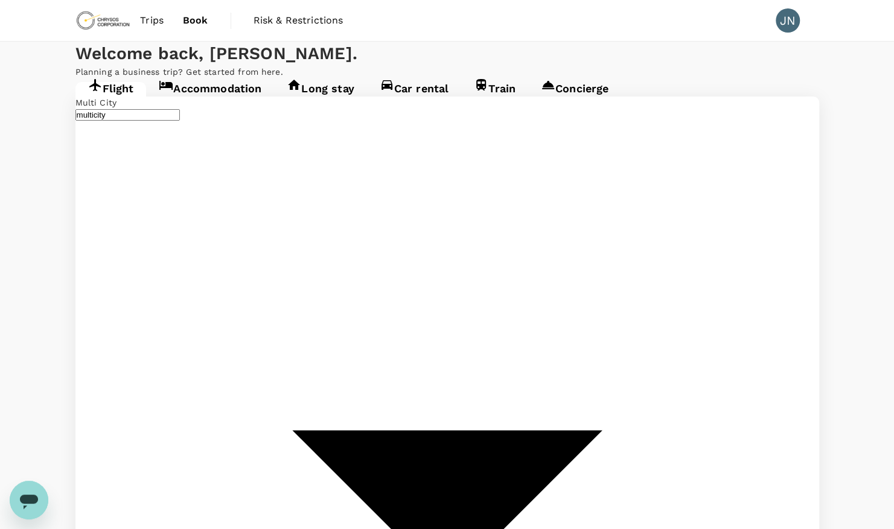
click at [203, 383] on button "15" at bounding box center [197, 377] width 11 height 11
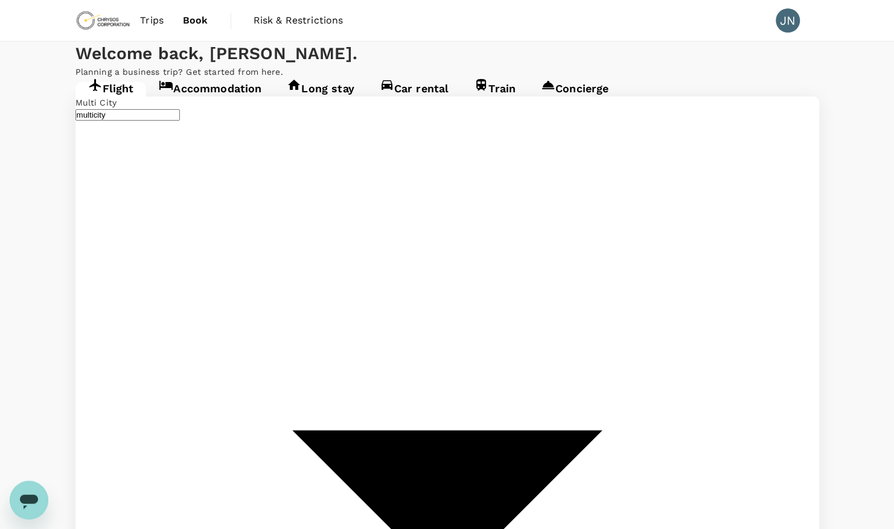
click at [140, 319] on button "23" at bounding box center [134, 324] width 11 height 11
click at [140, 307] on button "16" at bounding box center [134, 312] width 11 height 11
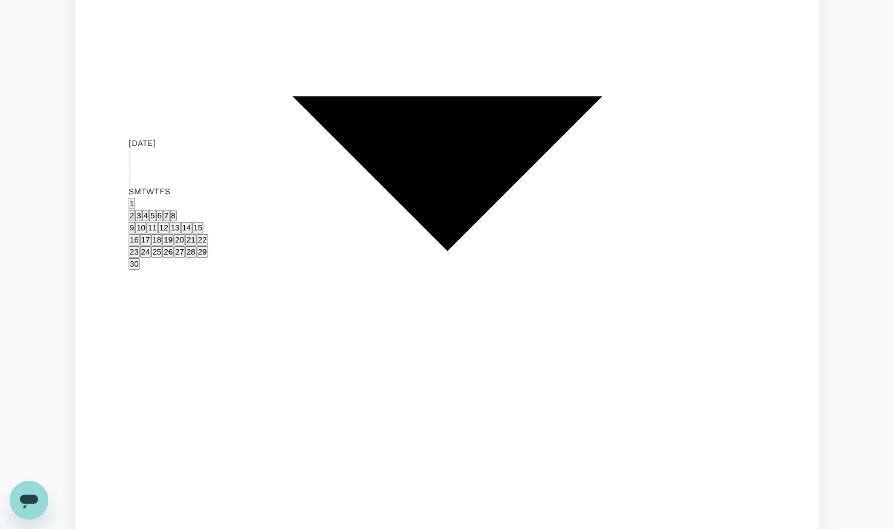
scroll to position [343, 0]
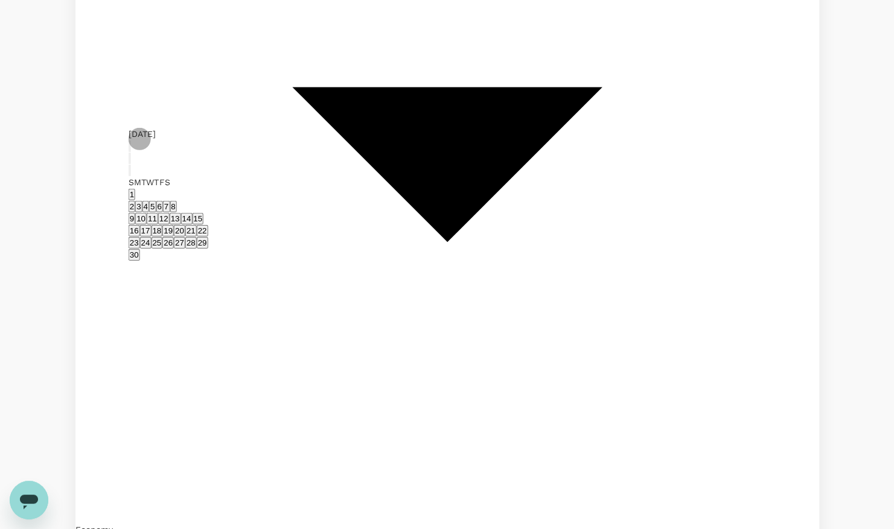
click at [208, 237] on button "22" at bounding box center [202, 230] width 11 height 11
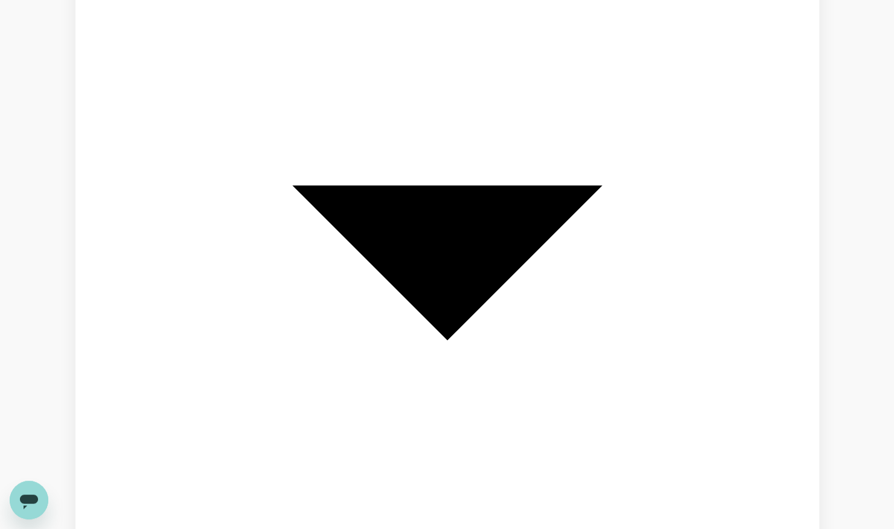
scroll to position [246, 0]
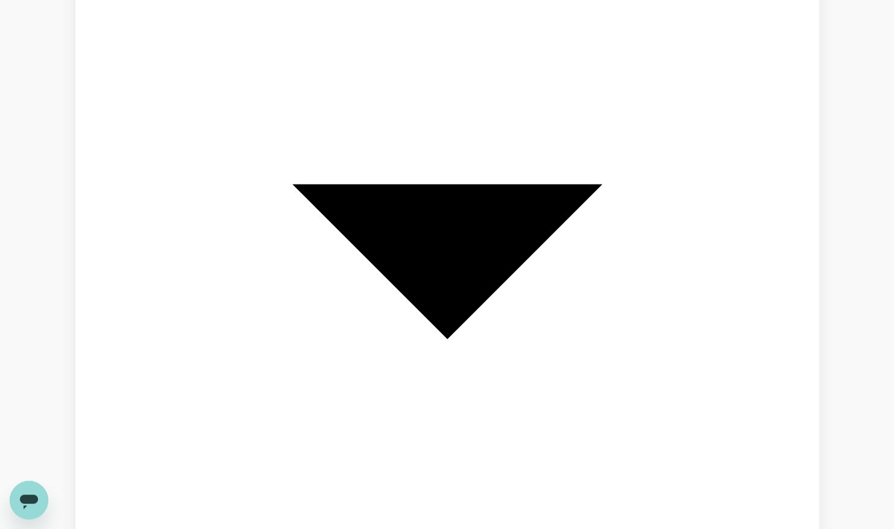
click at [140, 438] on button "23" at bounding box center [134, 432] width 11 height 11
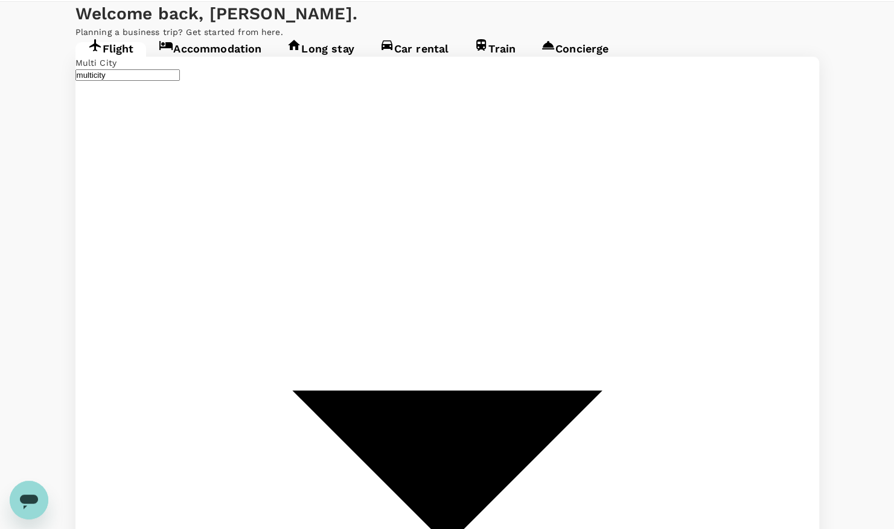
scroll to position [41, 0]
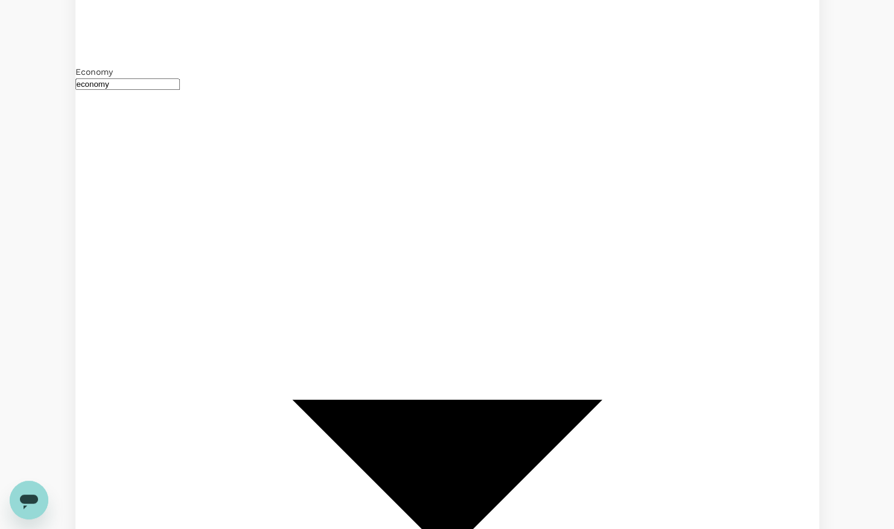
scroll to position [806, 0]
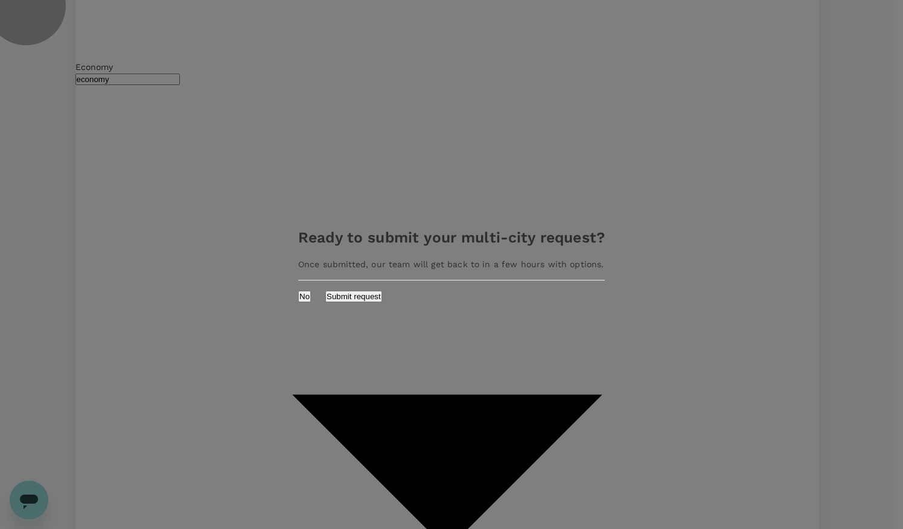
click at [382, 293] on button "Submit request" at bounding box center [353, 296] width 57 height 11
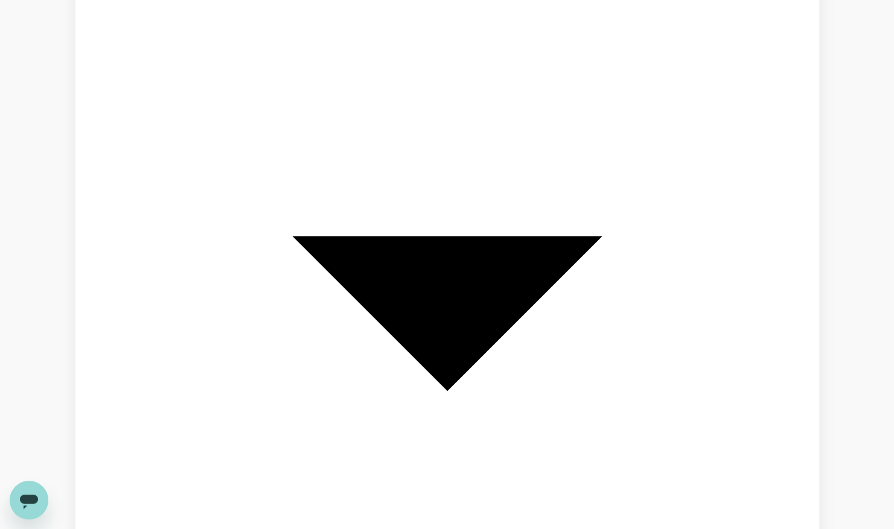
scroll to position [194, 0]
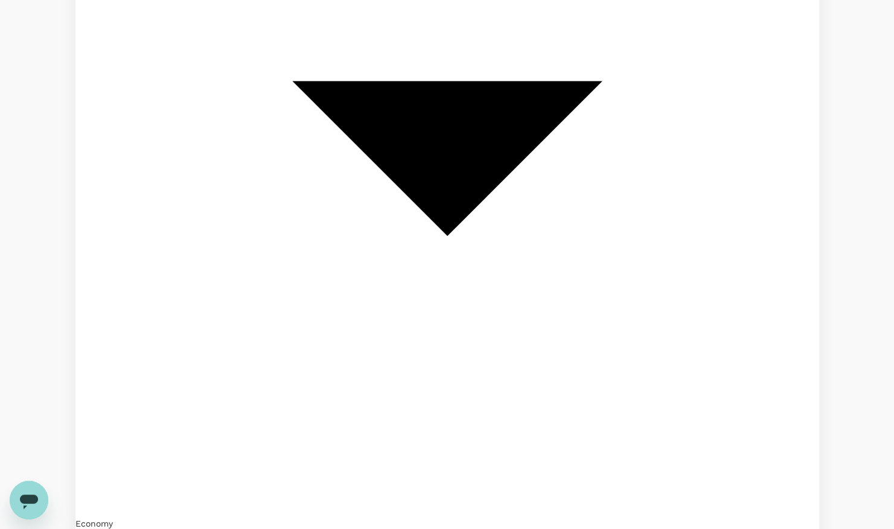
scroll to position [352, 0]
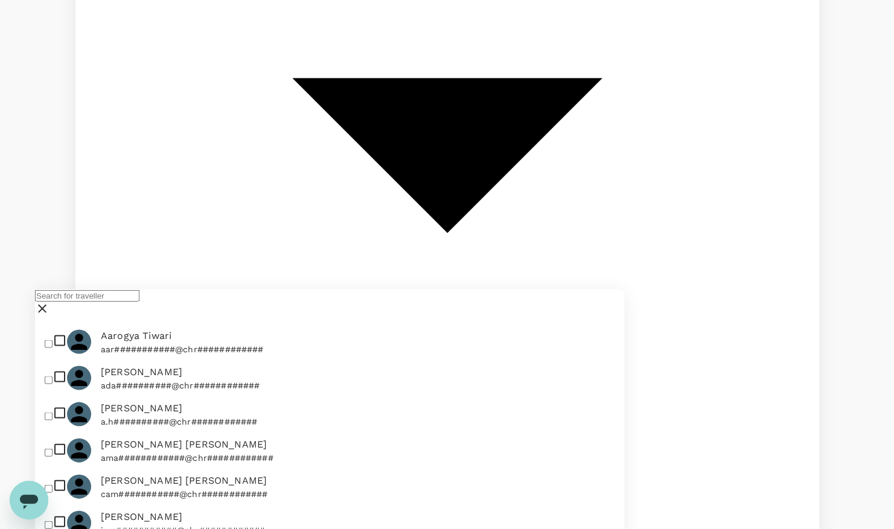
scroll to position [1279, 0]
click at [49, 309] on icon at bounding box center [42, 308] width 14 height 14
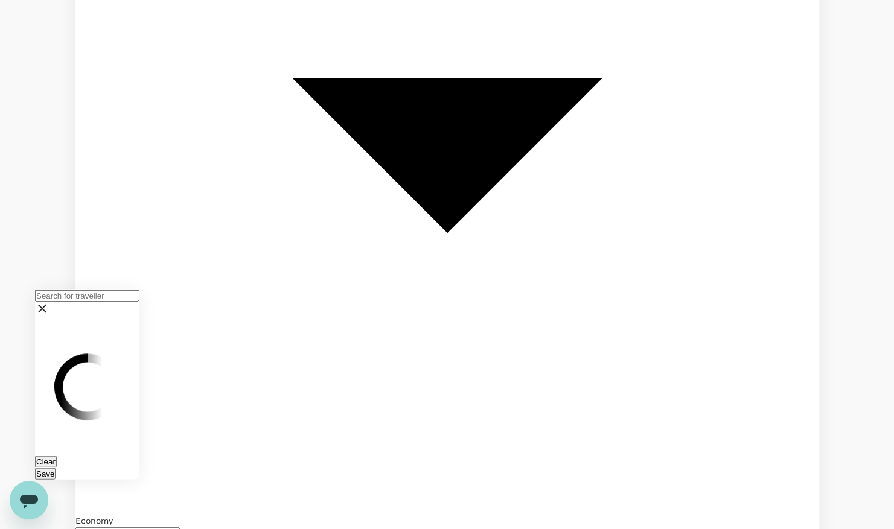
click at [49, 309] on icon at bounding box center [42, 308] width 14 height 14
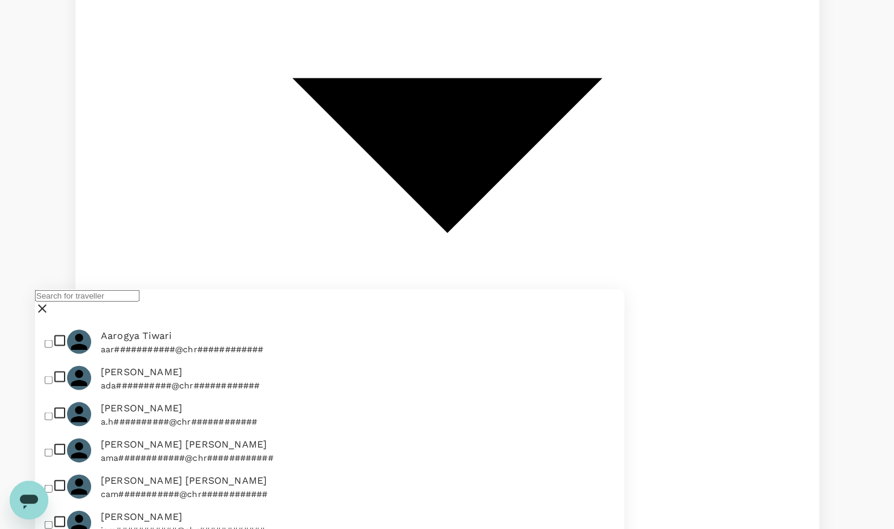
click at [49, 309] on icon at bounding box center [42, 308] width 14 height 14
click at [46, 311] on icon at bounding box center [42, 308] width 8 height 8
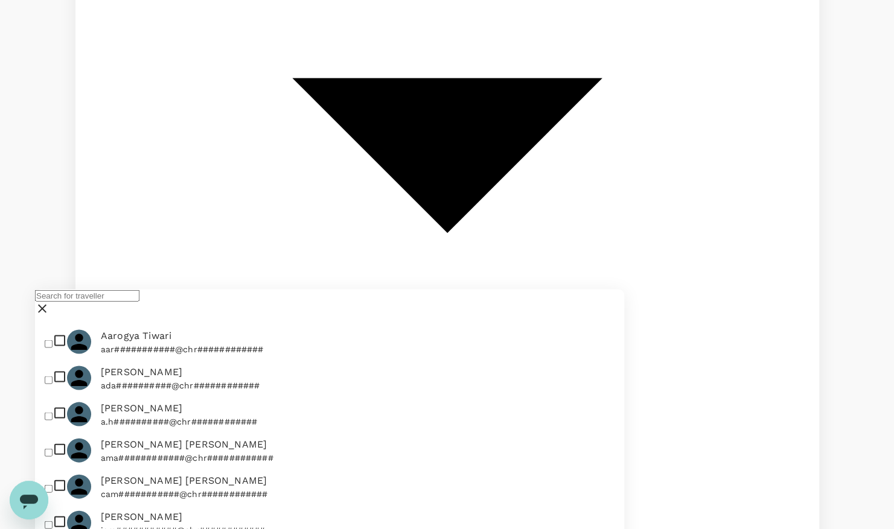
click at [49, 310] on icon at bounding box center [42, 308] width 14 height 14
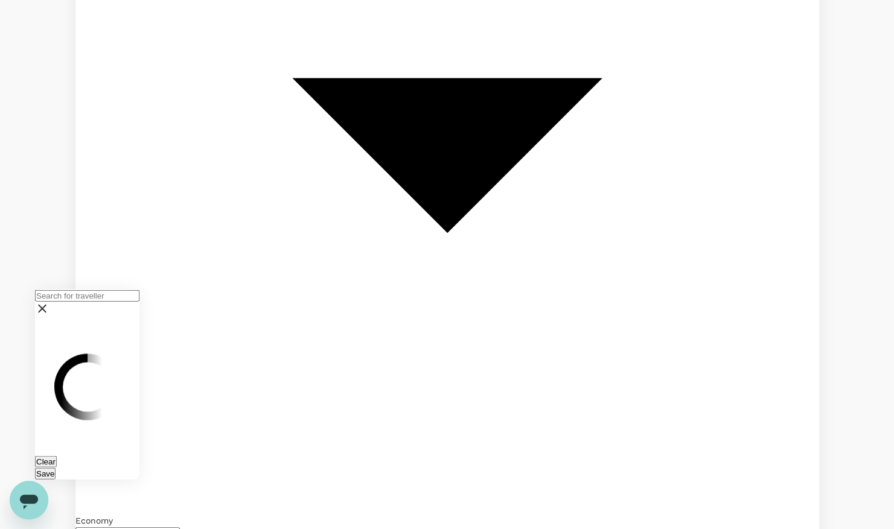
click at [139, 301] on input "text" at bounding box center [87, 295] width 104 height 11
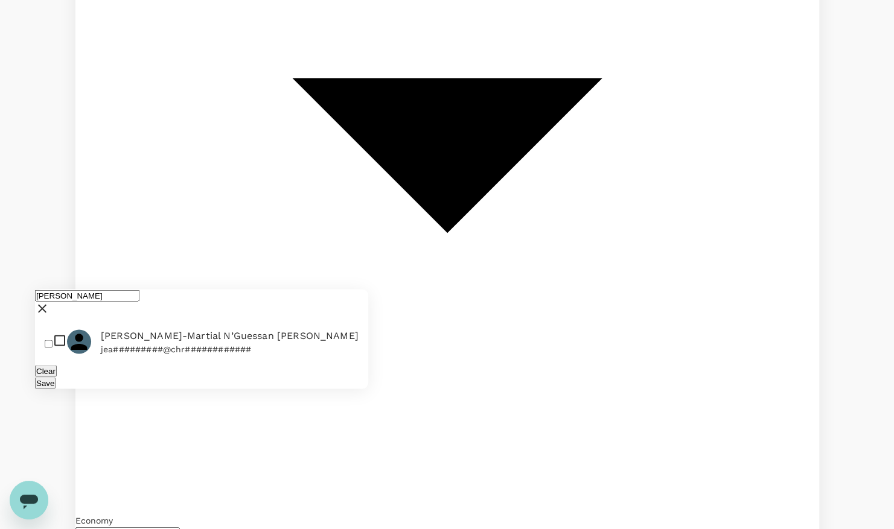
click at [53, 348] on input "checkbox" at bounding box center [49, 344] width 8 height 8
click at [141, 343] on span "[PERSON_NAME]-Martial N’Guessan [PERSON_NAME]" at bounding box center [230, 335] width 258 height 14
click at [53, 348] on input "checkbox" at bounding box center [49, 344] width 8 height 8
click at [56, 389] on button "Save" at bounding box center [45, 382] width 21 height 11
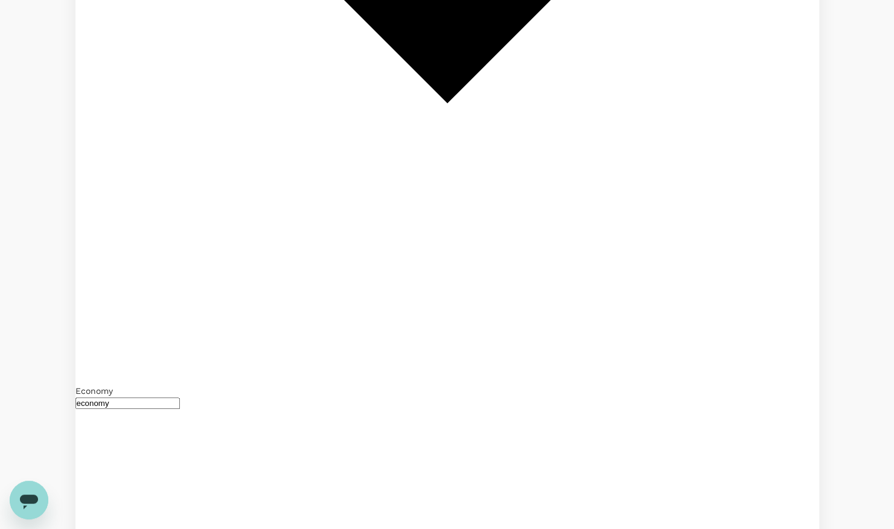
scroll to position [483, 0]
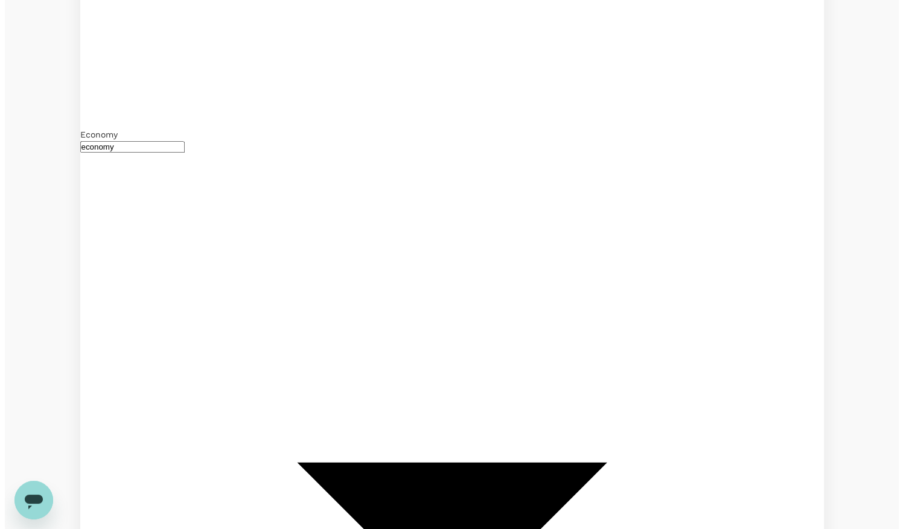
scroll to position [740, 0]
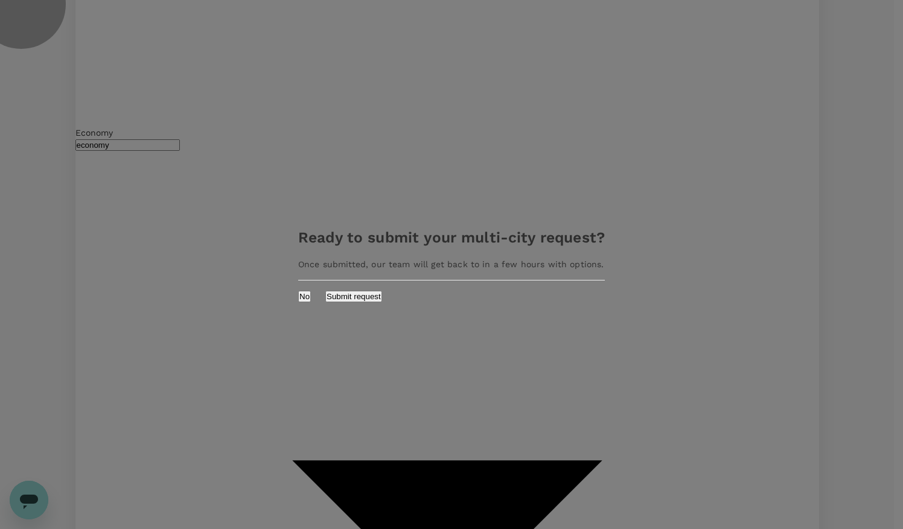
click at [382, 292] on button "Submit request" at bounding box center [353, 296] width 57 height 11
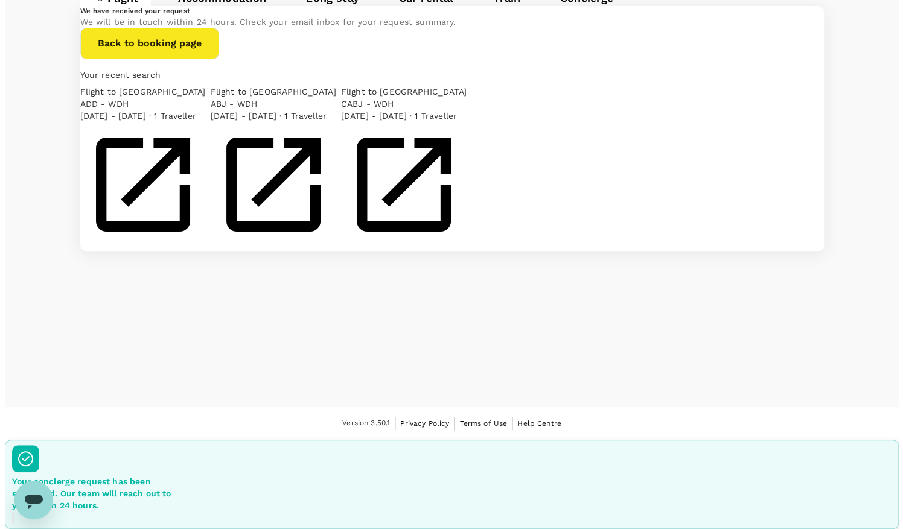
scroll to position [0, 0]
